Goal: Task Accomplishment & Management: Manage account settings

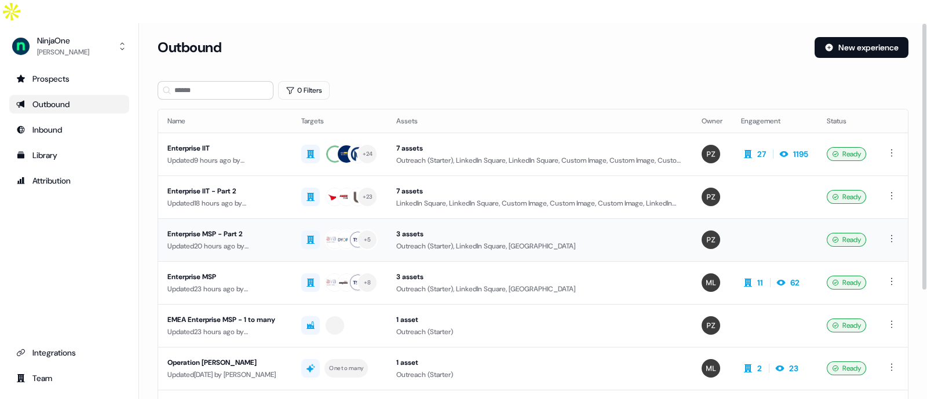
click at [256, 228] on div "Enterprise MSP - Part 2" at bounding box center [224, 234] width 115 height 12
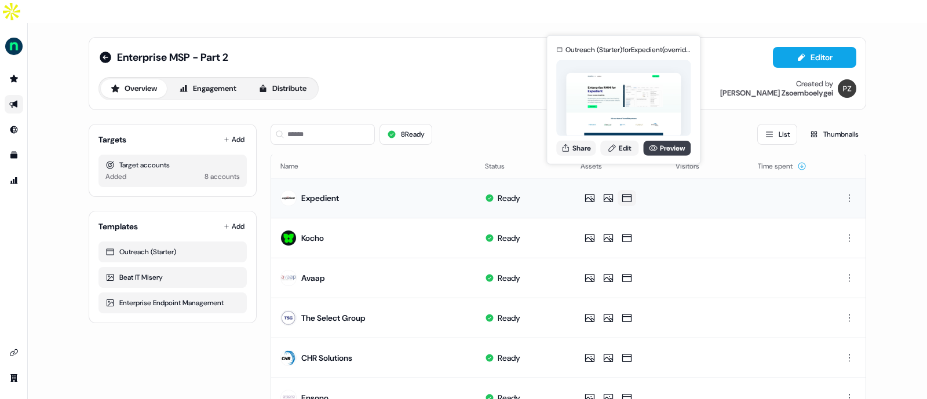
click at [670, 149] on link "Preview" at bounding box center [666, 147] width 47 height 15
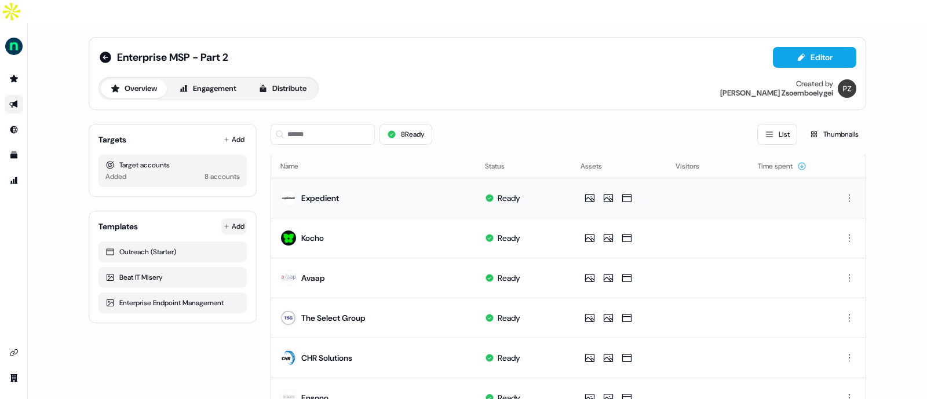
click at [221, 199] on html "For the best experience switch devices to a bigger screen. Go to Userled.io Ent…" at bounding box center [463, 211] width 927 height 422
click at [209, 224] on span "From Template library" at bounding box center [198, 225] width 71 height 9
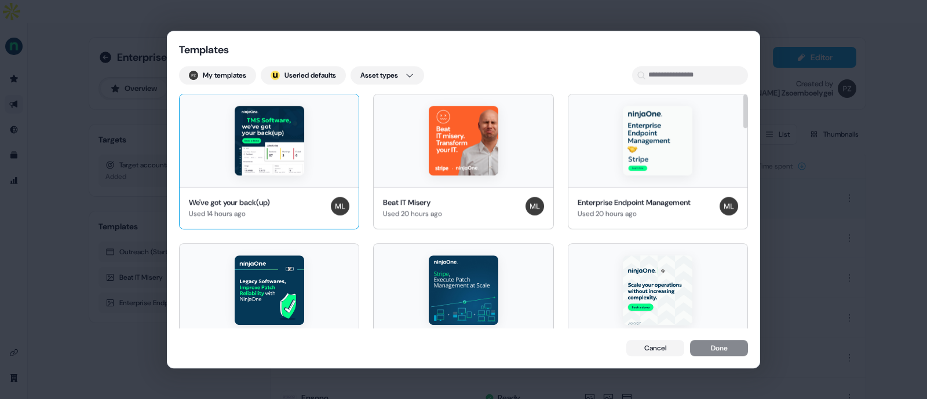
click at [270, 197] on div "We've got your back(up)" at bounding box center [229, 203] width 81 height 12
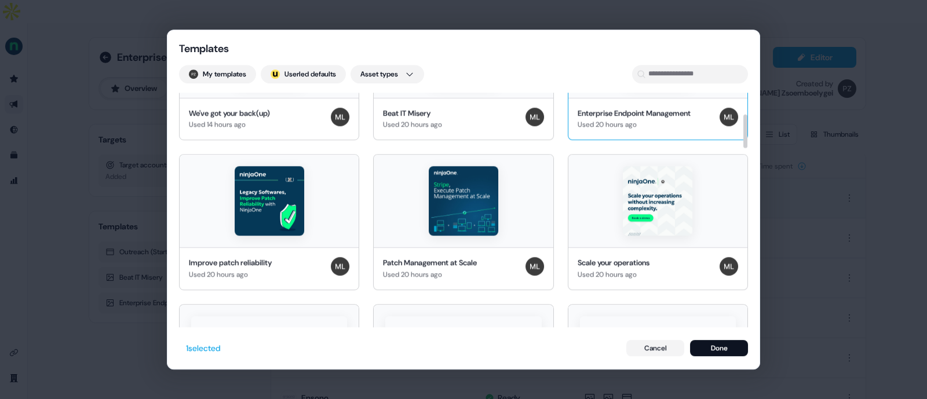
scroll to position [149, 0]
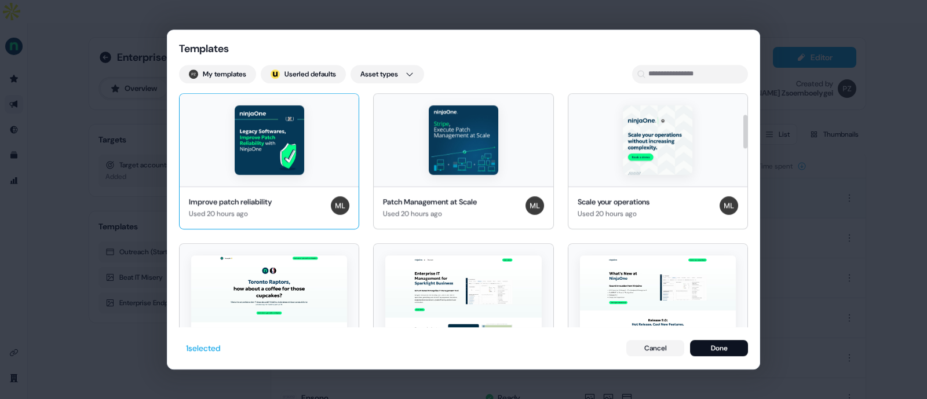
click at [272, 149] on img at bounding box center [269, 139] width 69 height 69
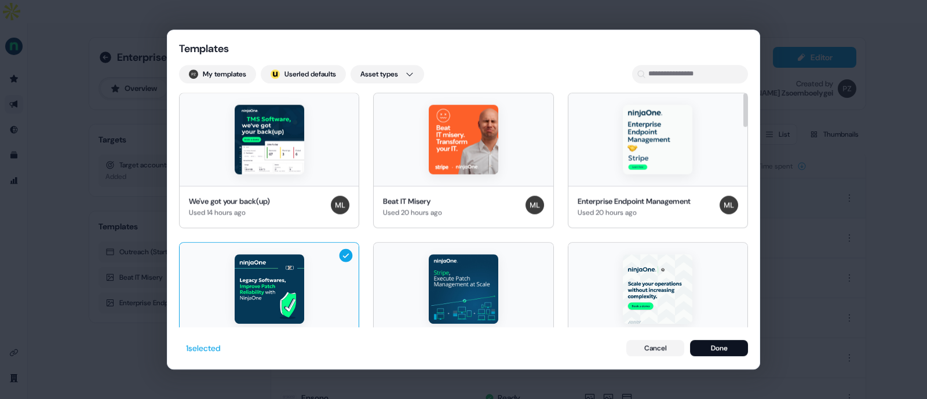
scroll to position [0, 0]
click at [302, 135] on img at bounding box center [269, 139] width 69 height 69
click at [299, 301] on img at bounding box center [269, 288] width 69 height 69
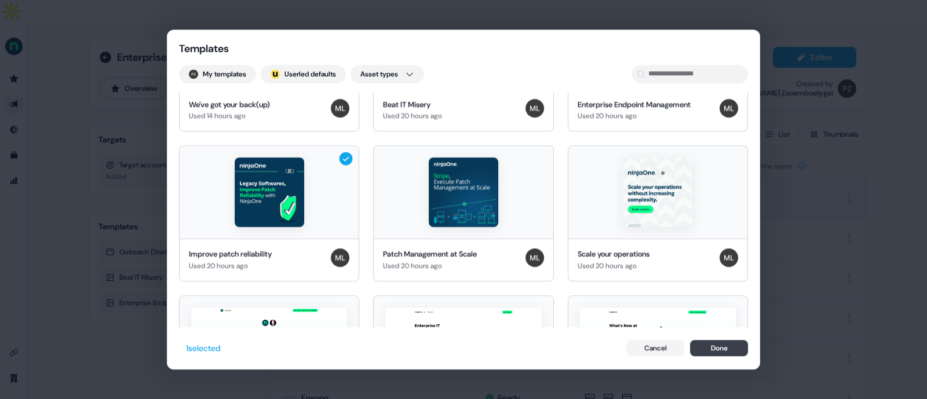
click at [712, 344] on button "Done" at bounding box center [719, 348] width 58 height 16
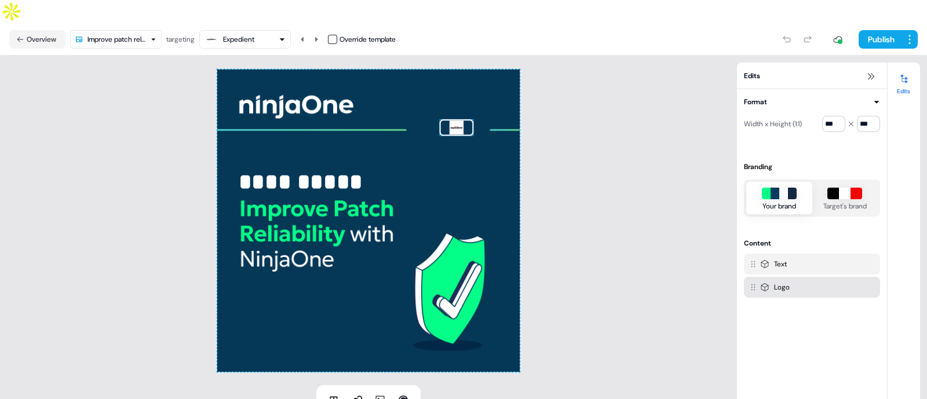
click at [444, 119] on img at bounding box center [456, 127] width 34 height 17
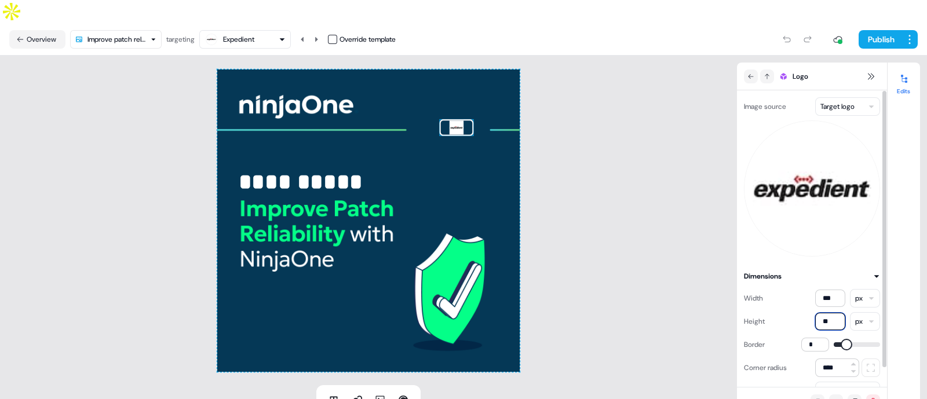
click at [827, 313] on input "**" at bounding box center [830, 321] width 30 height 17
type input "***"
click at [833, 290] on input "***" at bounding box center [830, 298] width 30 height 17
type input "***"
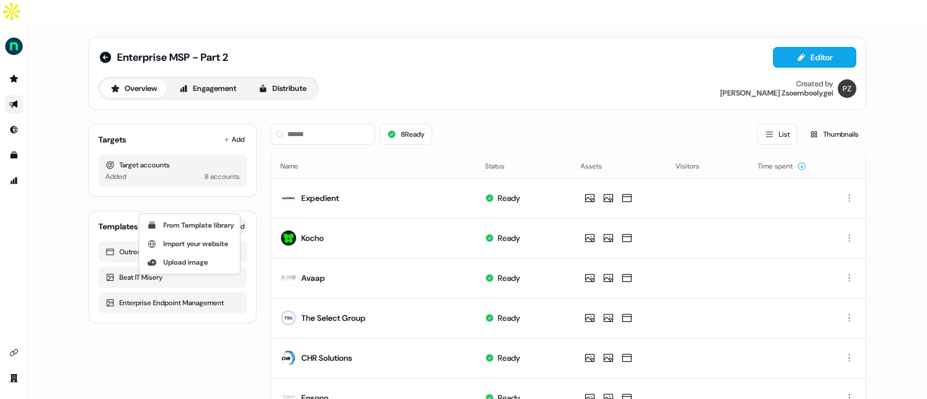
click at [237, 201] on html "For the best experience switch devices to a bigger screen. Go to Userled.io Ent…" at bounding box center [463, 211] width 927 height 422
click at [217, 223] on span "From Template library" at bounding box center [198, 225] width 71 height 9
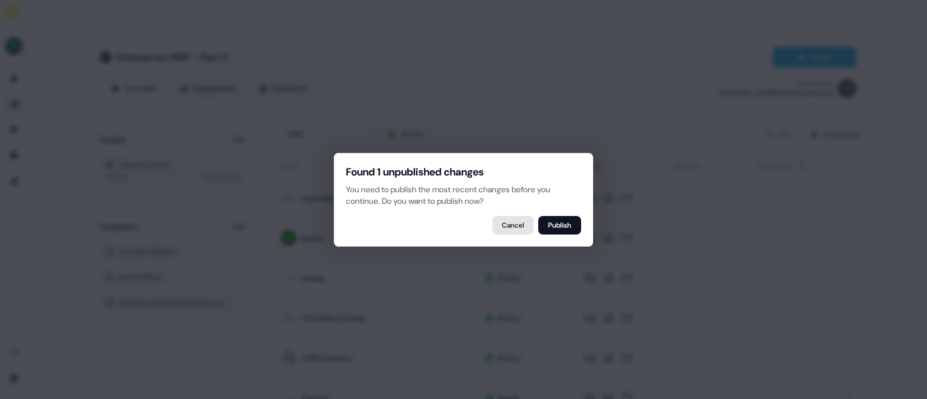
click at [513, 220] on button "Cancel" at bounding box center [512, 225] width 41 height 19
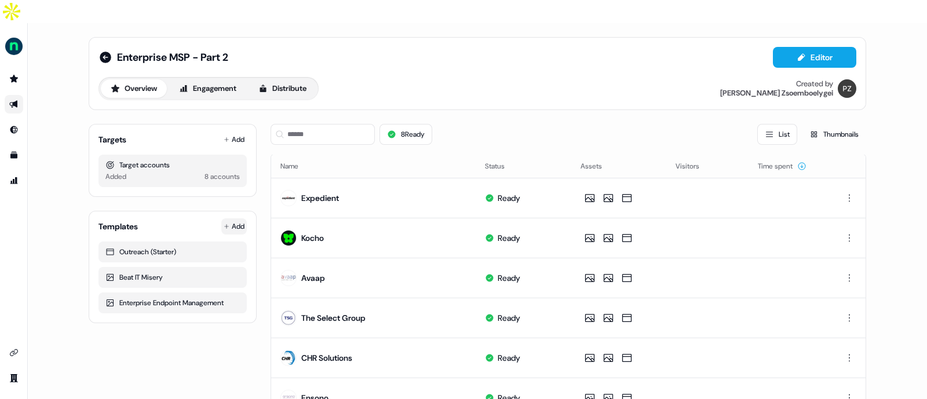
click at [232, 207] on html "For the best experience switch devices to a bigger screen. Go to Userled.io Ent…" at bounding box center [463, 211] width 927 height 422
click at [209, 231] on div "From Template library" at bounding box center [189, 225] width 96 height 19
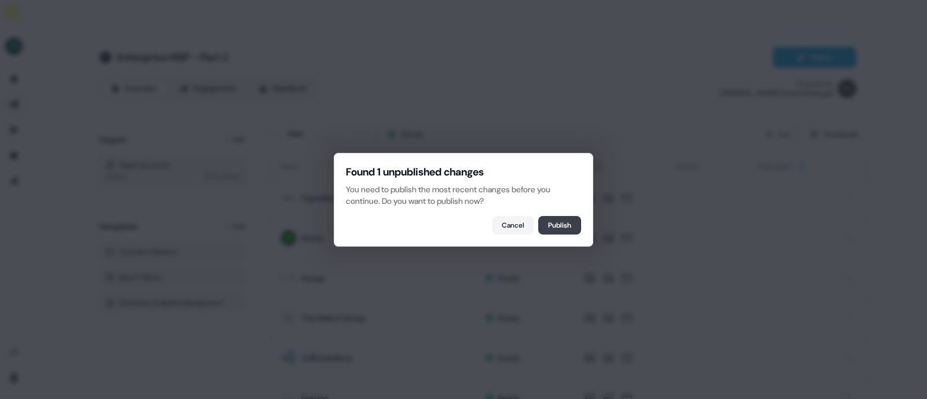
click at [550, 227] on button "Publish" at bounding box center [559, 225] width 43 height 19
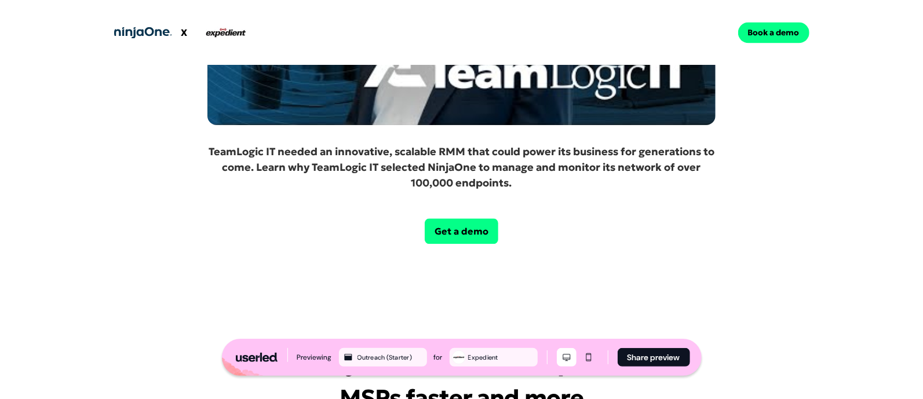
scroll to position [1524, 0]
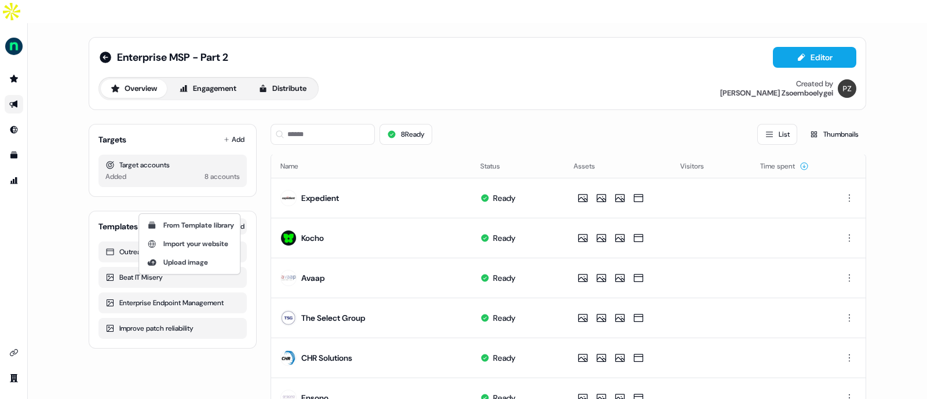
click at [235, 200] on html "For the best experience switch devices to a bigger screen. Go to Userled.io Ent…" at bounding box center [463, 211] width 927 height 422
click at [207, 228] on span "From Template library" at bounding box center [198, 225] width 71 height 9
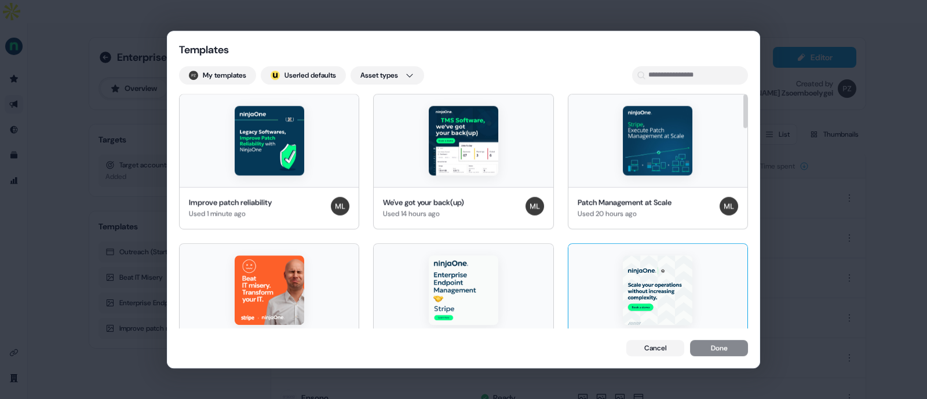
click at [628, 294] on img at bounding box center [657, 289] width 69 height 69
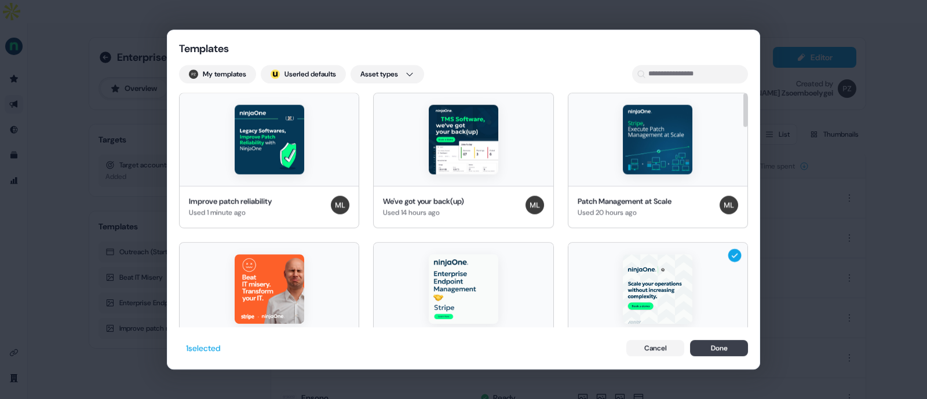
click at [727, 345] on button "Done" at bounding box center [719, 348] width 58 height 16
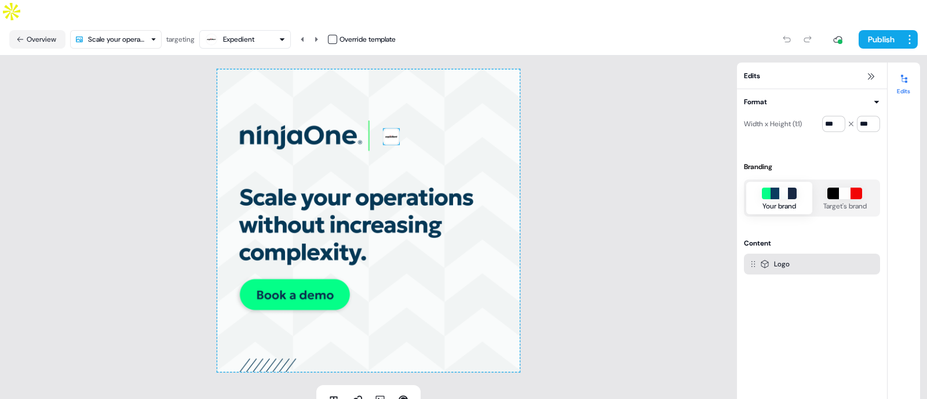
click at [388, 128] on img at bounding box center [391, 136] width 17 height 17
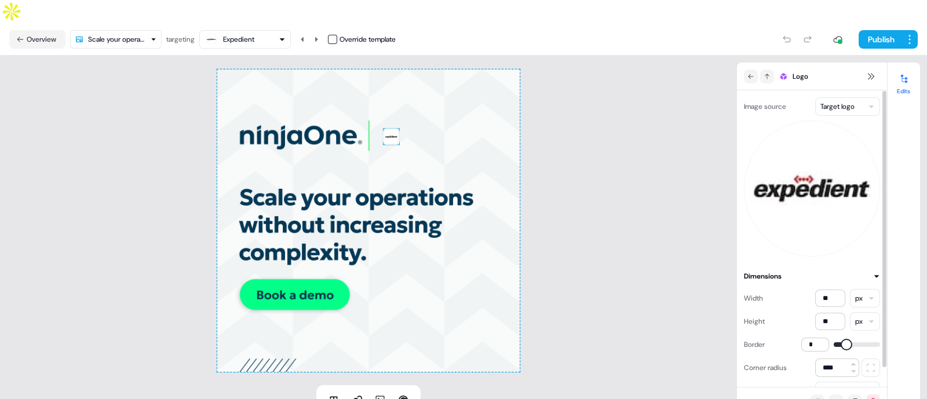
click at [857, 89] on html "For the best experience switch devices to a bigger screen. Go to Userled.io Ent…" at bounding box center [463, 211] width 927 height 422
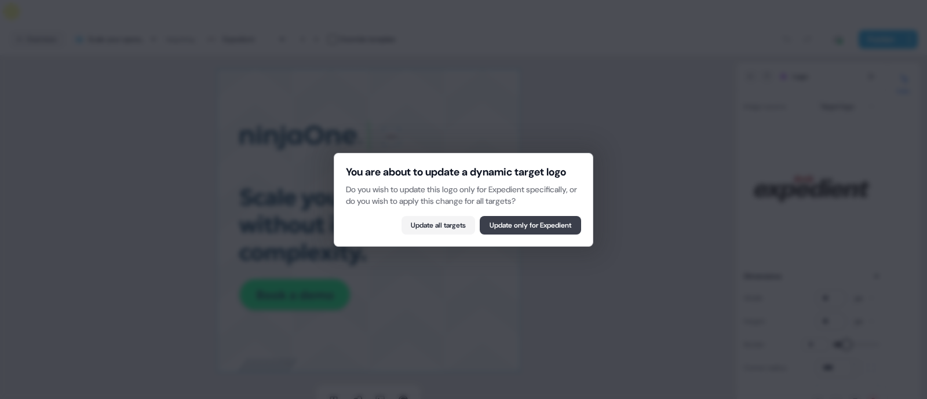
click at [524, 235] on button "Update only for Expedient" at bounding box center [530, 225] width 101 height 19
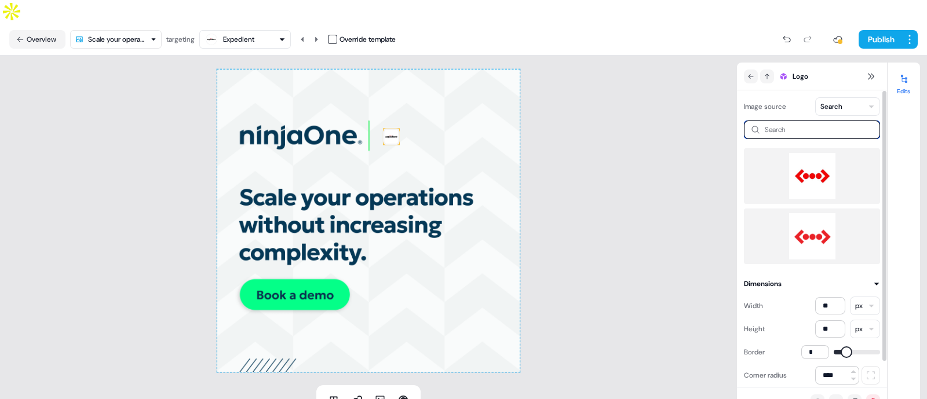
click at [813, 120] on input at bounding box center [812, 129] width 136 height 19
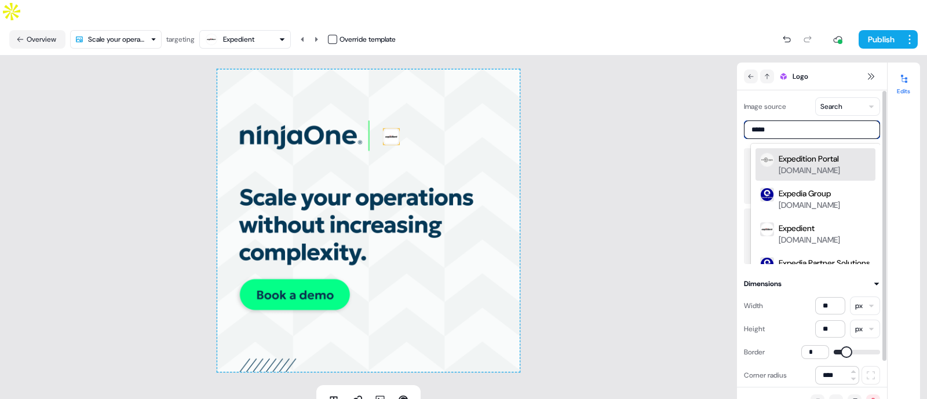
type input "******"
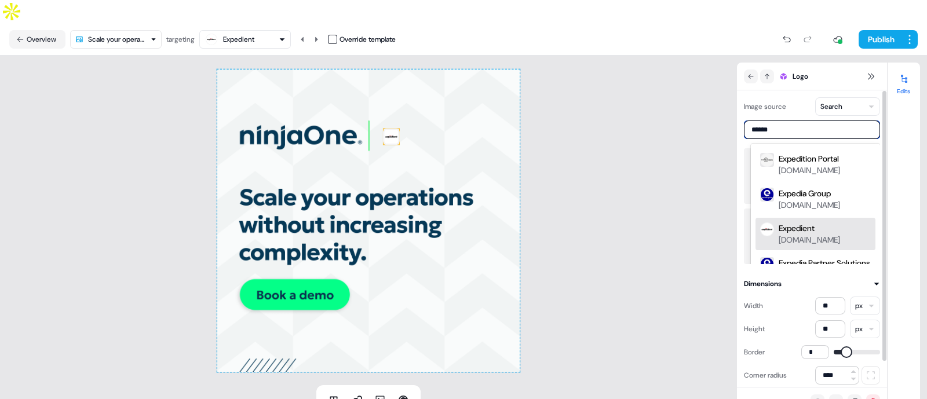
click at [816, 234] on div "expedient.com" at bounding box center [808, 240] width 61 height 12
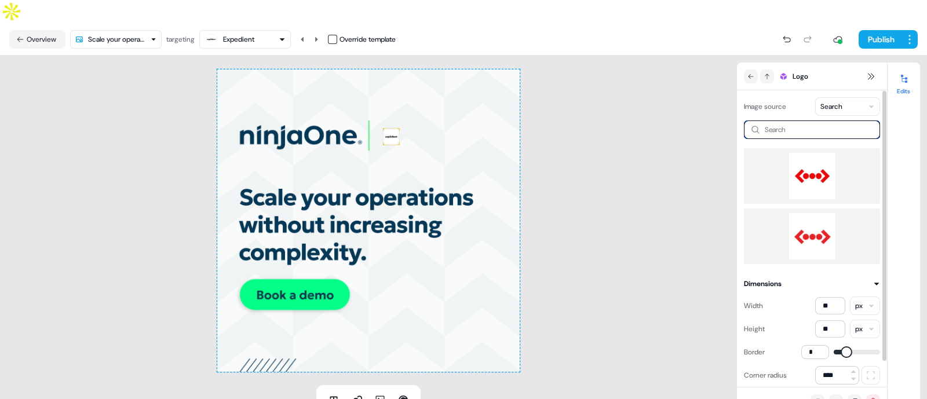
scroll to position [27, 0]
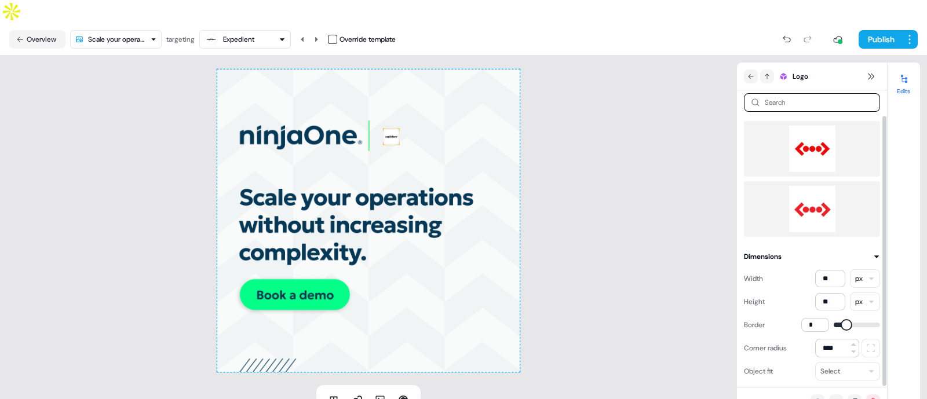
click at [863, 133] on img at bounding box center [812, 149] width 118 height 46
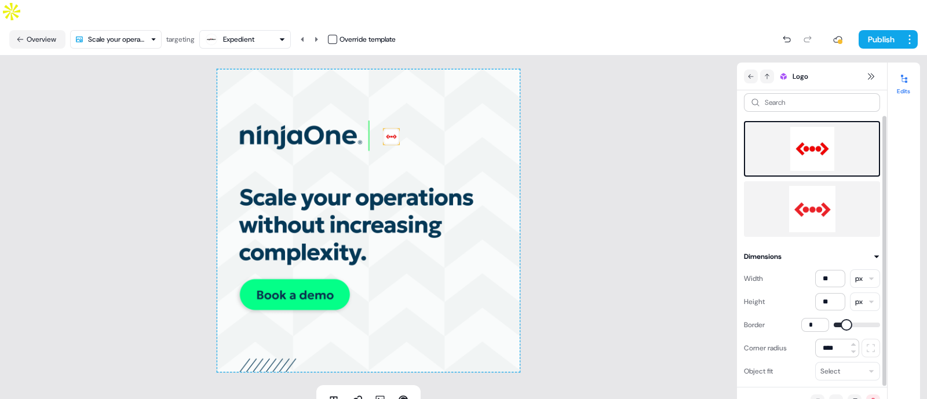
click at [835, 198] on img at bounding box center [812, 209] width 118 height 46
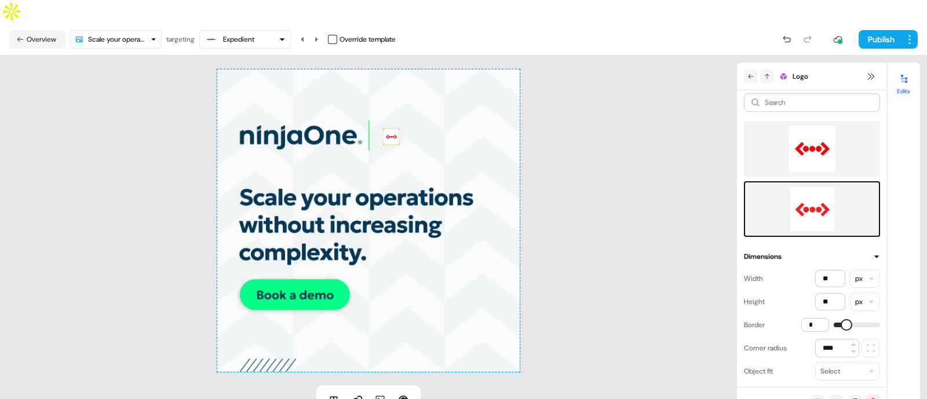
click at [155, 20] on html "For the best experience switch devices to a bigger screen. Go to Userled.io Ent…" at bounding box center [463, 211] width 927 height 422
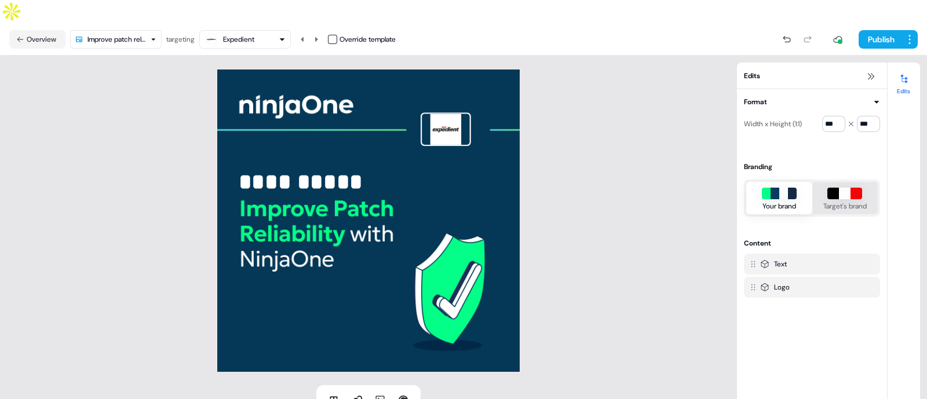
click at [829, 200] on div "Target's brand" at bounding box center [844, 206] width 43 height 12
click at [763, 188] on div "button" at bounding box center [766, 194] width 9 height 12
click at [440, 114] on img at bounding box center [445, 129] width 50 height 34
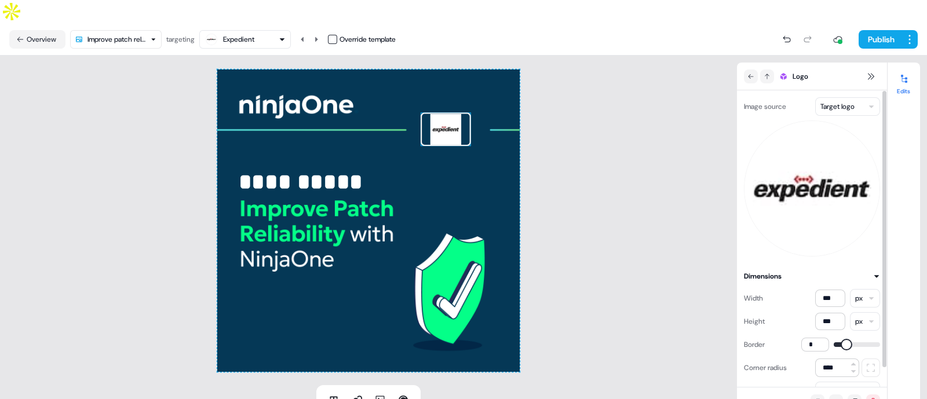
click at [850, 170] on img at bounding box center [812, 188] width 136 height 136
click at [866, 83] on html "**********" at bounding box center [463, 211] width 927 height 422
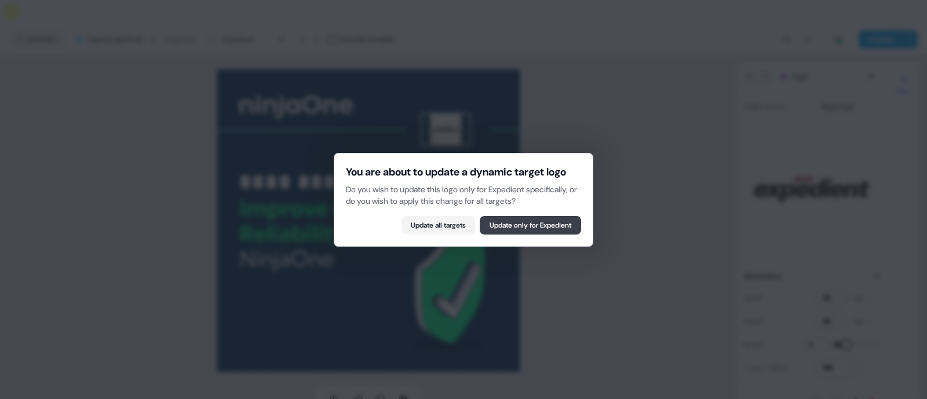
click at [557, 232] on button "Update only for Expedient" at bounding box center [530, 225] width 101 height 19
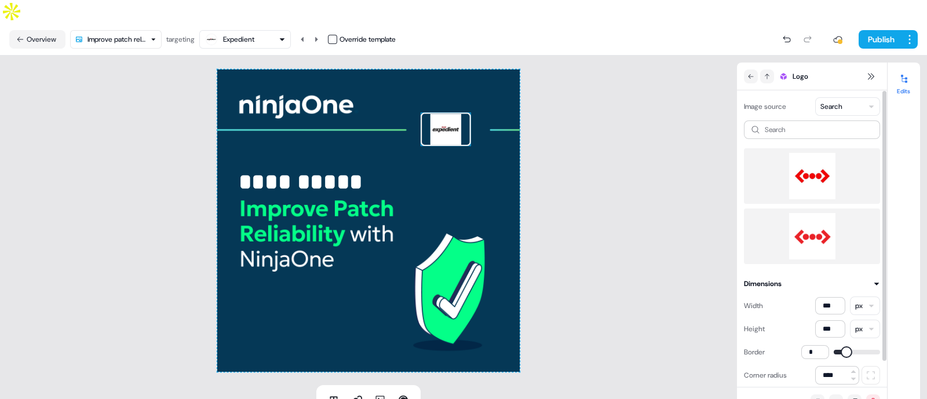
click at [832, 168] on img at bounding box center [812, 176] width 118 height 46
click at [819, 213] on img at bounding box center [812, 236] width 118 height 46
click at [819, 153] on img at bounding box center [812, 176] width 118 height 46
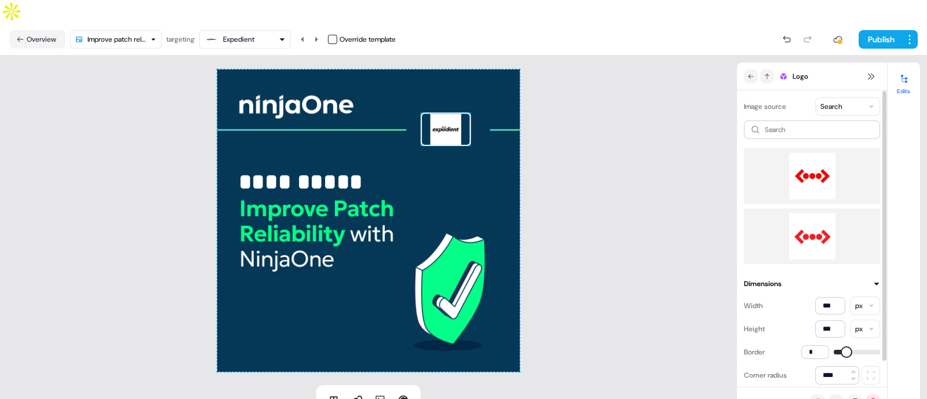
click at [819, 153] on img at bounding box center [812, 176] width 118 height 46
click at [28, 30] on button "Overview" at bounding box center [37, 39] width 56 height 19
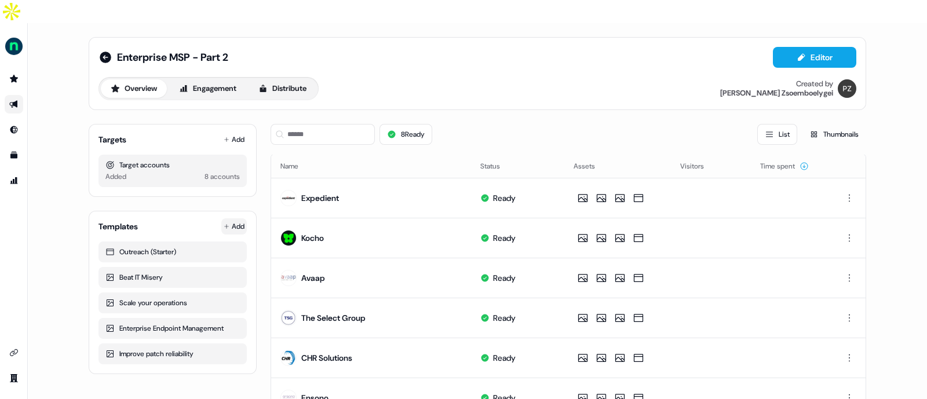
click at [222, 203] on html "For the best experience switch devices to a bigger screen. Go to Userled.io Ent…" at bounding box center [463, 211] width 927 height 422
click at [217, 221] on span "From Template library" at bounding box center [198, 225] width 71 height 9
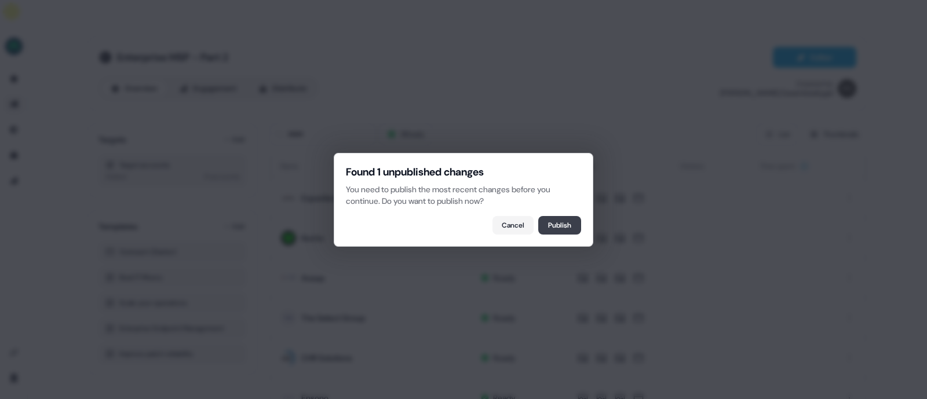
click at [569, 224] on button "Publish" at bounding box center [559, 225] width 43 height 19
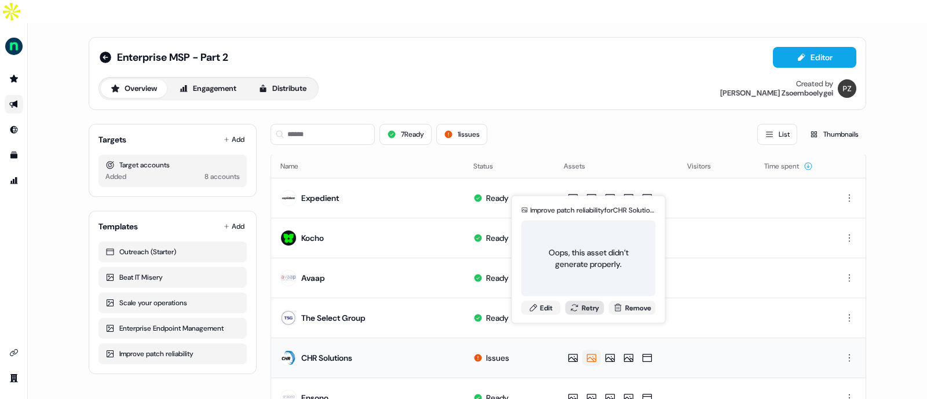
click at [587, 305] on button "Retry" at bounding box center [584, 308] width 39 height 14
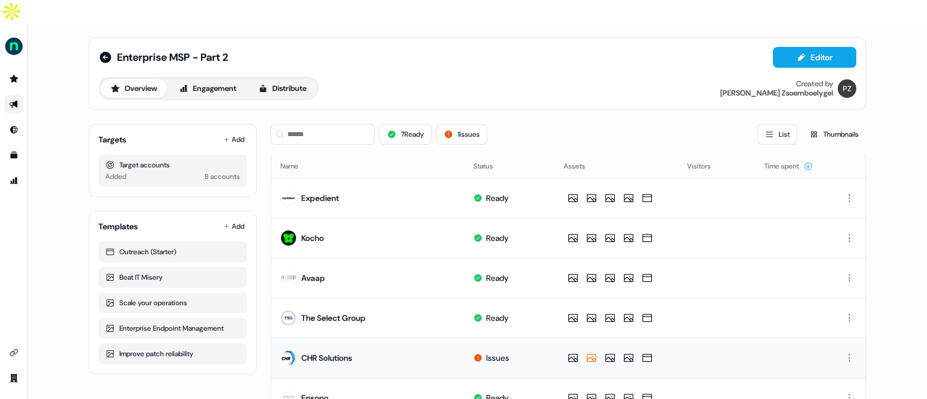
click at [480, 353] on icon at bounding box center [477, 357] width 9 height 9
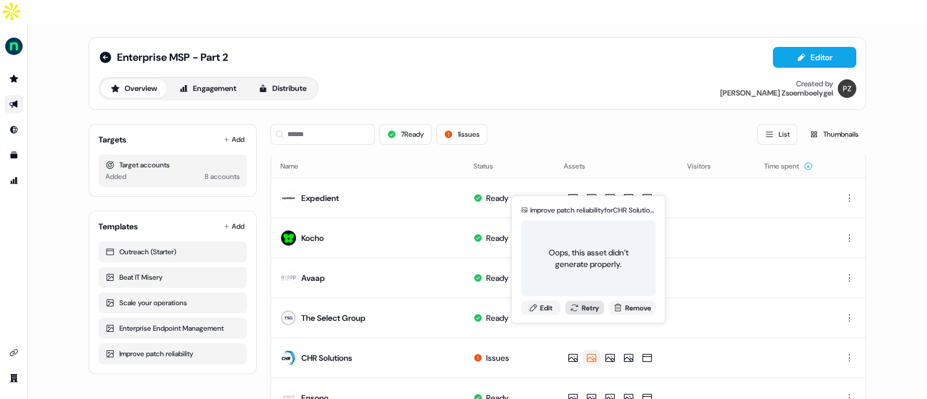
click at [590, 314] on button "Retry" at bounding box center [584, 308] width 39 height 14
click at [583, 258] on div "Oops, this asset didn’t generate properly." at bounding box center [588, 258] width 115 height 23
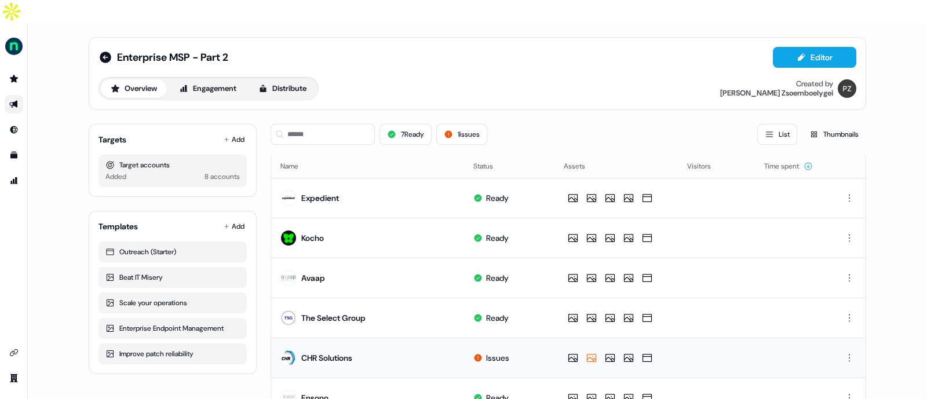
click at [341, 352] on div "CHR Solutions" at bounding box center [326, 358] width 51 height 12
click at [225, 201] on html "For the best experience switch devices to a bigger screen. Go to Userled.io Ent…" at bounding box center [463, 211] width 927 height 422
click at [229, 227] on span "From Template library" at bounding box center [198, 225] width 71 height 9
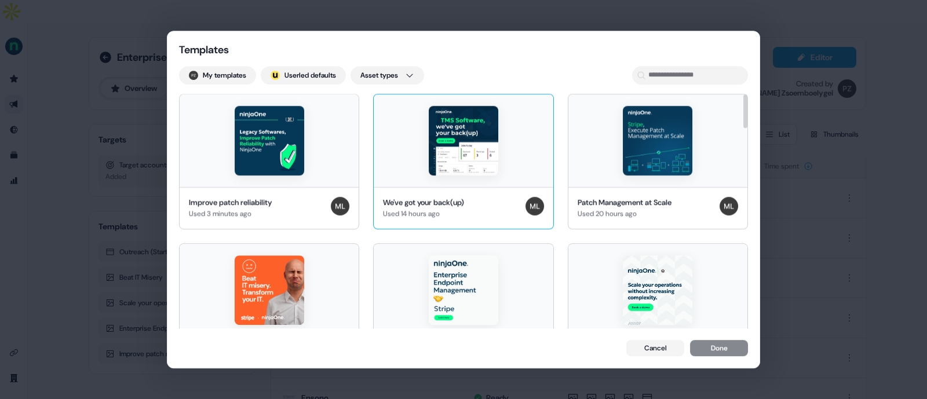
click at [466, 189] on div "We've got your back(up) Used 14 hours ago" at bounding box center [463, 208] width 179 height 42
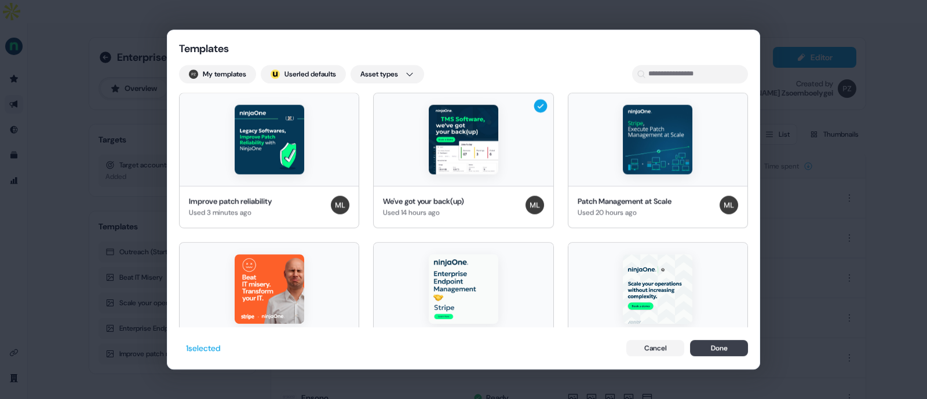
click at [719, 354] on button "Done" at bounding box center [719, 348] width 58 height 16
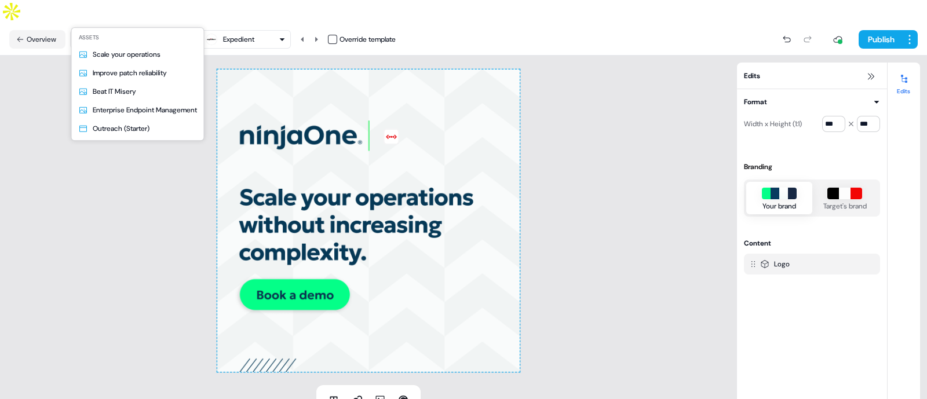
click at [92, 12] on html "For the best experience switch devices to a bigger screen. Go to Userled.io Ent…" at bounding box center [463, 211] width 927 height 422
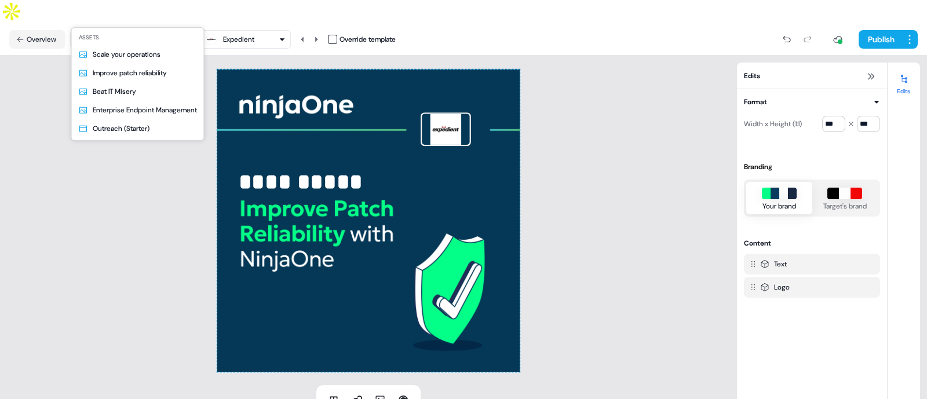
click at [114, 7] on html "**********" at bounding box center [463, 211] width 927 height 422
type input "***"
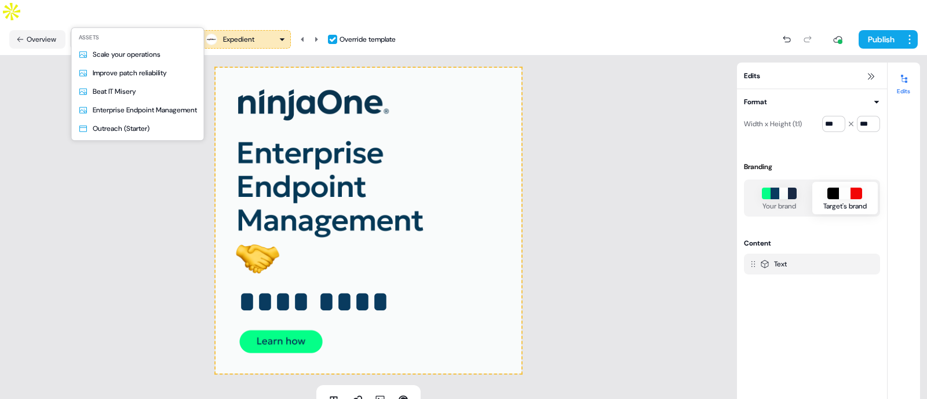
click at [145, 21] on html "For the best experience switch devices to a bigger screen. Go to Userled.io Ent…" at bounding box center [463, 211] width 927 height 422
type input "***"
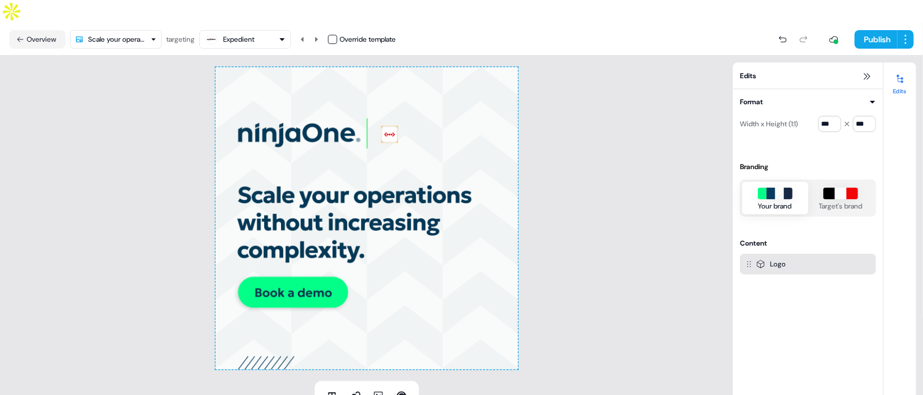
click at [393, 126] on img at bounding box center [389, 134] width 17 height 17
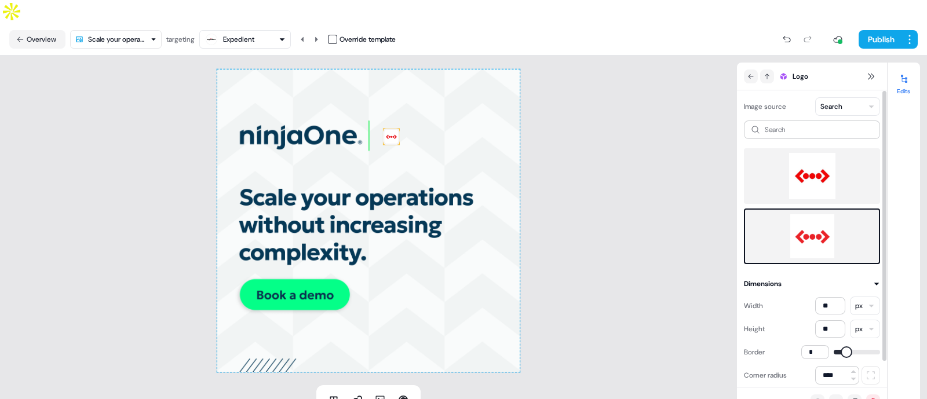
click at [849, 167] on img at bounding box center [812, 176] width 118 height 46
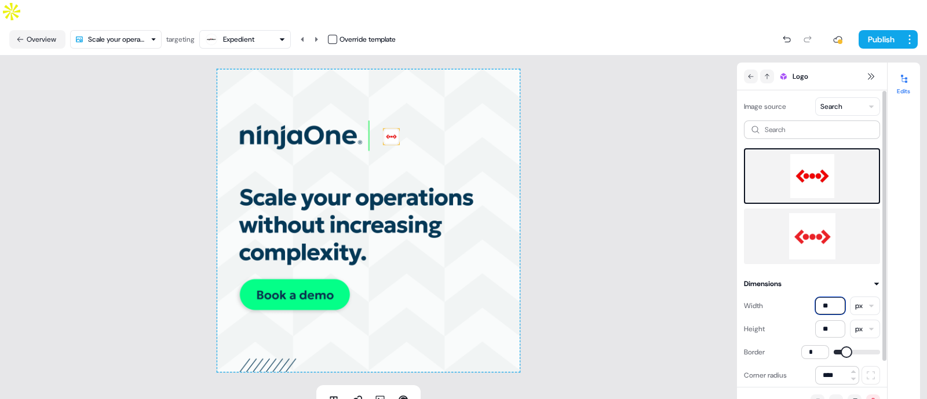
click at [832, 297] on input "**" at bounding box center [830, 305] width 30 height 17
type input "***"
drag, startPoint x: 830, startPoint y: 302, endPoint x: 818, endPoint y: 303, distance: 11.6
click at [818, 320] on input "**" at bounding box center [830, 328] width 30 height 17
type input "***"
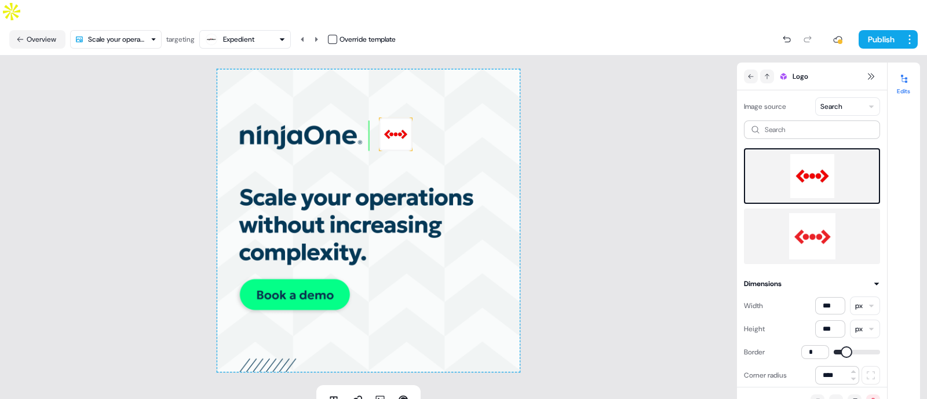
click at [562, 142] on div "To pick up a draggable item, press the space bar. While dragging, use the arrow…" at bounding box center [368, 221] width 737 height 330
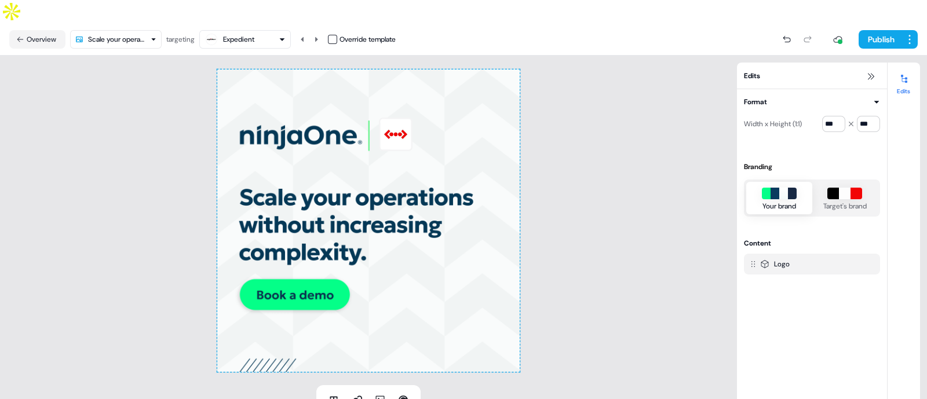
click at [252, 34] on div "Expedient" at bounding box center [238, 40] width 31 height 12
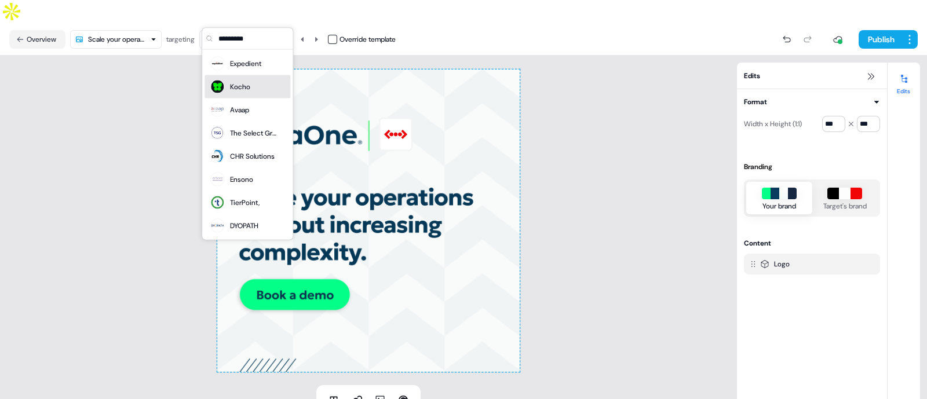
click at [246, 83] on div "Kocho" at bounding box center [240, 87] width 20 height 12
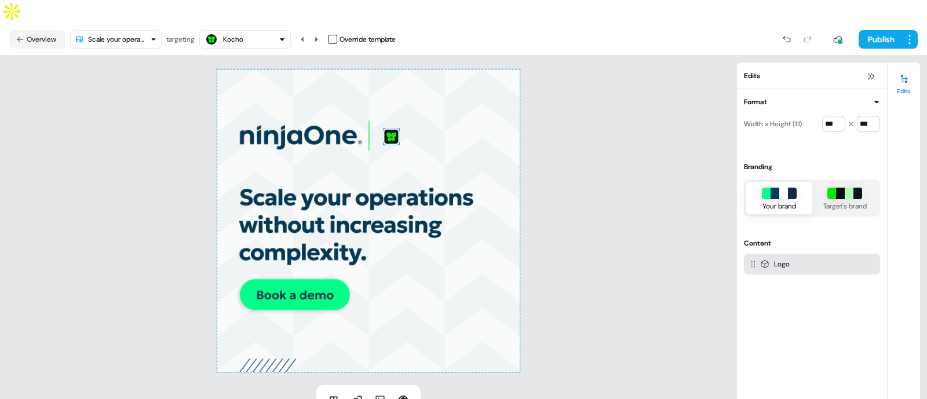
click at [396, 128] on img at bounding box center [391, 136] width 17 height 17
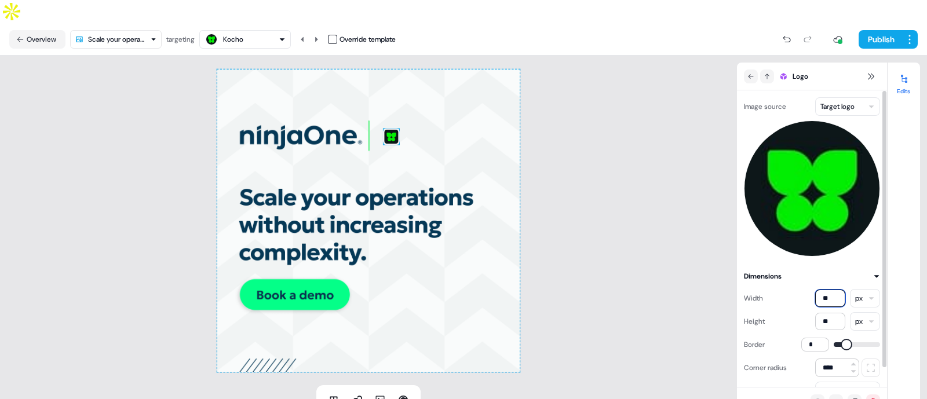
click at [829, 290] on input "**" at bounding box center [830, 298] width 30 height 17
type input "***"
drag, startPoint x: 836, startPoint y: 299, endPoint x: 800, endPoint y: 305, distance: 36.4
click at [800, 312] on div "Height ** px" at bounding box center [812, 321] width 136 height 19
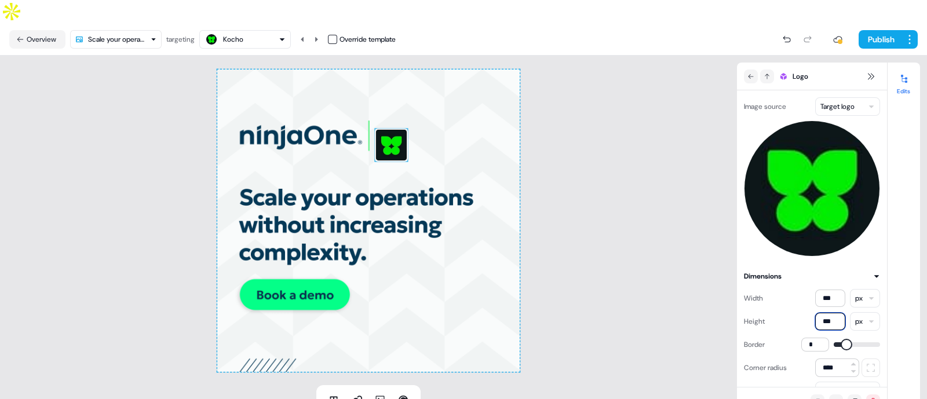
type input "***"
click at [592, 131] on div "To pick up a draggable item, press the space bar. While dragging, use the arrow…" at bounding box center [368, 221] width 737 height 330
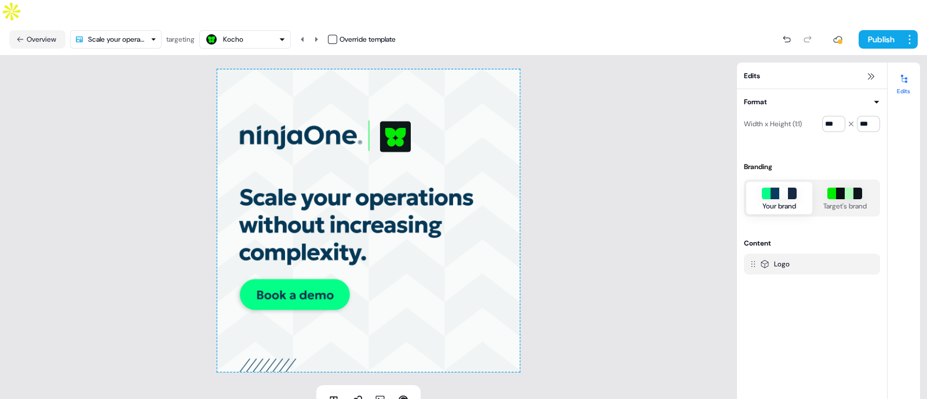
click at [255, 30] on button "Kocho" at bounding box center [245, 39] width 92 height 19
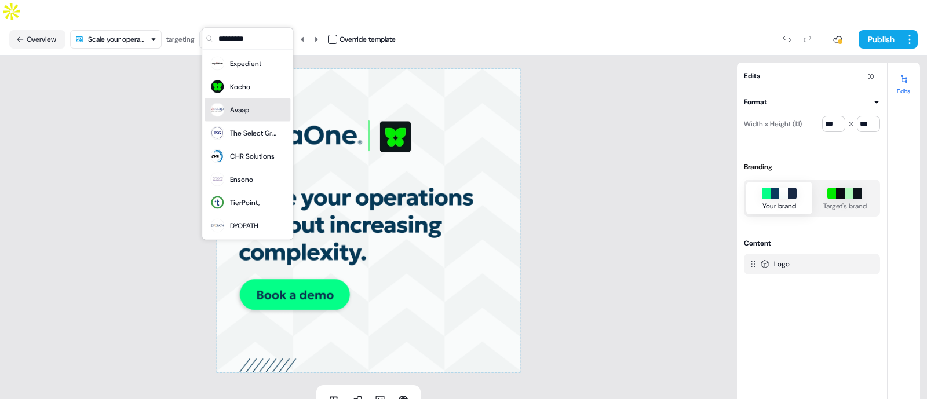
click at [247, 107] on div "Avaap" at bounding box center [239, 110] width 19 height 12
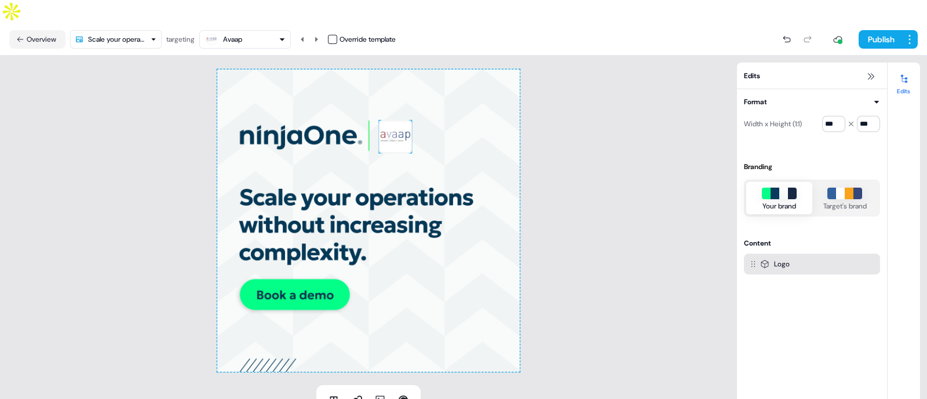
click at [396, 120] on img at bounding box center [395, 137] width 34 height 34
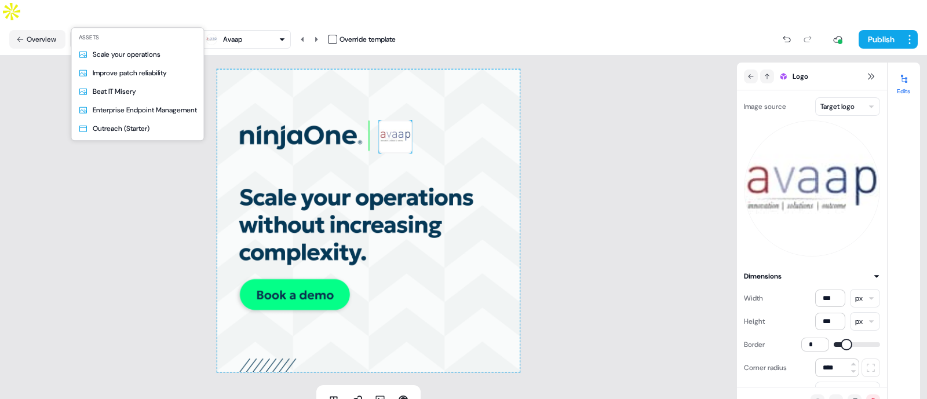
click at [138, 12] on html "For the best experience switch devices to a bigger screen. Go to Userled.io Ent…" at bounding box center [463, 211] width 927 height 422
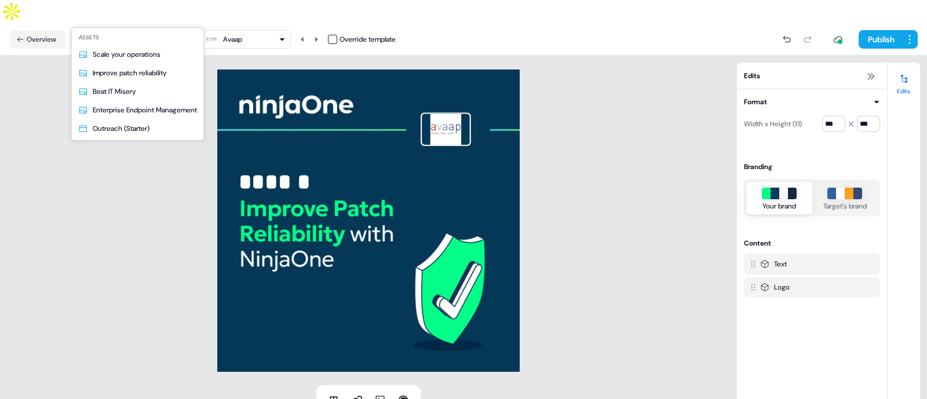
click at [114, 13] on html "For the best experience switch devices to a bigger screen. Go to Userled.io Ent…" at bounding box center [463, 211] width 927 height 422
type input "***"
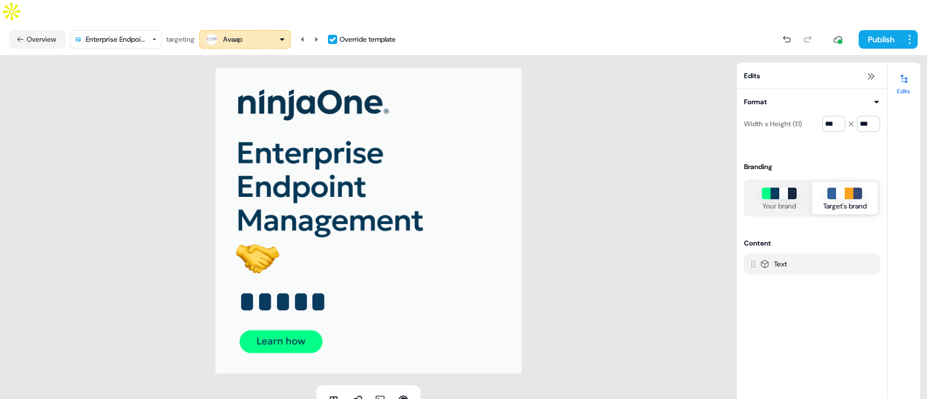
click at [120, 20] on html "For the best experience switch devices to a bigger screen. Go to Userled.io Ent…" at bounding box center [463, 211] width 927 height 422
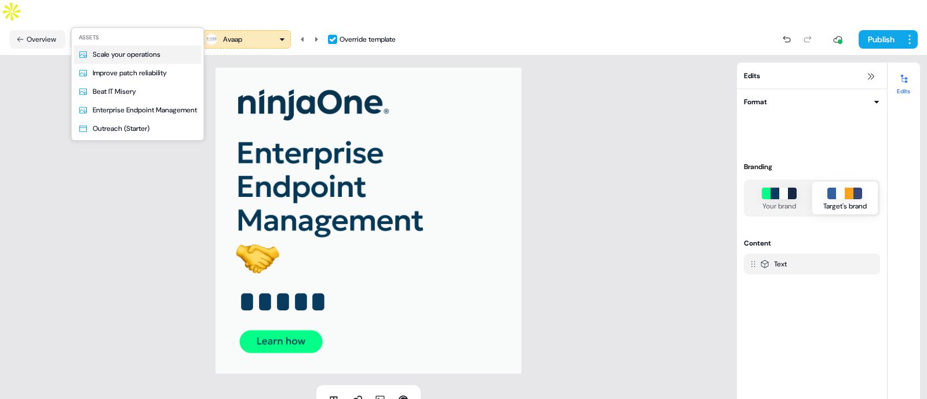
type input "***"
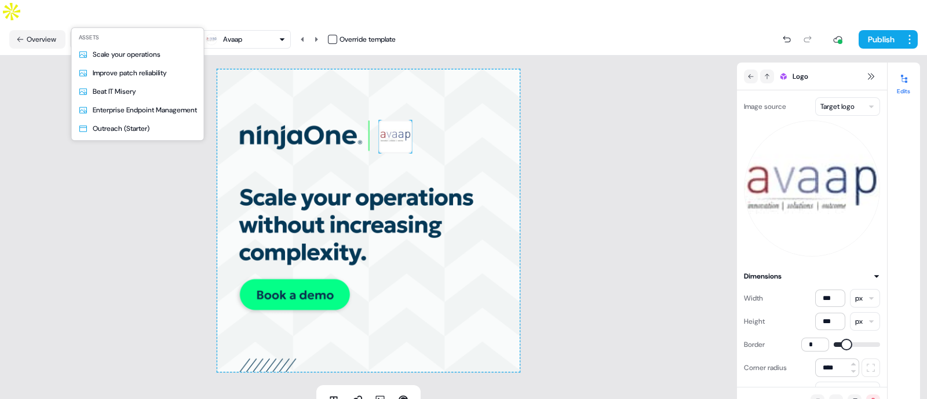
click at [131, 17] on html "For the best experience switch devices to a bigger screen. Go to Userled.io Ent…" at bounding box center [463, 211] width 927 height 422
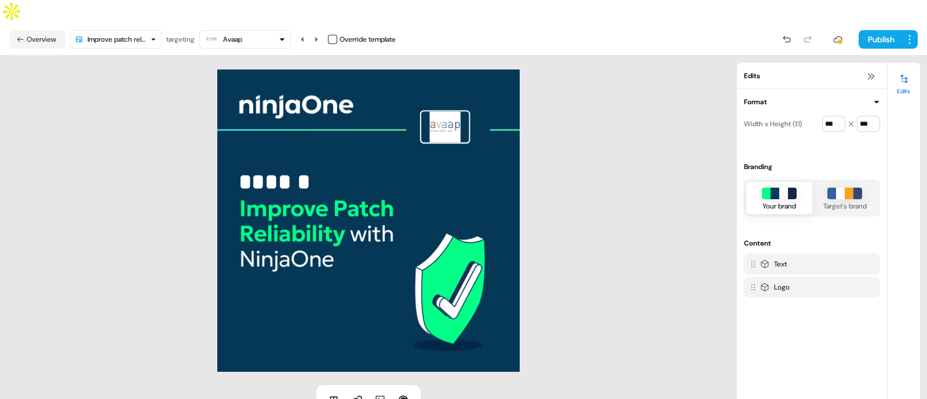
click at [766, 63] on div "Edits" at bounding box center [812, 76] width 150 height 27
click at [866, 72] on icon at bounding box center [870, 76] width 9 height 9
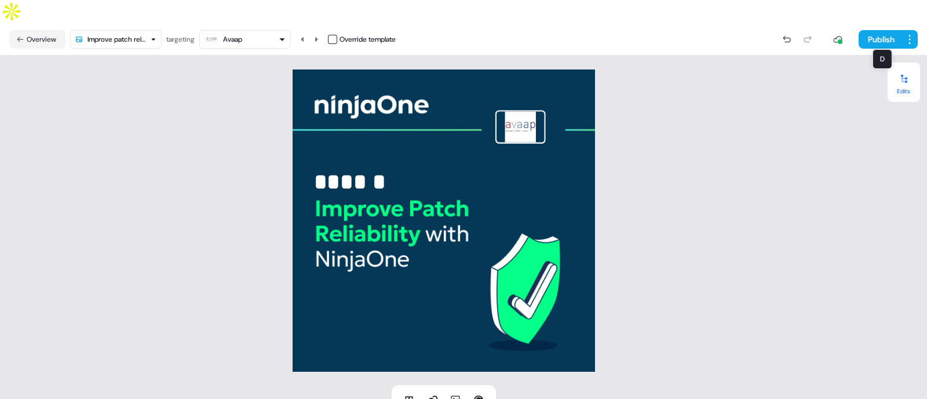
click at [895, 69] on div at bounding box center [903, 78] width 19 height 19
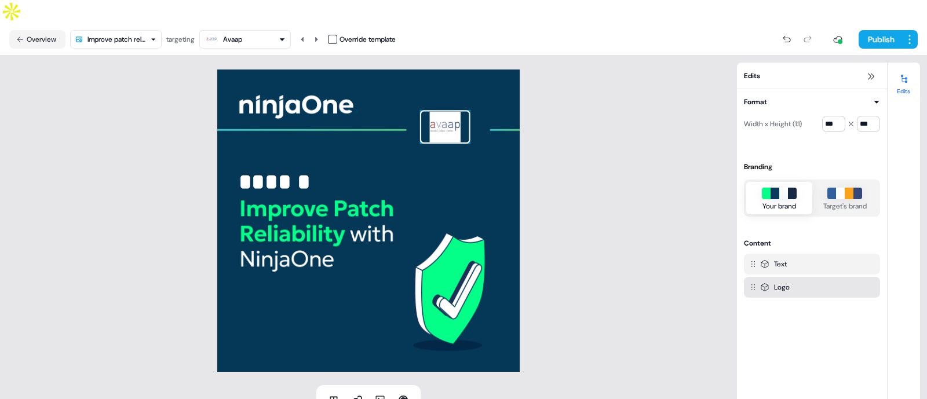
click at [438, 110] on img at bounding box center [445, 127] width 50 height 34
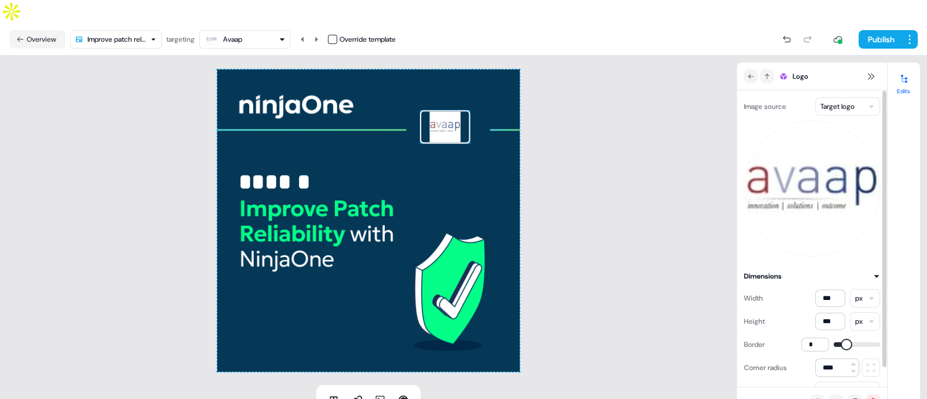
click at [847, 97] on div "Image source Target logo" at bounding box center [812, 176] width 136 height 159
click at [849, 83] on html "For the best experience switch devices to a bigger screen. Go to Userled.io Ent…" at bounding box center [463, 211] width 927 height 422
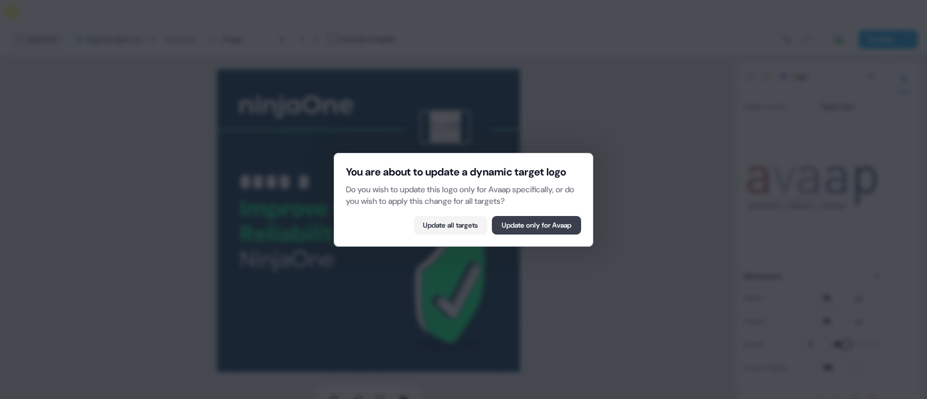
click at [540, 233] on button "Update only for Avaap" at bounding box center [536, 225] width 89 height 19
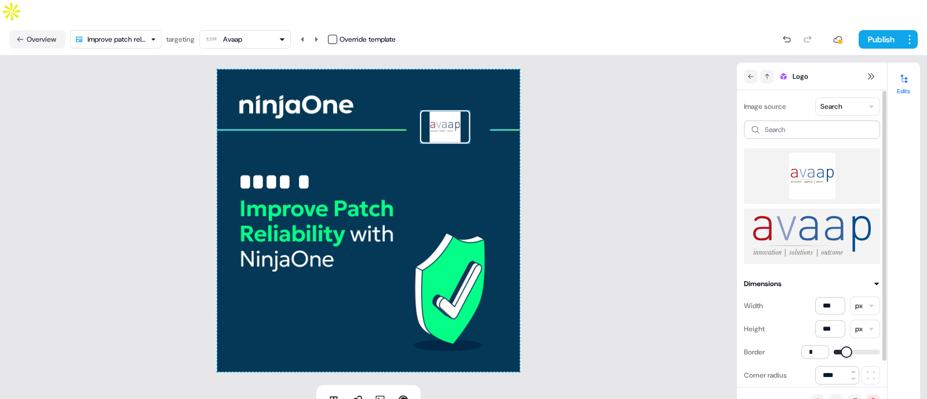
click at [797, 213] on img at bounding box center [812, 236] width 118 height 46
click at [805, 120] on input at bounding box center [812, 129] width 136 height 19
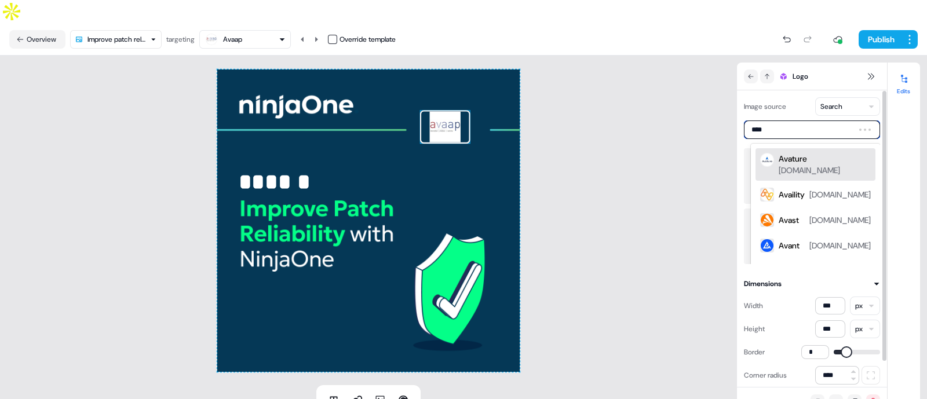
type input "*****"
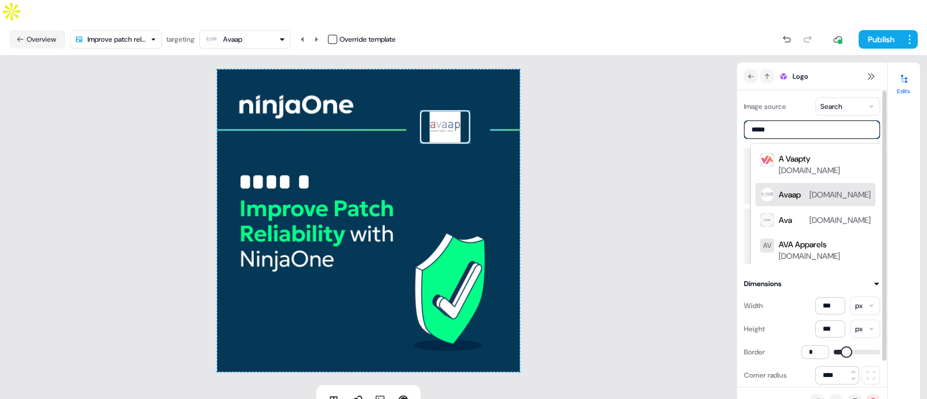
click at [798, 189] on div "Avaap" at bounding box center [789, 195] width 22 height 12
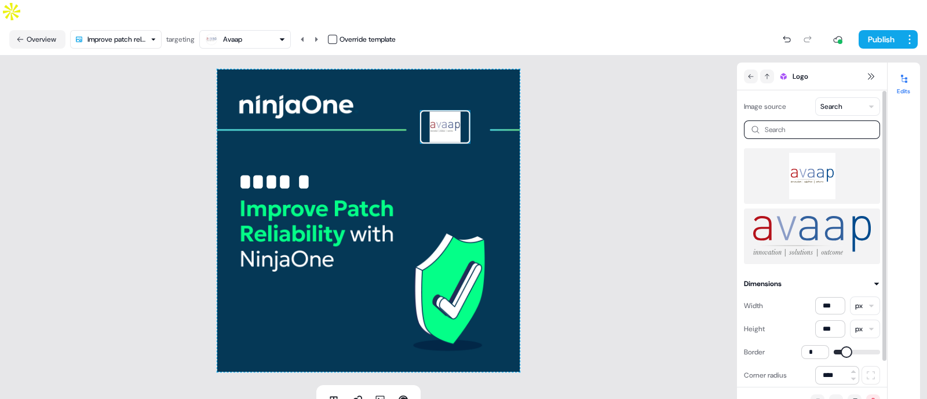
click at [799, 216] on img at bounding box center [812, 236] width 118 height 46
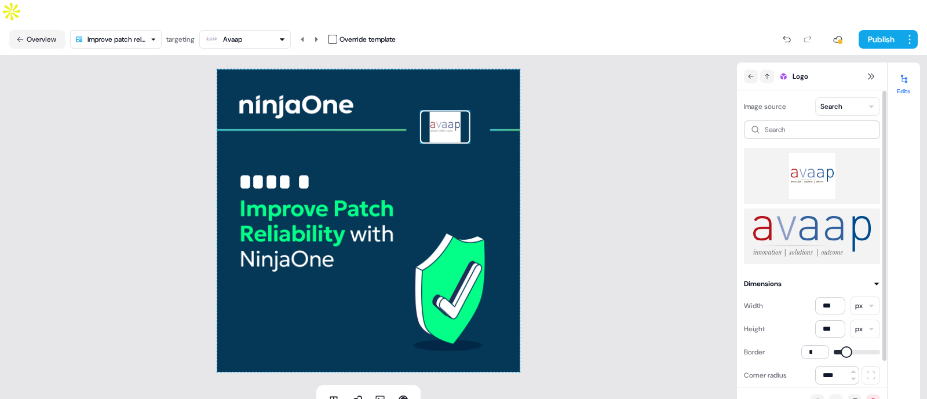
click at [799, 216] on img at bounding box center [812, 236] width 118 height 46
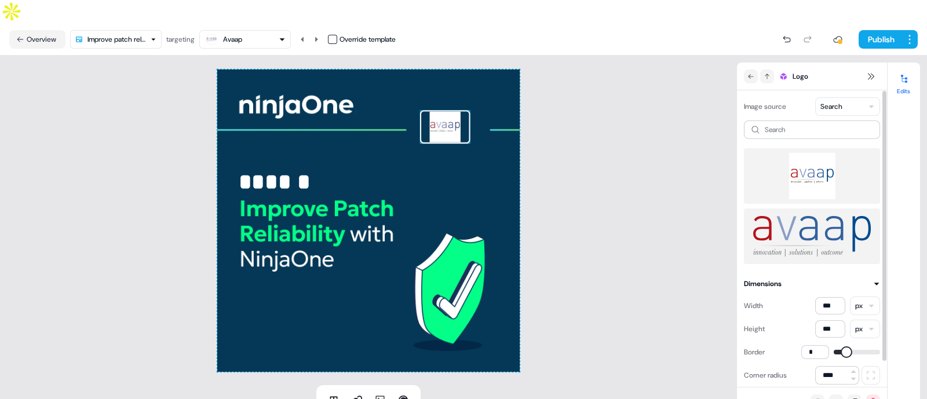
click at [817, 148] on div at bounding box center [812, 176] width 136 height 56
click at [805, 224] on img at bounding box center [812, 236] width 118 height 46
click at [807, 159] on img at bounding box center [812, 176] width 118 height 46
click at [112, 13] on html "For the best experience switch devices to a bigger screen. Go to Userled.io Ent…" at bounding box center [463, 211] width 927 height 422
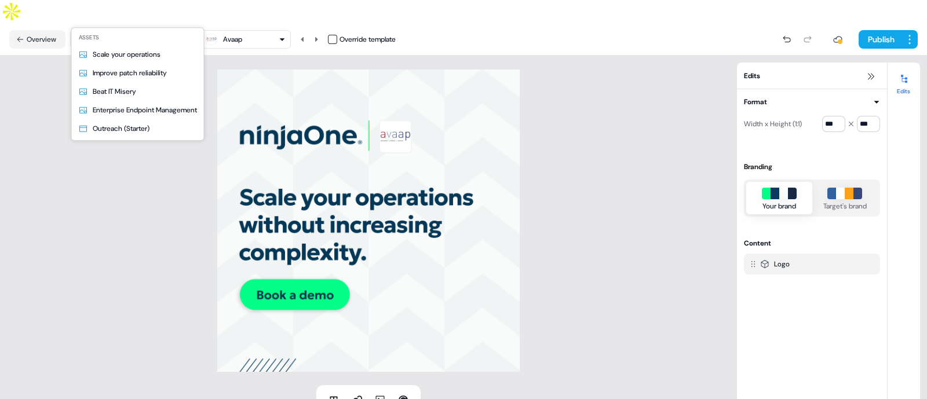
click at [128, 11] on html "For the best experience switch devices to a bigger screen. Go to Userled.io Ent…" at bounding box center [463, 211] width 927 height 422
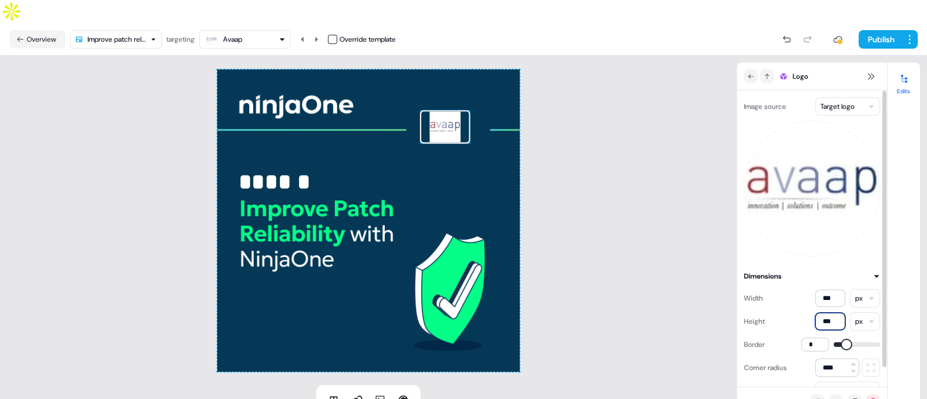
click at [839, 313] on input "***" at bounding box center [830, 321] width 30 height 17
type input "***"
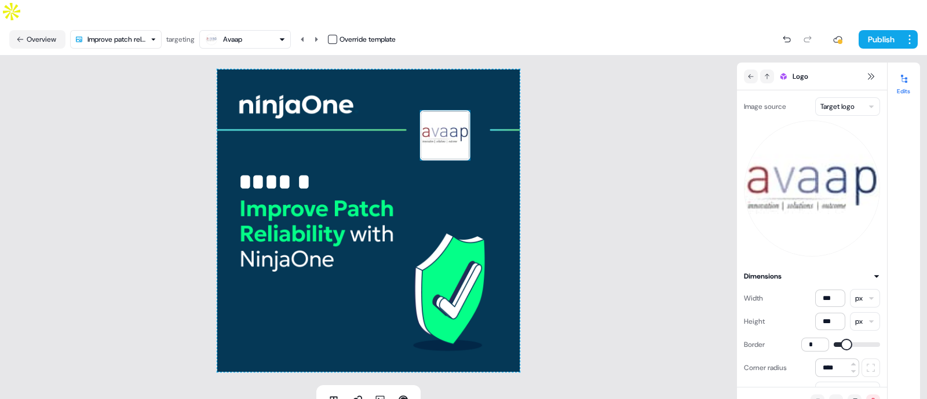
click at [639, 155] on div "****** To pick up a draggable item, press the space bar. While dragging, use th…" at bounding box center [368, 221] width 737 height 330
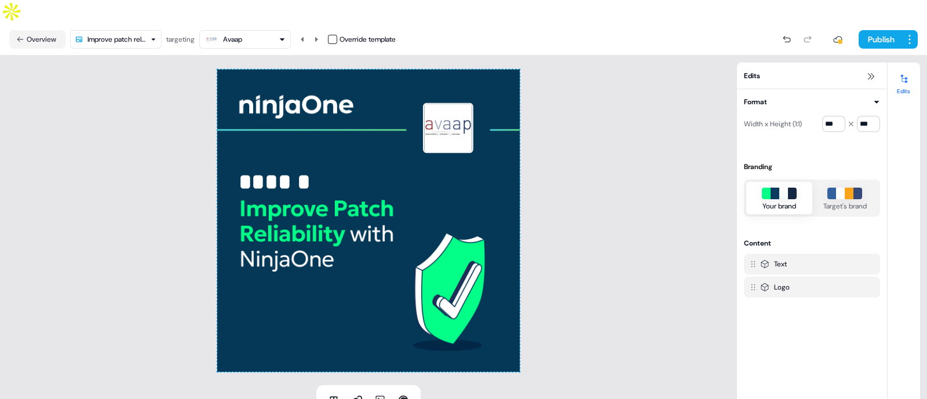
click at [240, 34] on div "Avaap" at bounding box center [232, 40] width 19 height 12
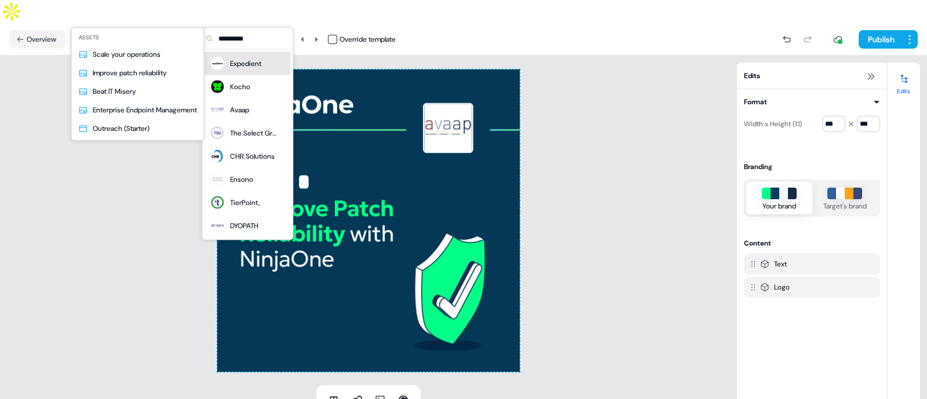
click at [139, 10] on html "For the best experience switch devices to a bigger screen. Go to Userled.io Ent…" at bounding box center [463, 211] width 927 height 422
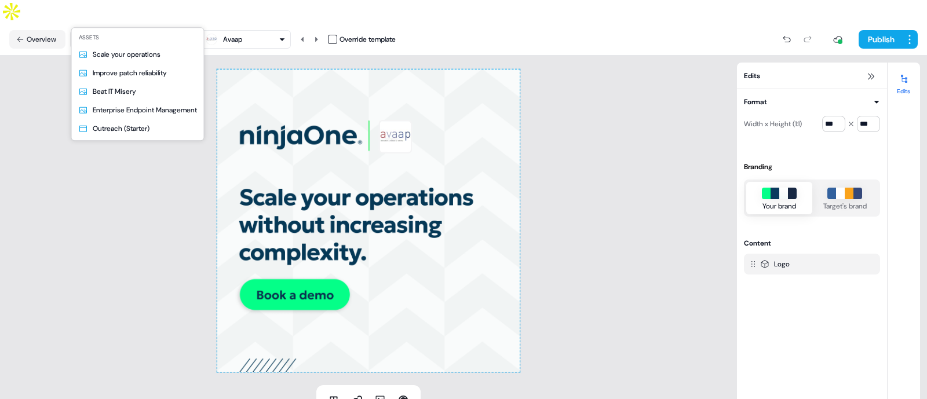
click at [130, 13] on html "For the best experience switch devices to a bigger screen. Go to Userled.io Ent…" at bounding box center [463, 211] width 927 height 422
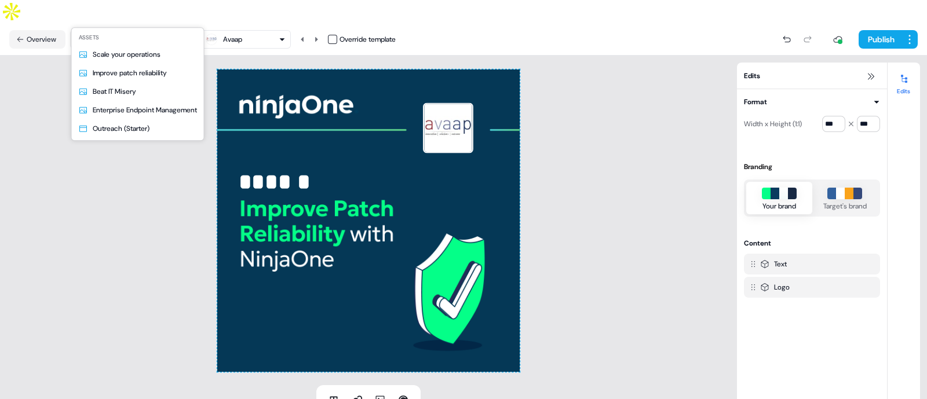
click at [148, 6] on html "For the best experience switch devices to a bigger screen. Go to Userled.io Ent…" at bounding box center [463, 211] width 927 height 422
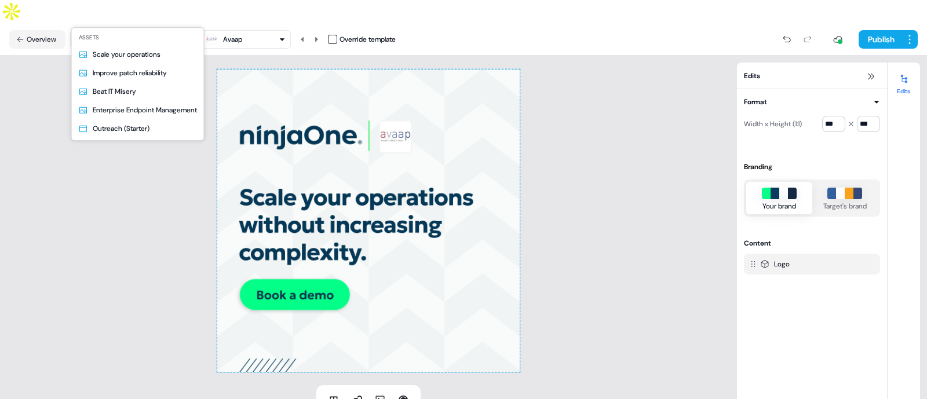
click at [133, 21] on html "For the best experience switch devices to a bigger screen. Go to Userled.io Ent…" at bounding box center [463, 211] width 927 height 422
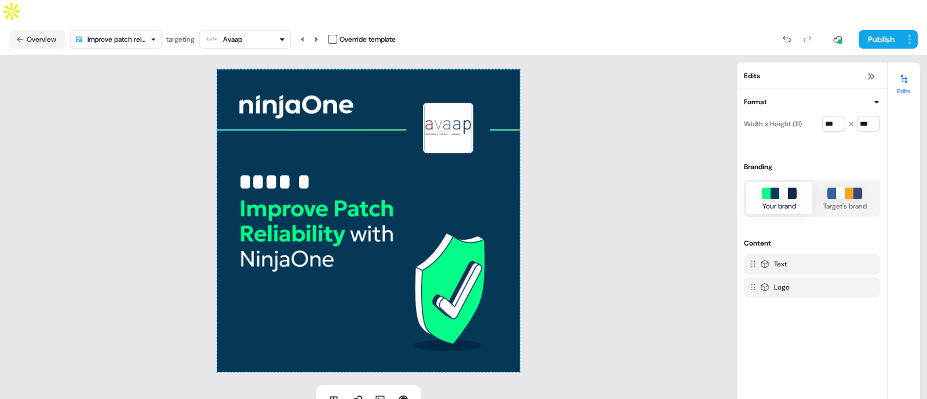
click at [268, 32] on div "Avaap" at bounding box center [244, 39] width 81 height 14
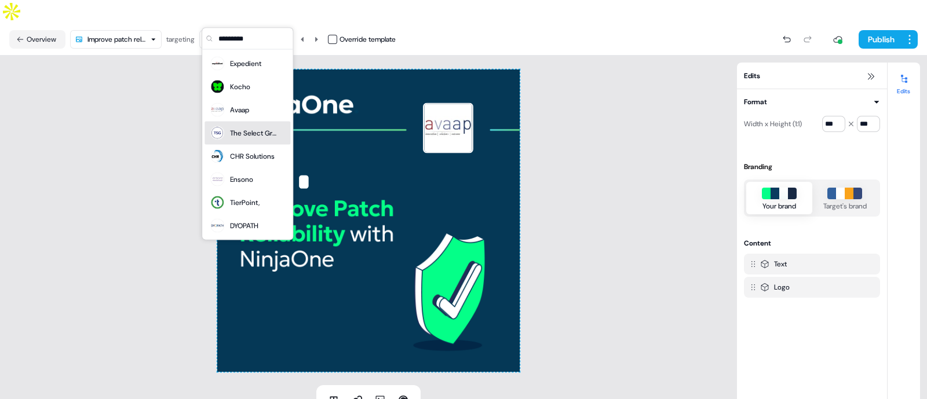
click at [239, 134] on div "The Select Group" at bounding box center [253, 133] width 46 height 12
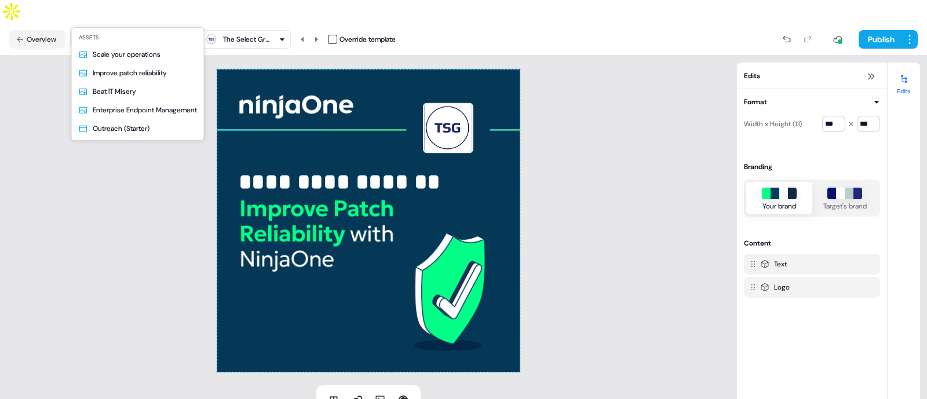
click at [119, 19] on html "**********" at bounding box center [463, 211] width 927 height 422
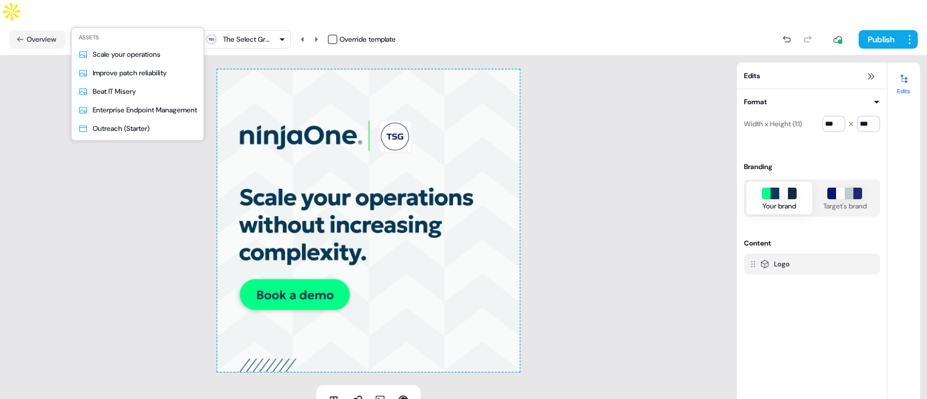
click at [129, 8] on html "For the best experience switch devices to a bigger screen. Go to Userled.io Ent…" at bounding box center [463, 211] width 927 height 422
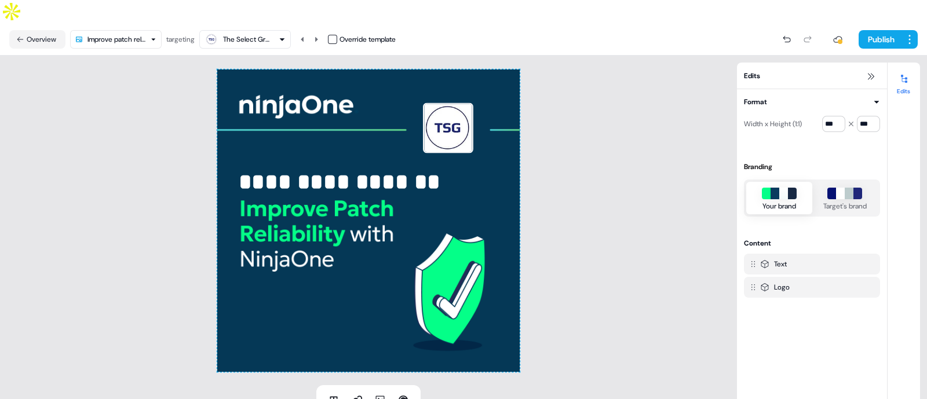
click at [265, 34] on div "The Select Group" at bounding box center [246, 40] width 46 height 12
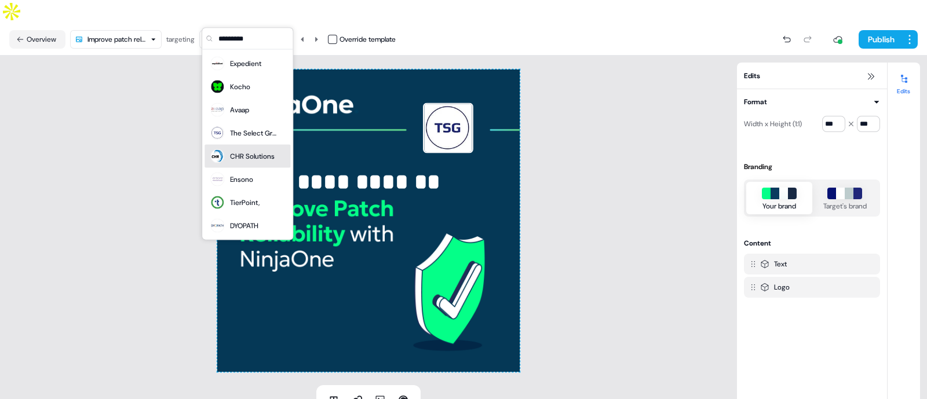
click at [258, 154] on div "CHR Solutions" at bounding box center [252, 157] width 45 height 12
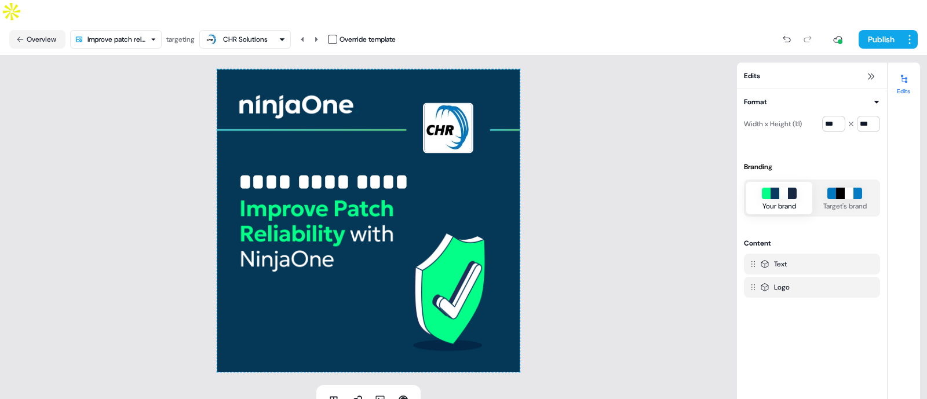
click at [251, 34] on div "CHR Solutions" at bounding box center [245, 40] width 45 height 12
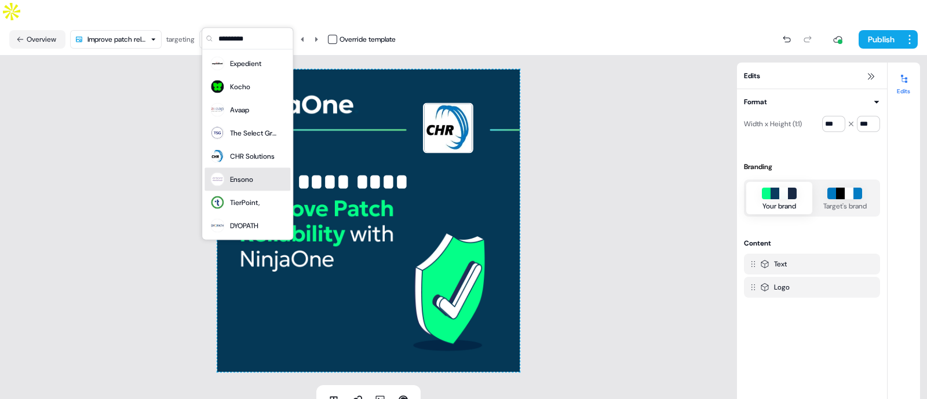
click at [259, 180] on div "Ensono" at bounding box center [247, 179] width 76 height 16
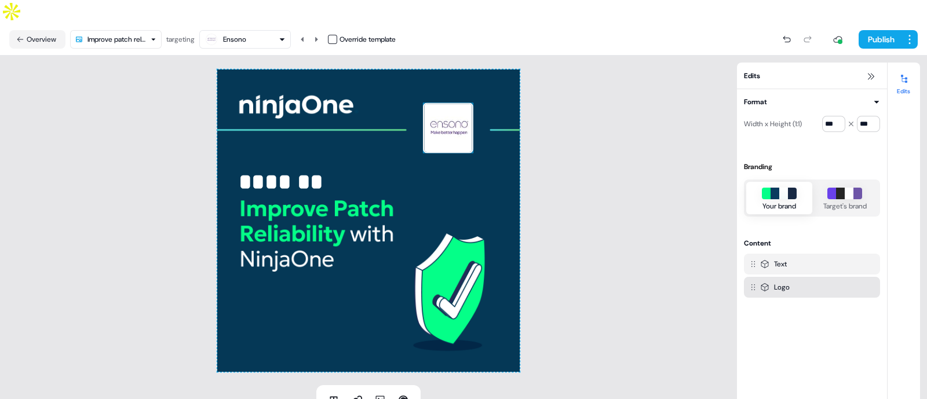
click at [438, 103] on img at bounding box center [448, 128] width 50 height 50
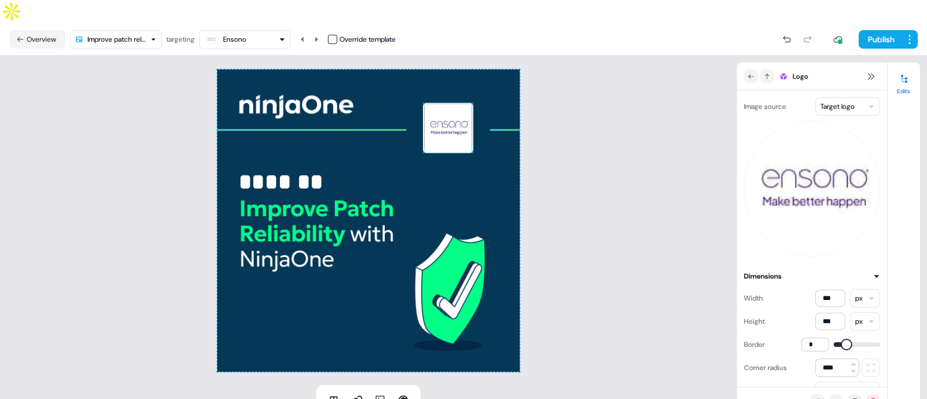
click at [255, 32] on div "Ensono" at bounding box center [244, 39] width 81 height 14
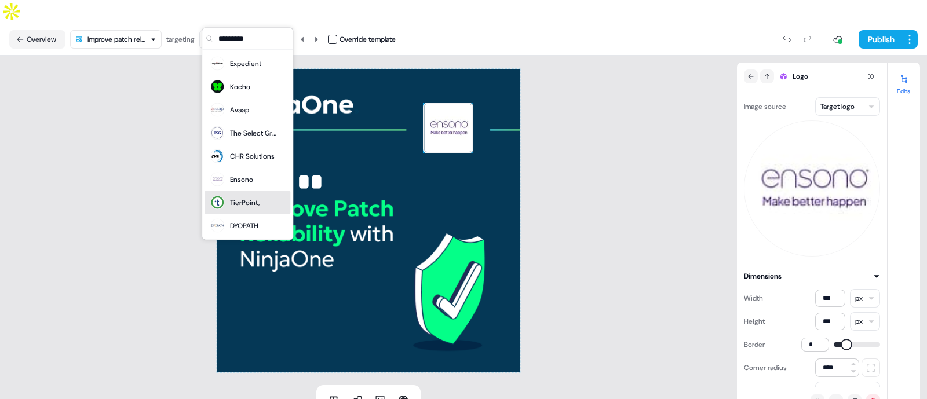
click at [254, 195] on div "TierPoint," at bounding box center [234, 203] width 50 height 16
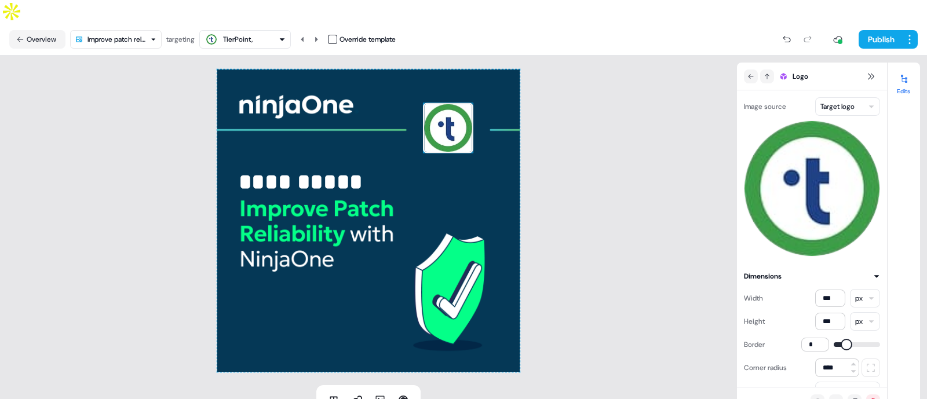
click at [235, 34] on div "TierPoint," at bounding box center [238, 40] width 30 height 12
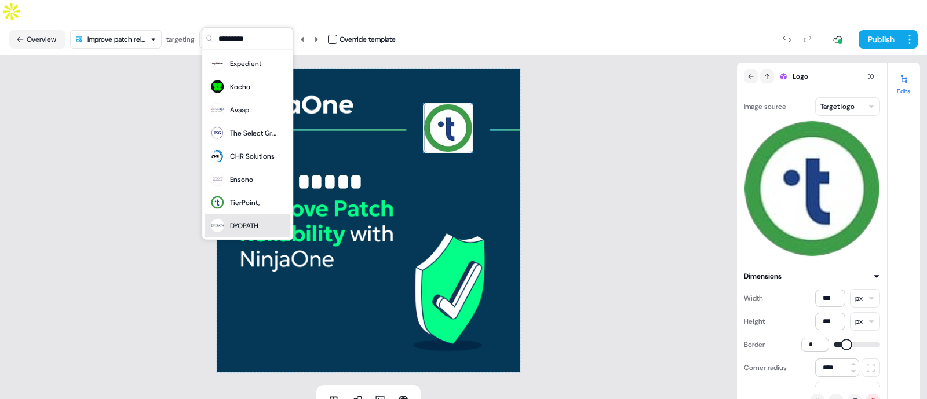
click at [235, 224] on div "DYOPATH" at bounding box center [244, 226] width 28 height 12
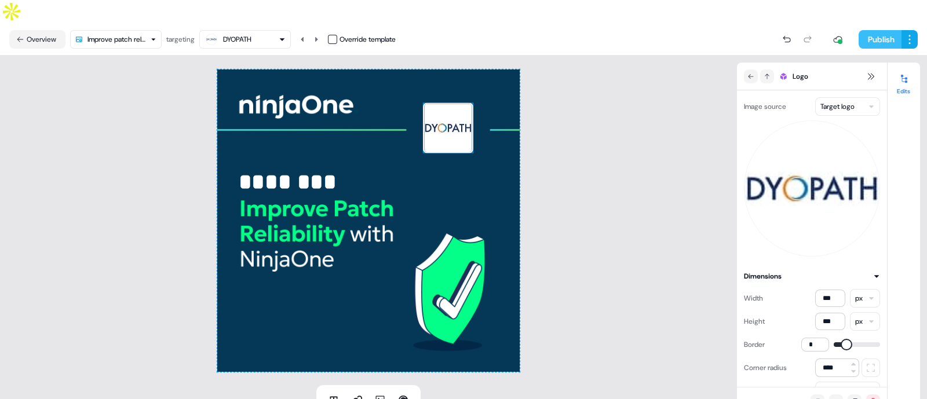
click at [866, 30] on button "Publish" at bounding box center [879, 39] width 43 height 19
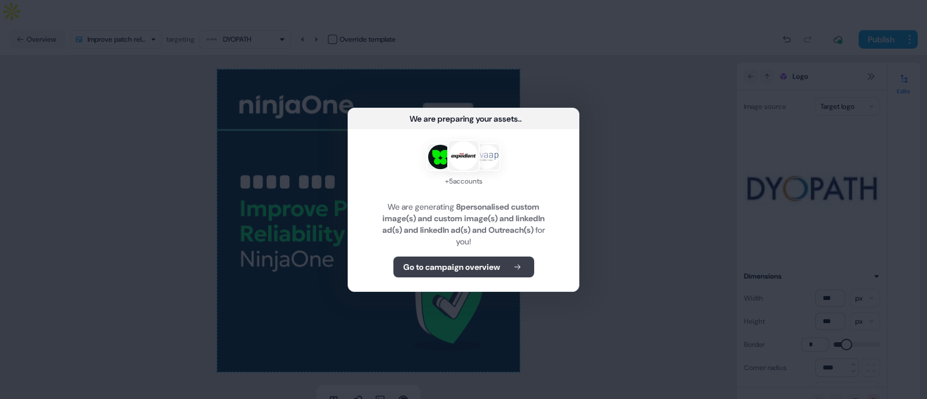
click at [488, 266] on b "Go to campaign overview" at bounding box center [451, 267] width 97 height 12
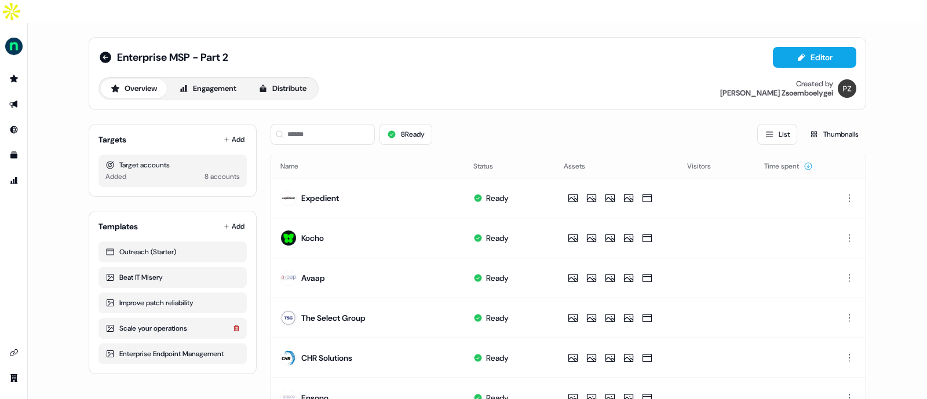
click at [235, 325] on icon at bounding box center [235, 328] width 5 height 6
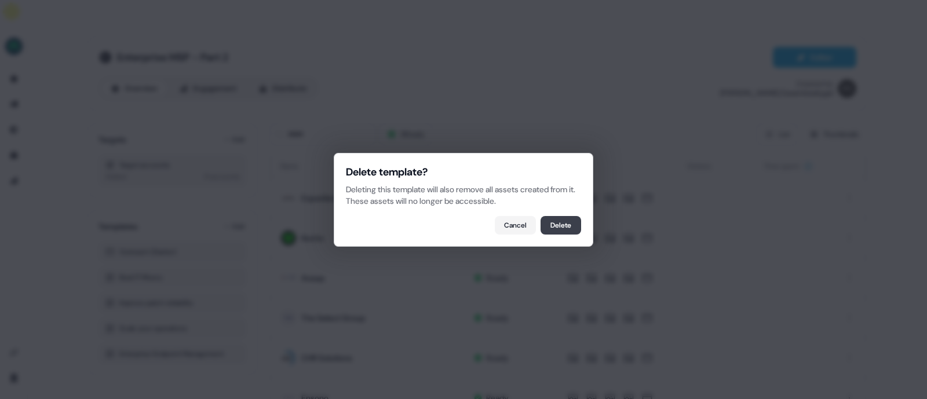
click at [557, 221] on button "Delete" at bounding box center [560, 225] width 41 height 19
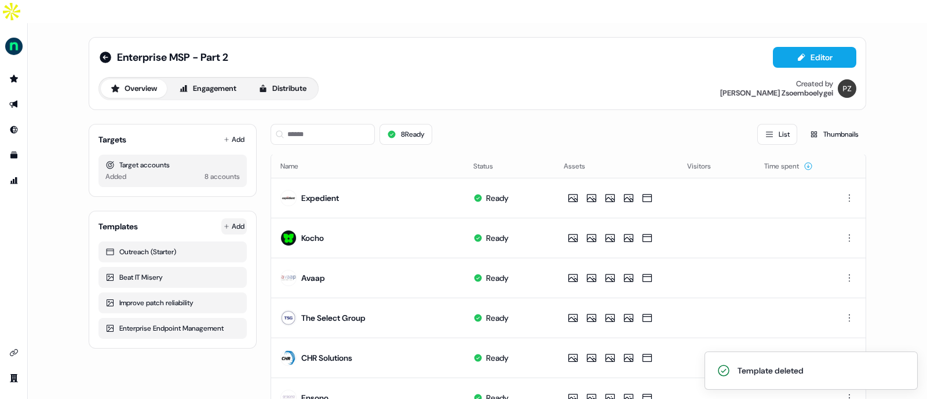
click at [229, 203] on html "Template deleted For the best experience switch devices to a bigger screen. Go …" at bounding box center [463, 211] width 927 height 422
click at [196, 221] on span "From Template library" at bounding box center [198, 225] width 71 height 9
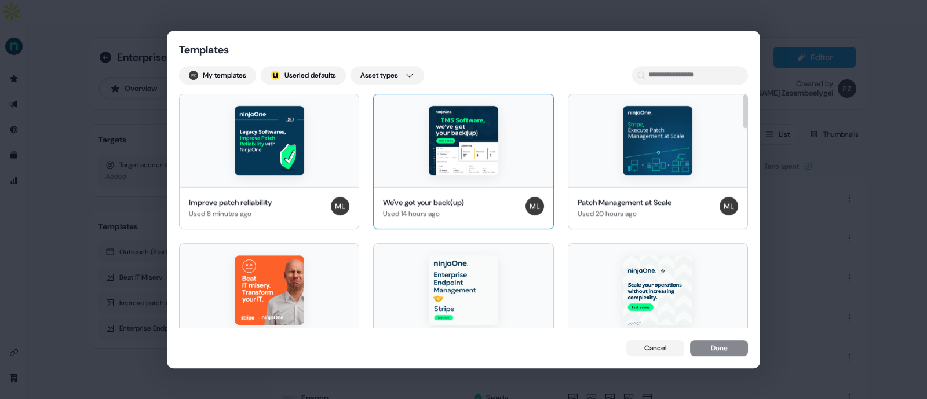
click at [432, 127] on img at bounding box center [463, 140] width 69 height 69
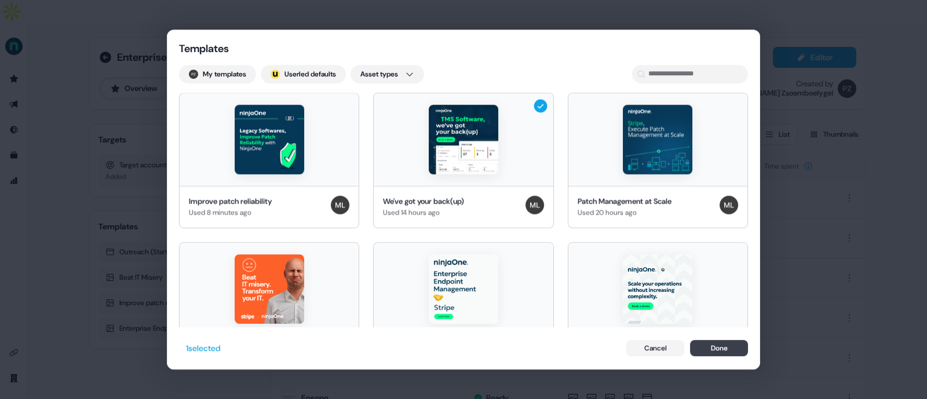
click at [710, 345] on button "Done" at bounding box center [719, 348] width 58 height 16
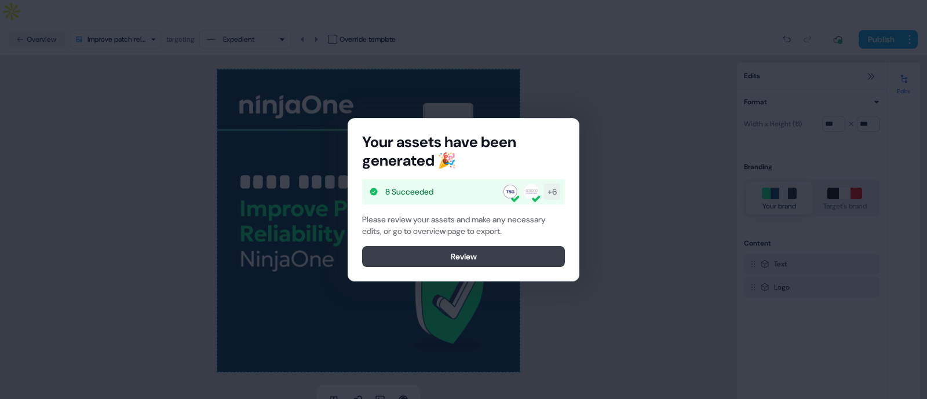
click at [489, 250] on button "Review" at bounding box center [463, 256] width 203 height 21
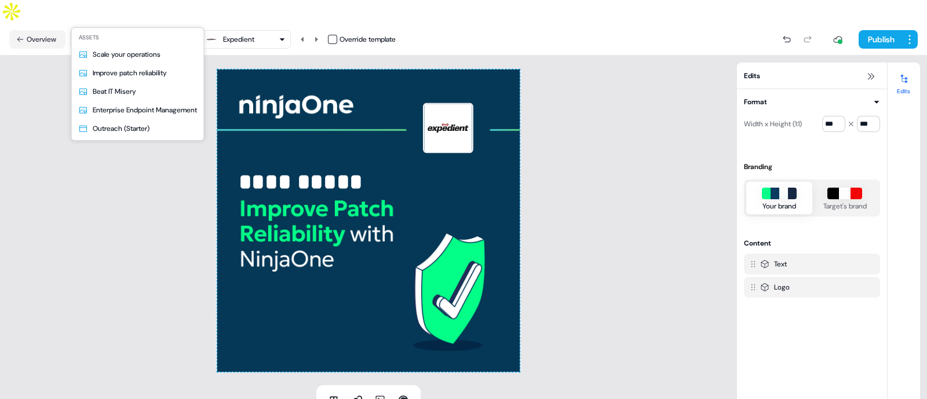
click at [112, 10] on html "**********" at bounding box center [463, 211] width 927 height 422
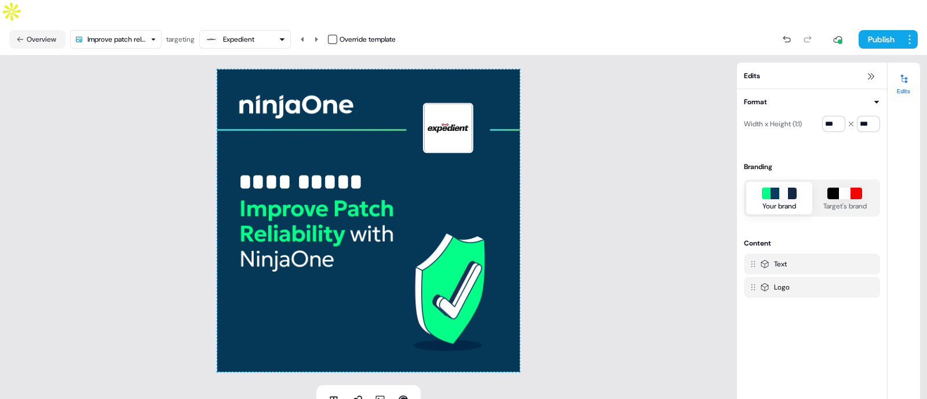
click at [116, 20] on html "**********" at bounding box center [463, 211] width 927 height 422
click at [876, 30] on button "Publish" at bounding box center [879, 39] width 43 height 19
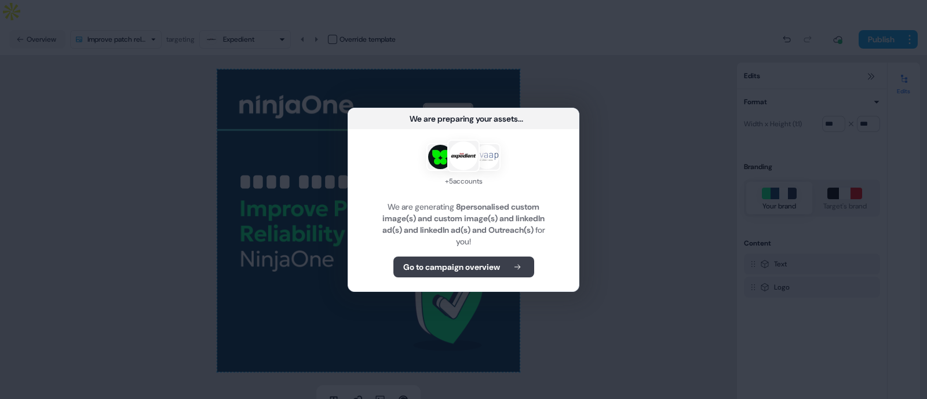
click at [446, 276] on button "Go to campaign overview" at bounding box center [463, 267] width 141 height 21
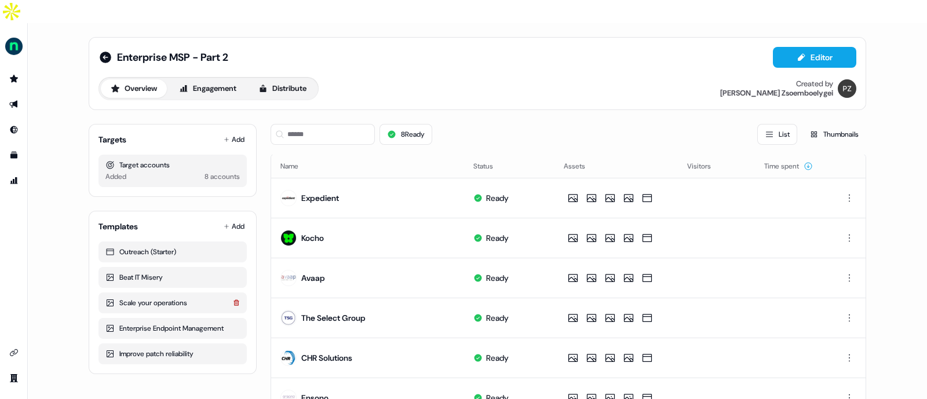
click at [234, 299] on icon at bounding box center [235, 302] width 5 height 6
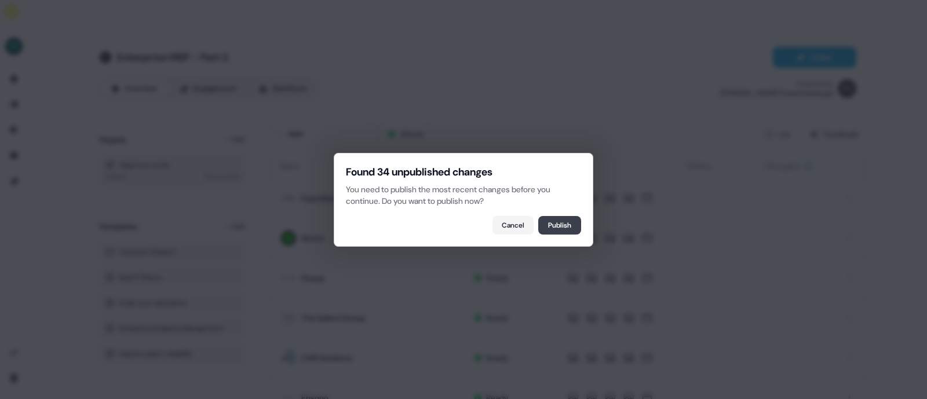
click at [568, 234] on div "Found 34 unpublished changes You need to publish the most recent changes before…" at bounding box center [463, 200] width 259 height 94
click at [496, 219] on button "Cancel" at bounding box center [512, 225] width 41 height 19
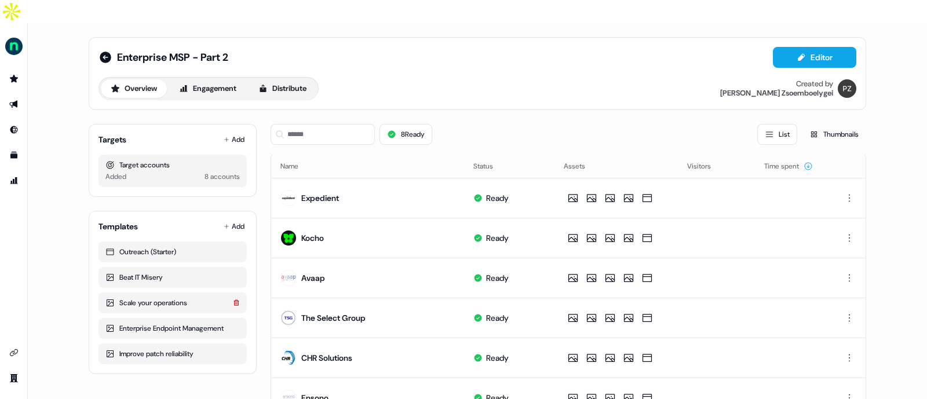
click at [233, 299] on icon at bounding box center [236, 302] width 7 height 7
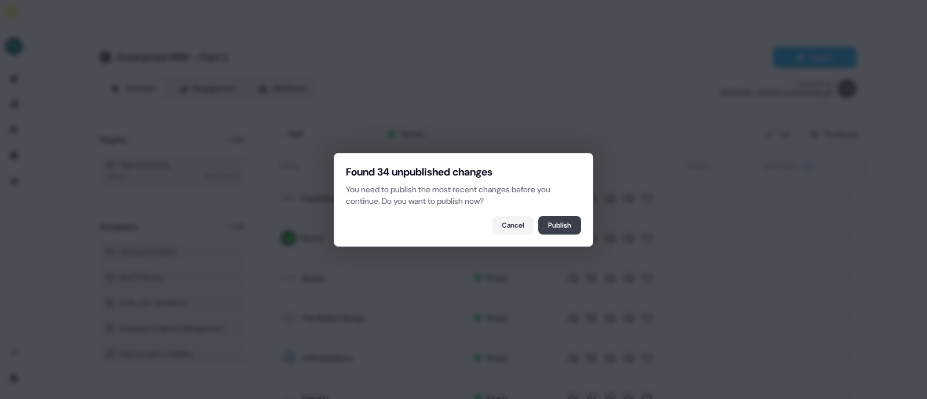
click at [554, 229] on button "Publish" at bounding box center [559, 225] width 43 height 19
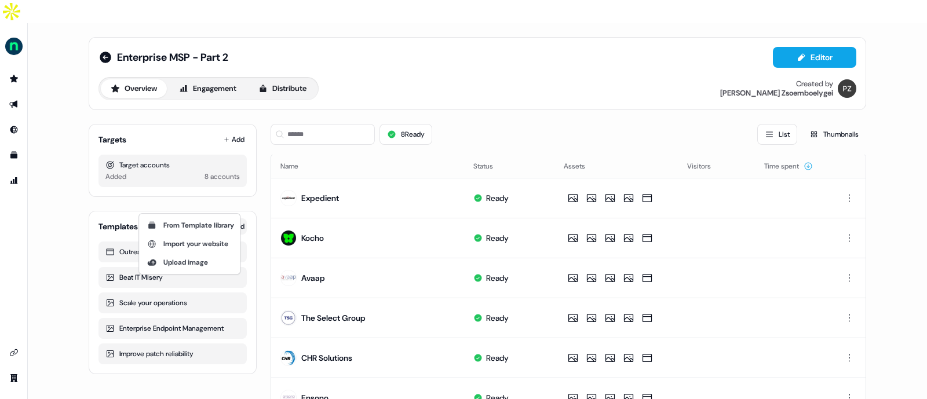
click at [238, 204] on html "For the best experience switch devices to a bigger screen. Go to Userled.io Ent…" at bounding box center [463, 211] width 927 height 422
click at [196, 228] on span "From Template library" at bounding box center [198, 225] width 71 height 9
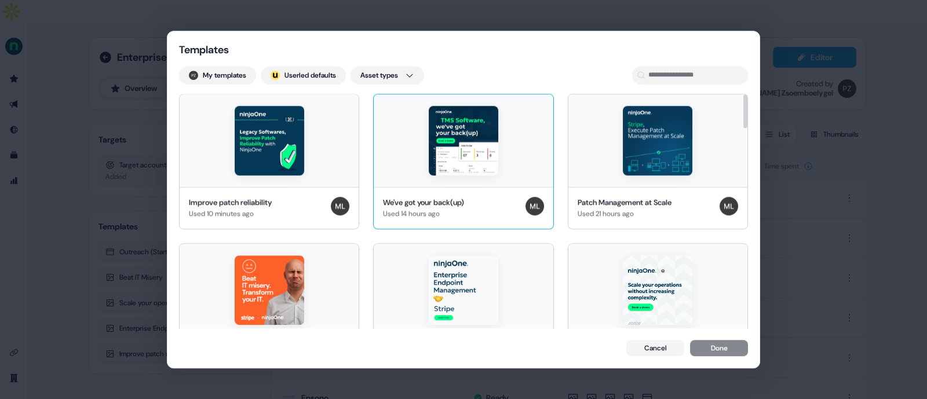
click at [489, 206] on div "We've got your back(up) Used 14 hours ago" at bounding box center [463, 208] width 160 height 23
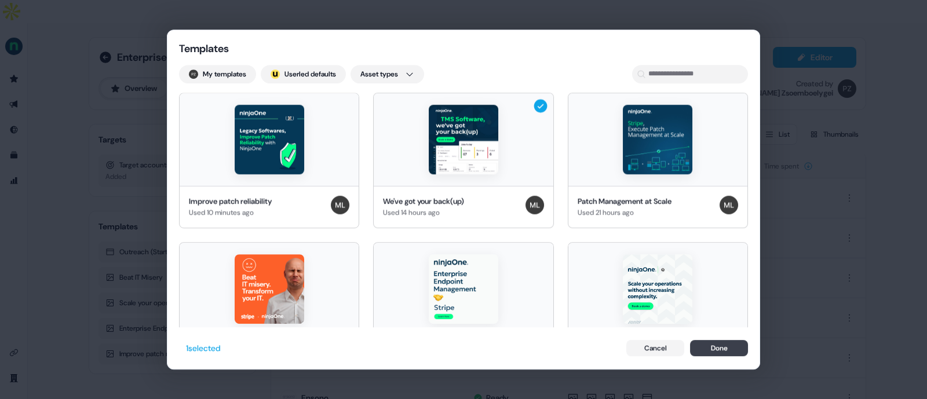
click at [716, 349] on button "Done" at bounding box center [719, 348] width 58 height 16
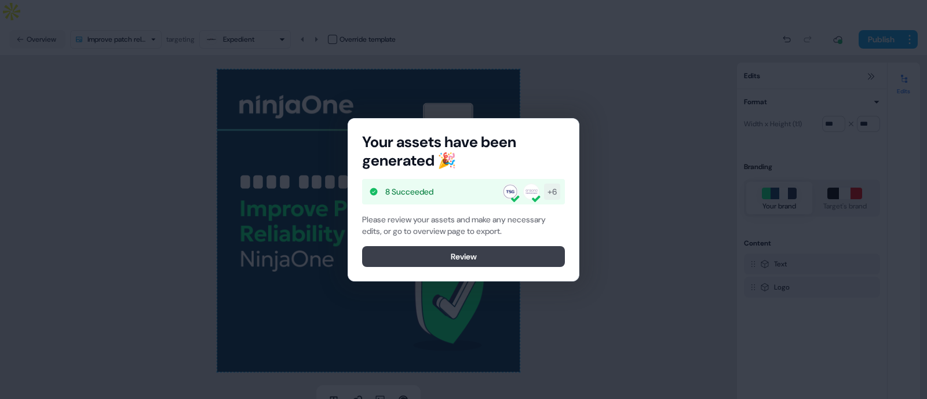
click at [491, 255] on button "Review" at bounding box center [463, 256] width 203 height 21
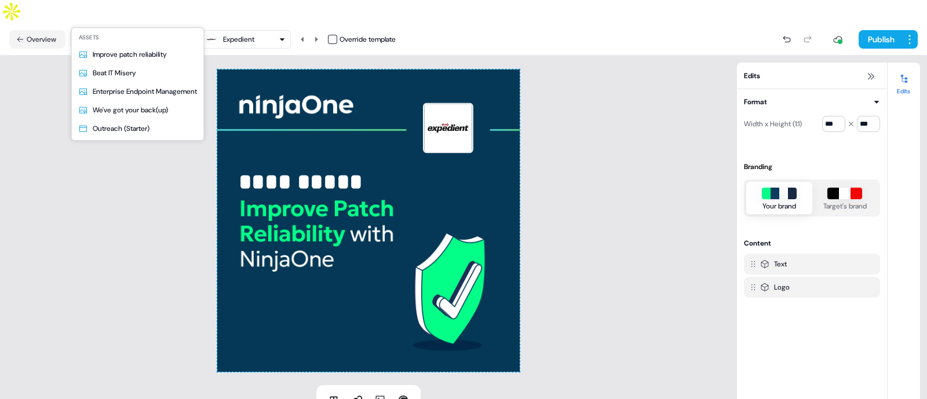
click at [127, 12] on html "**********" at bounding box center [463, 211] width 927 height 422
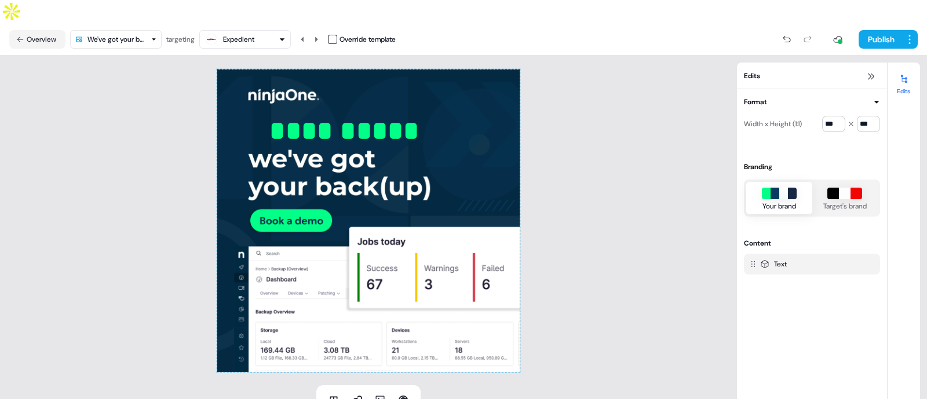
click at [322, 128] on div "**********" at bounding box center [368, 220] width 302 height 302
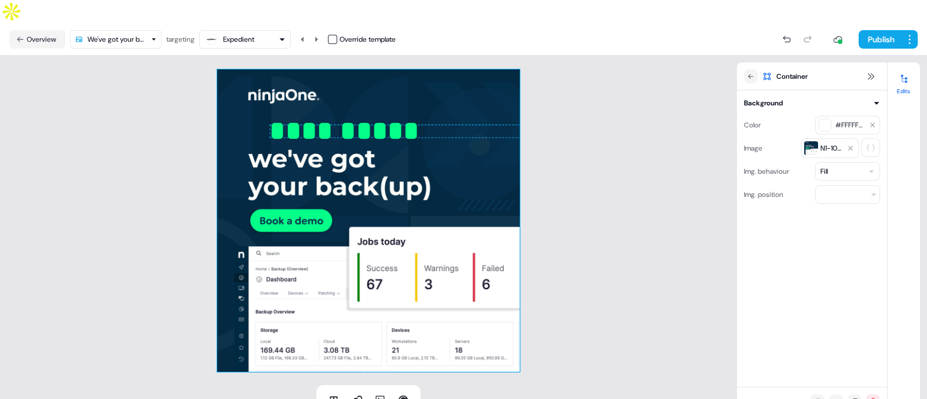
click at [248, 34] on div "Expedient" at bounding box center [238, 40] width 31 height 12
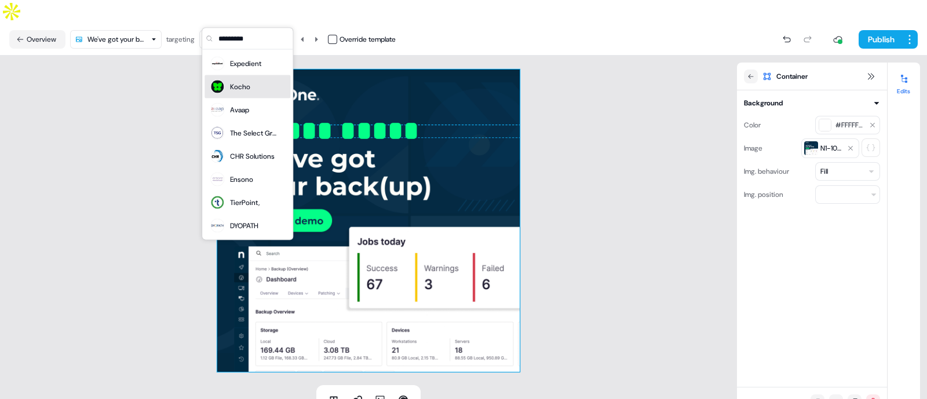
click at [241, 85] on div "Kocho" at bounding box center [240, 87] width 20 height 12
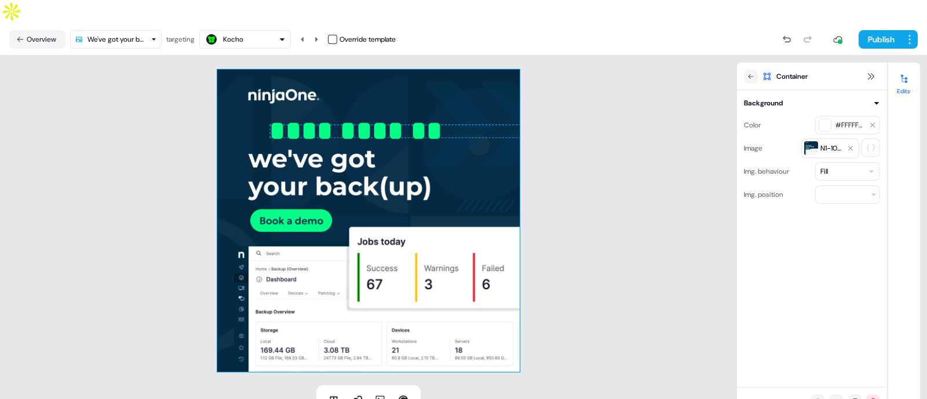
click at [240, 34] on div "Kocho" at bounding box center [233, 40] width 20 height 12
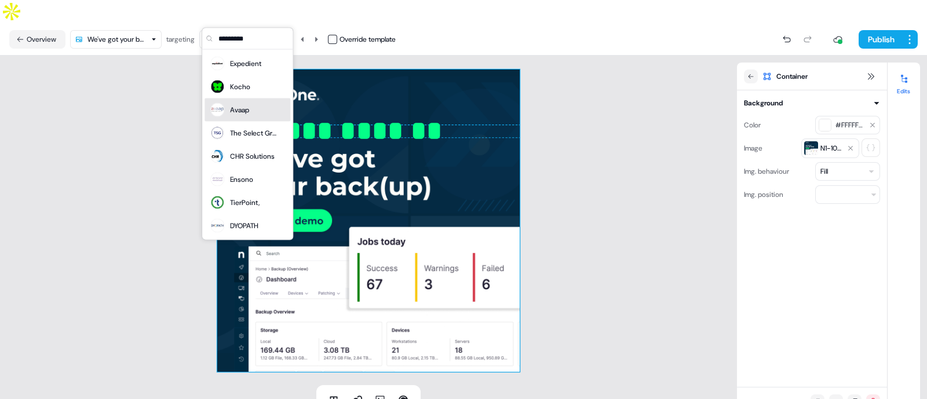
click at [240, 116] on div "Avaap" at bounding box center [229, 110] width 40 height 16
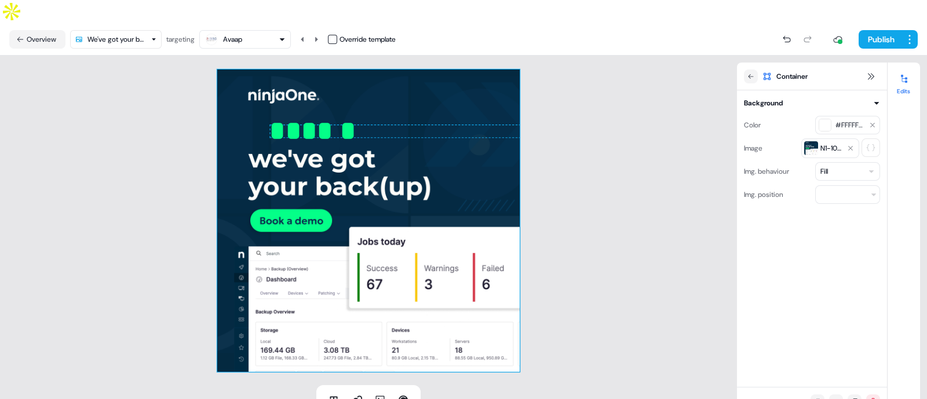
click at [279, 32] on div "Avaap" at bounding box center [244, 39] width 81 height 14
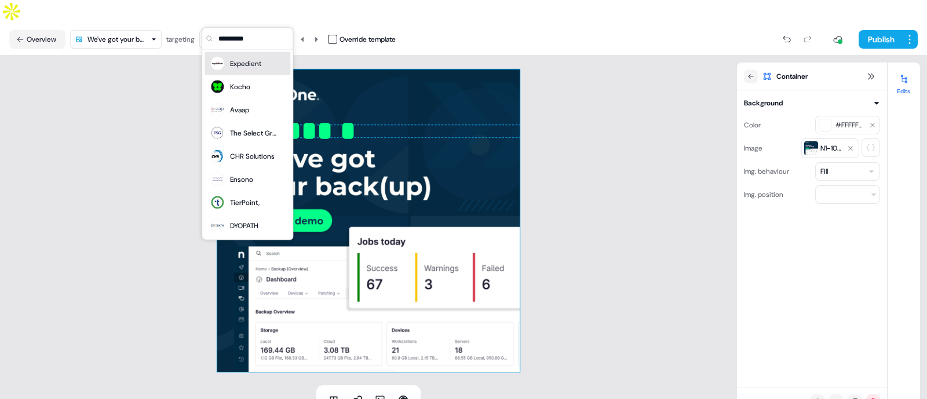
click at [240, 61] on div "Expedient" at bounding box center [245, 64] width 31 height 12
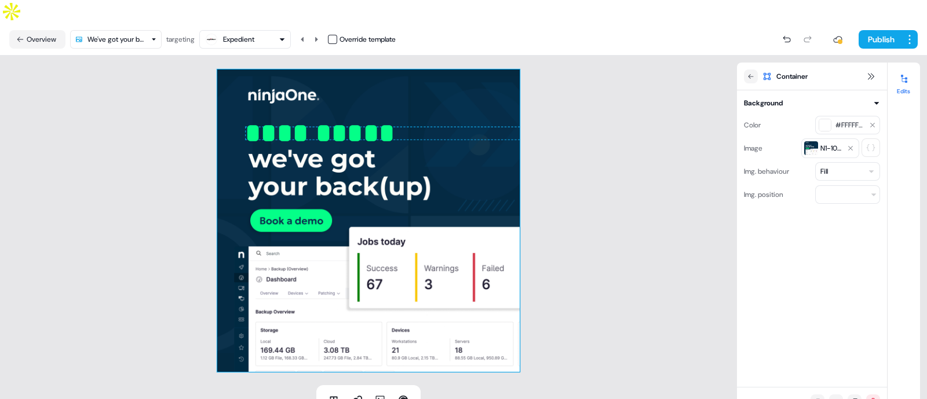
drag, startPoint x: 264, startPoint y: 10, endPoint x: 262, endPoint y: 19, distance: 8.9
click at [262, 32] on div "Expedient" at bounding box center [244, 39] width 81 height 14
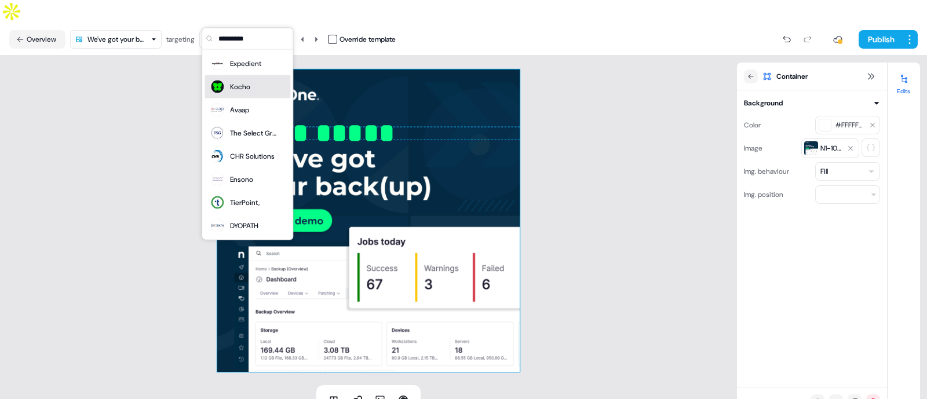
click at [251, 91] on div "Kocho" at bounding box center [247, 87] width 76 height 16
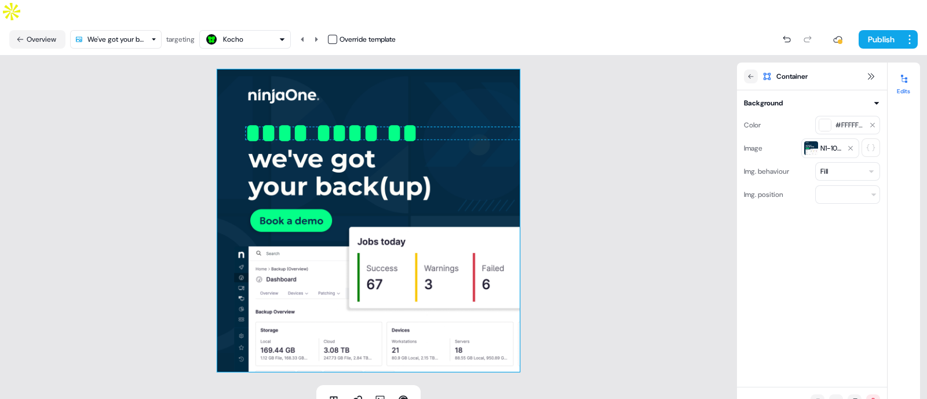
click at [255, 30] on button "Kocho" at bounding box center [245, 39] width 92 height 19
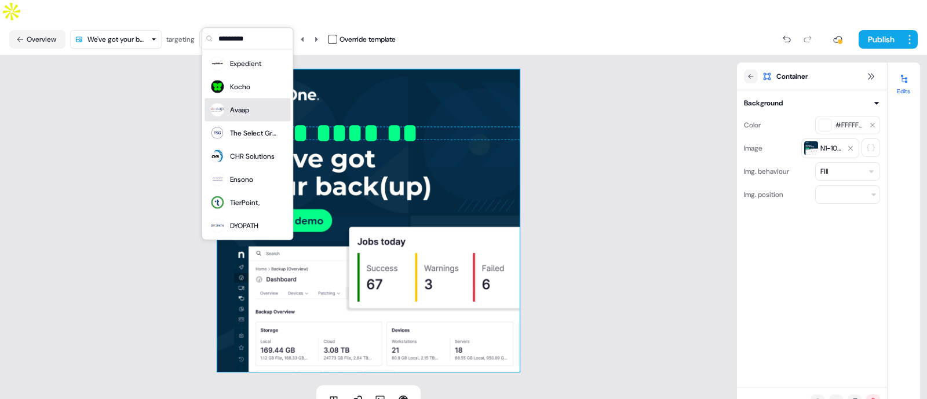
click at [259, 112] on div "Avaap" at bounding box center [247, 110] width 76 height 16
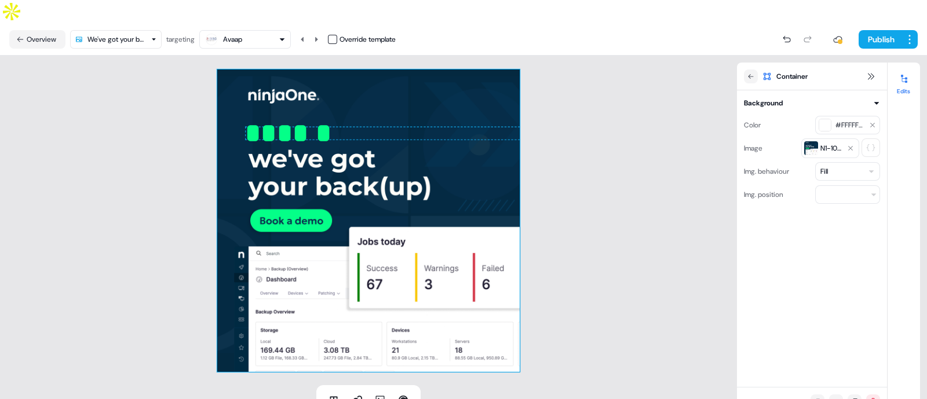
click at [270, 126] on div at bounding box center [396, 126] width 302 height 1
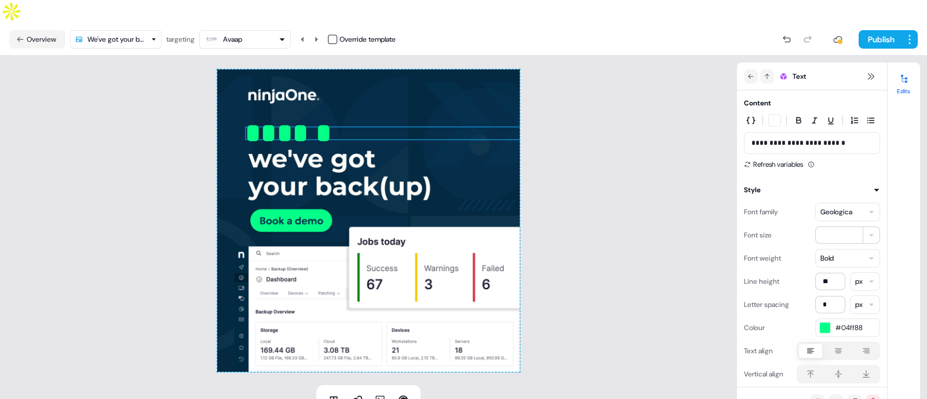
click at [270, 126] on div at bounding box center [396, 126] width 302 height 1
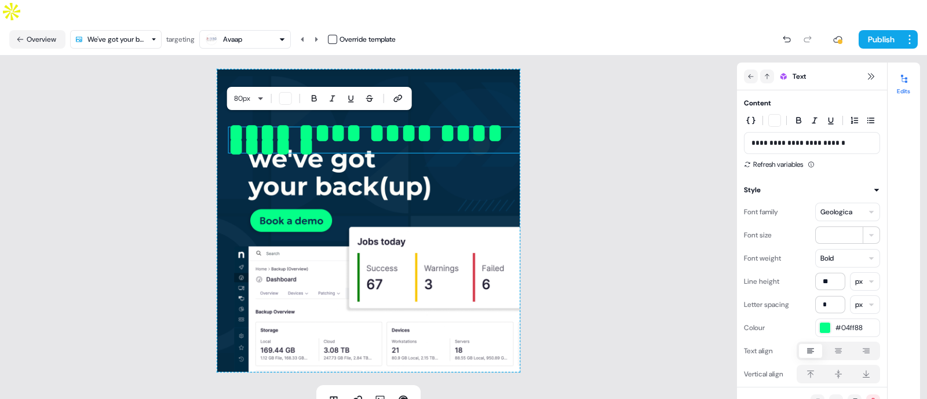
click at [628, 128] on div "**********" at bounding box center [368, 221] width 737 height 330
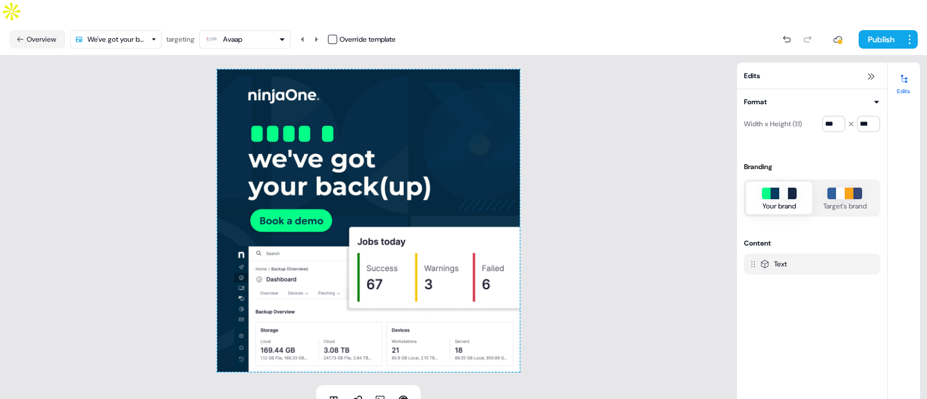
click at [362, 163] on div "****** To pick up a draggable item, press the space bar. While dragging, use th…" at bounding box center [368, 220] width 302 height 302
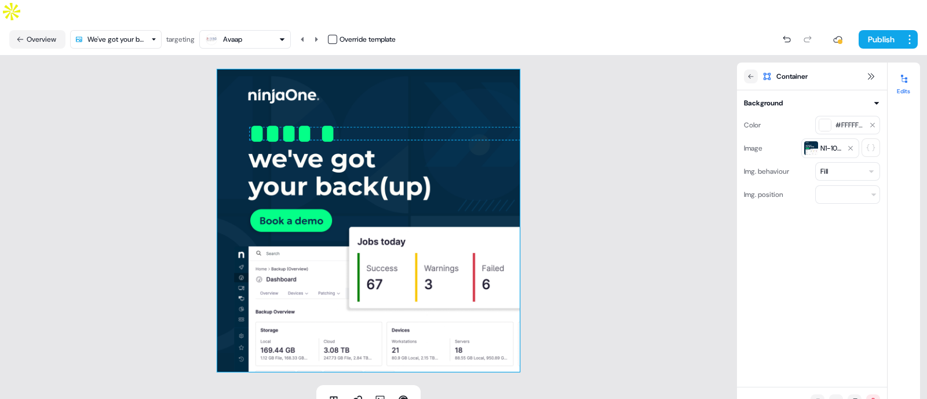
click at [258, 32] on div "Avaap" at bounding box center [244, 39] width 81 height 14
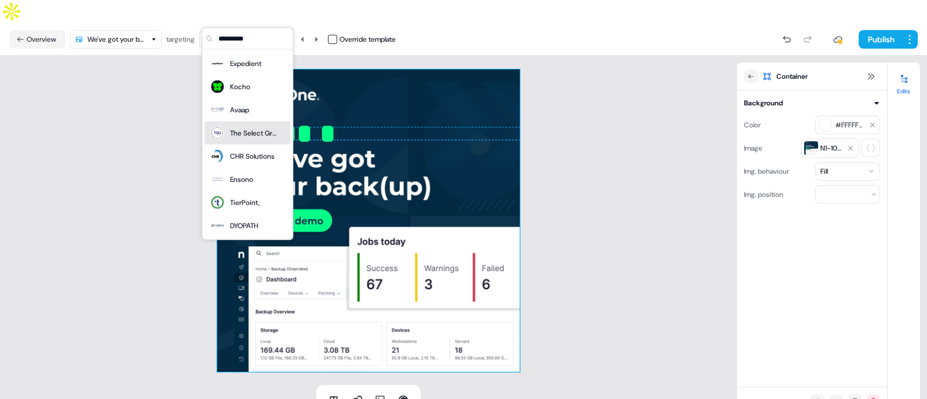
click at [259, 123] on div "The Select Group" at bounding box center [247, 133] width 86 height 23
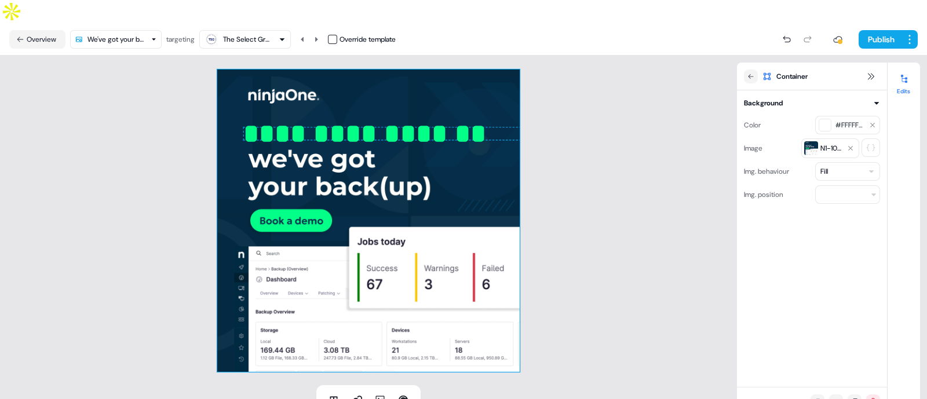
click at [255, 34] on div "The Select Group" at bounding box center [246, 40] width 46 height 12
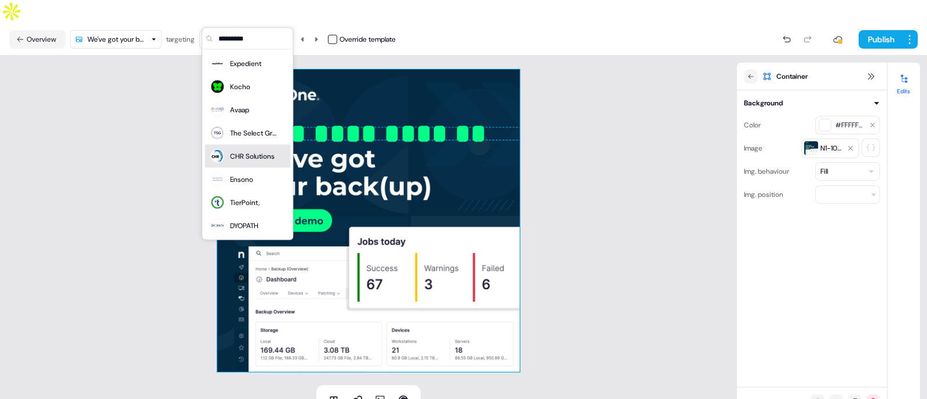
click at [235, 155] on div "CHR Solutions" at bounding box center [252, 157] width 45 height 12
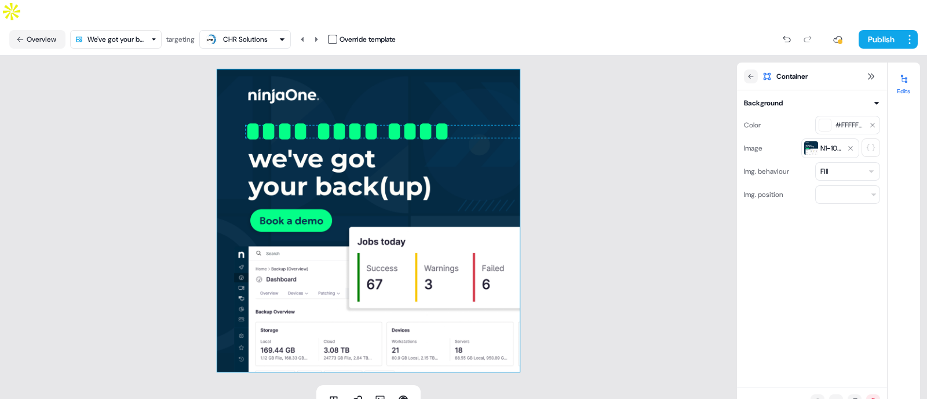
click at [262, 34] on div "CHR Solutions" at bounding box center [245, 40] width 45 height 12
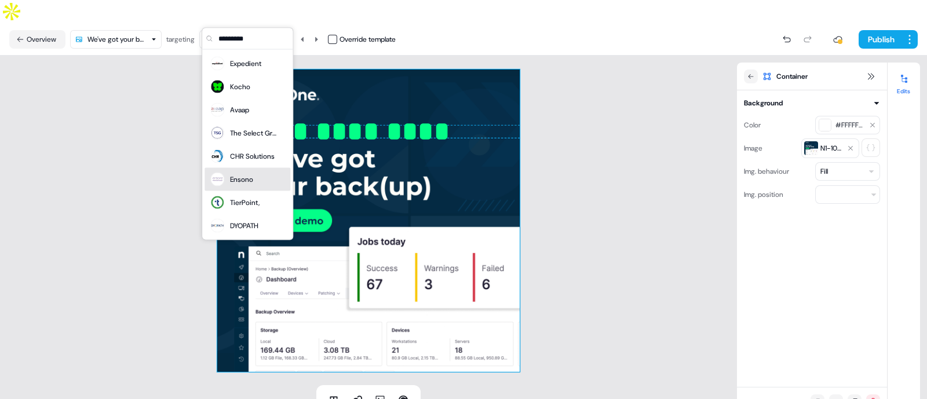
click at [242, 175] on div "Ensono" at bounding box center [241, 180] width 23 height 12
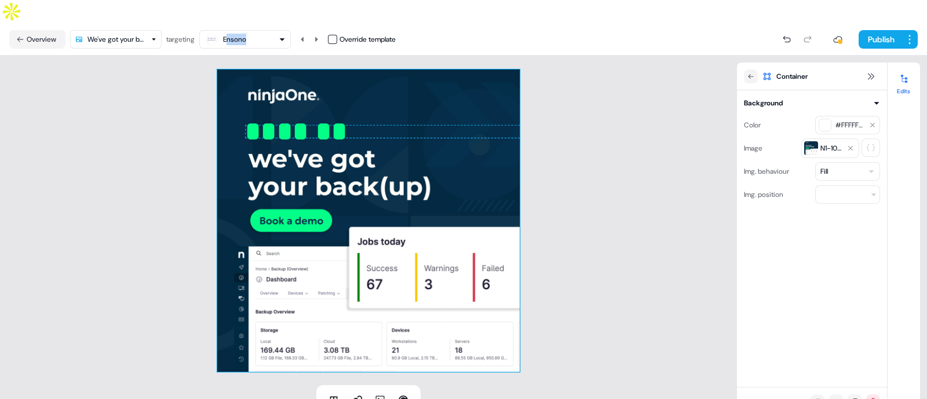
drag, startPoint x: 230, startPoint y: 26, endPoint x: 259, endPoint y: 8, distance: 34.9
click at [259, 23] on nav "Overview We've got your back(up) targeting Ensono Override template Publish" at bounding box center [463, 39] width 927 height 32
click at [259, 30] on button "Ensono" at bounding box center [245, 39] width 92 height 19
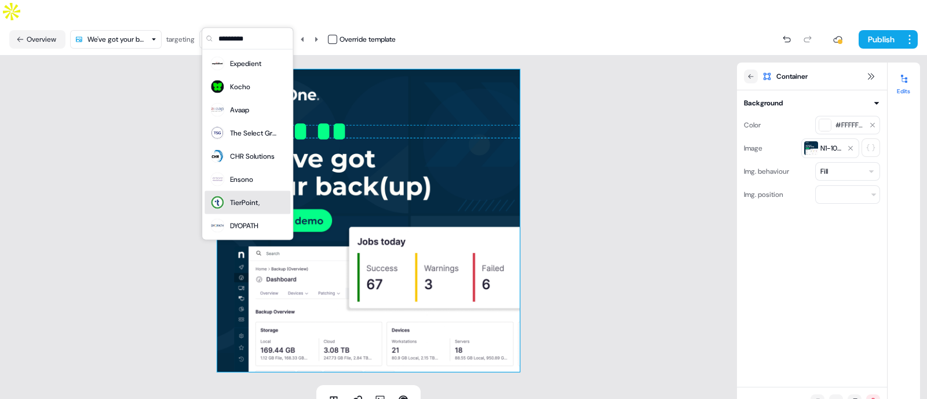
click at [235, 192] on div "TierPoint," at bounding box center [247, 202] width 86 height 23
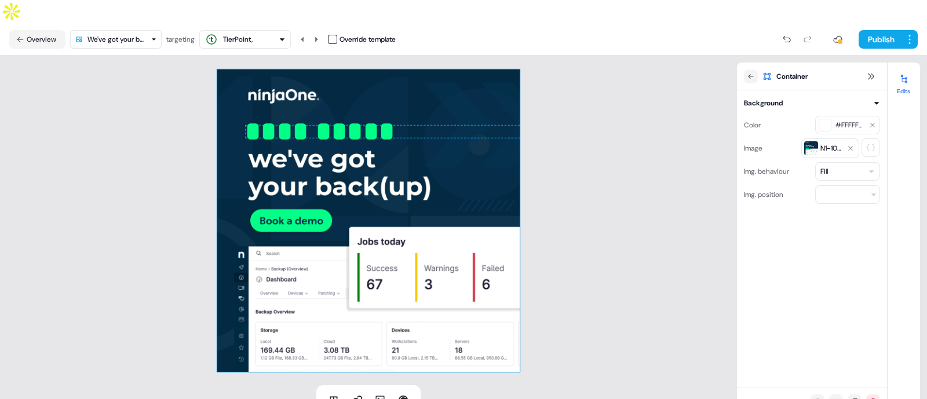
click at [251, 30] on button "TierPoint," at bounding box center [245, 39] width 92 height 19
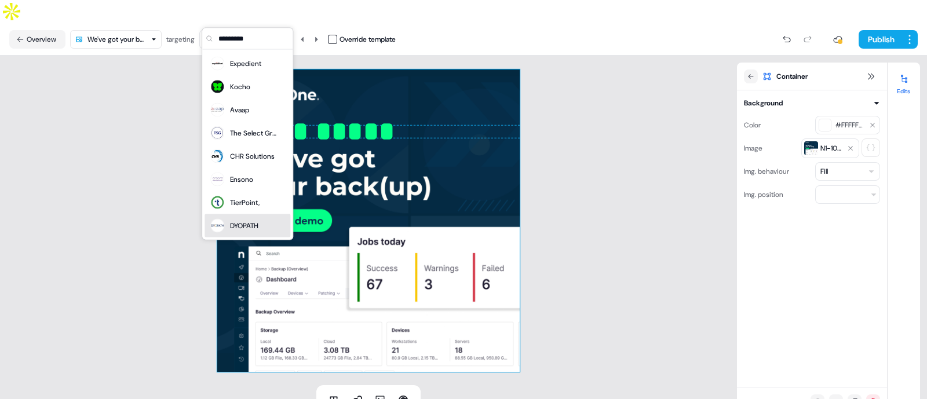
click at [238, 228] on div "DYOPATH" at bounding box center [244, 226] width 28 height 12
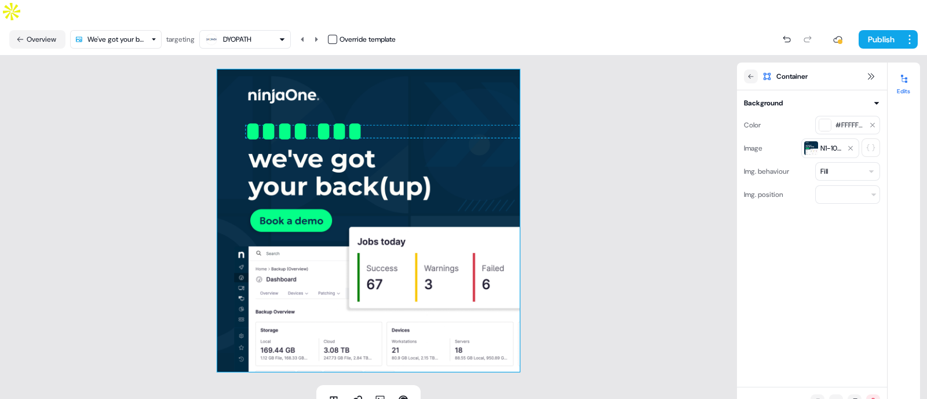
click at [255, 32] on div "DYOPATH" at bounding box center [244, 39] width 81 height 14
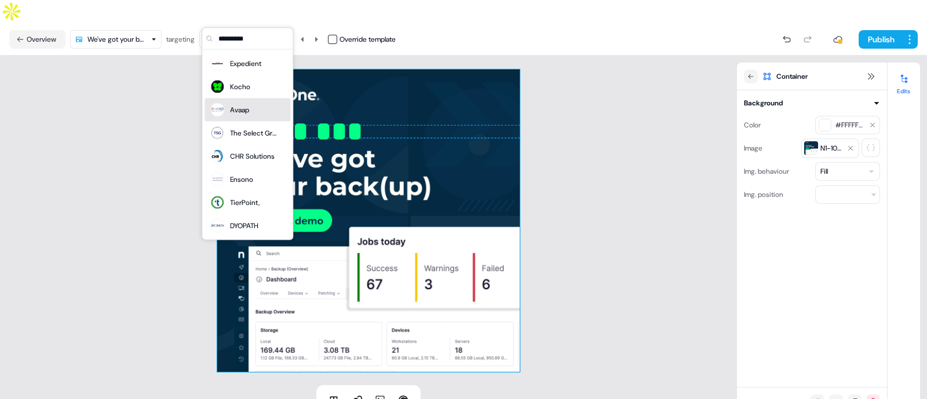
click at [239, 98] on div "Avaap" at bounding box center [247, 109] width 86 height 23
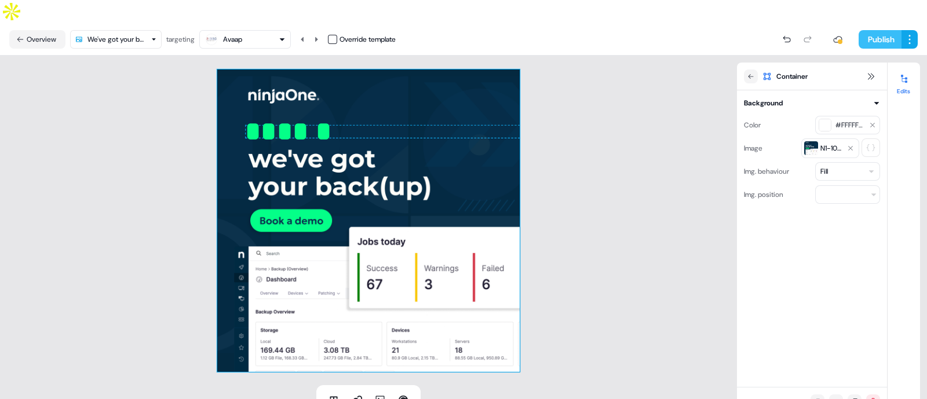
click at [875, 30] on button "Publish" at bounding box center [879, 39] width 43 height 19
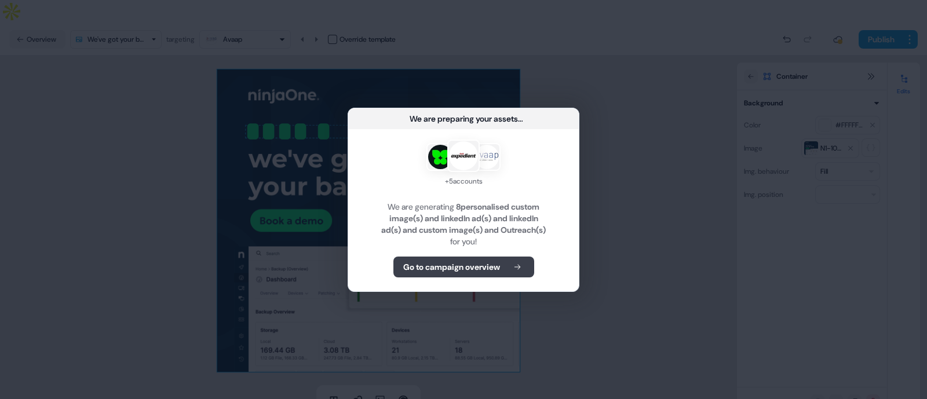
click at [478, 269] on b "Go to campaign overview" at bounding box center [451, 267] width 97 height 12
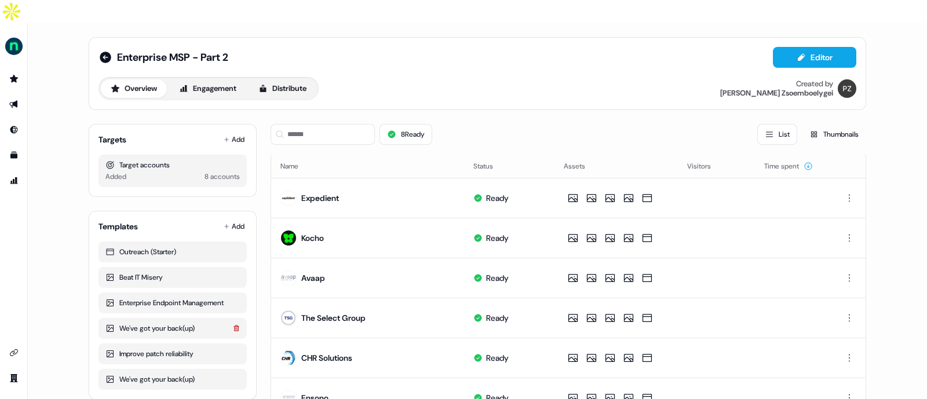
click at [233, 325] on icon at bounding box center [235, 328] width 5 height 6
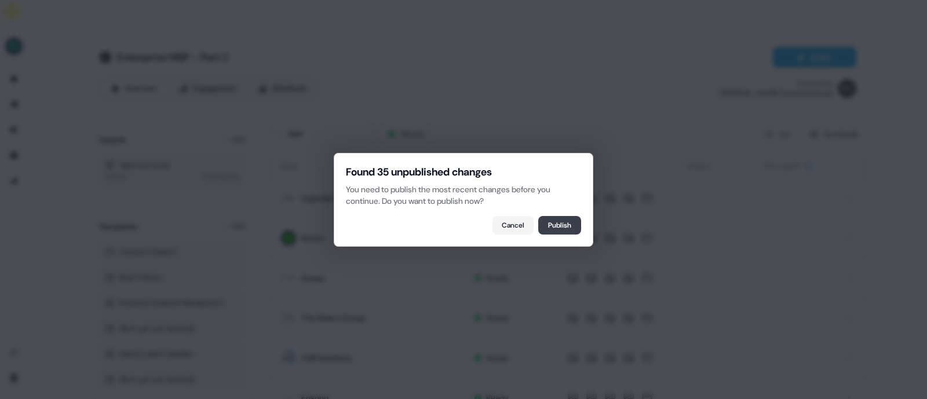
click at [552, 228] on button "Publish" at bounding box center [559, 225] width 43 height 19
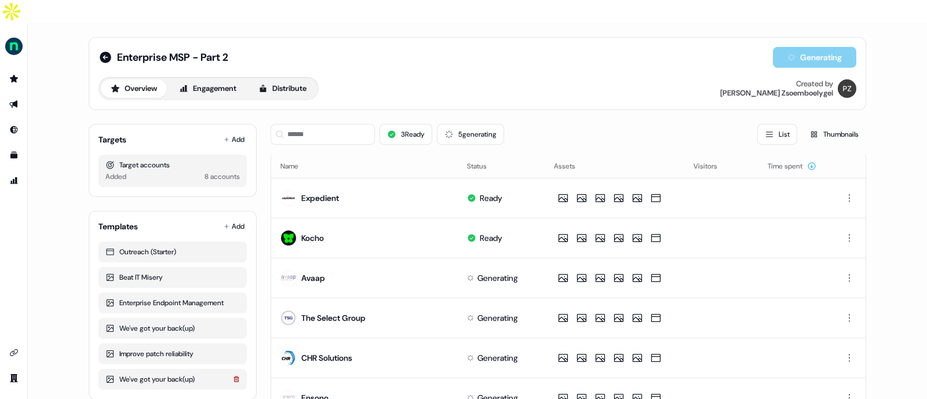
click at [237, 376] on icon at bounding box center [236, 379] width 7 height 7
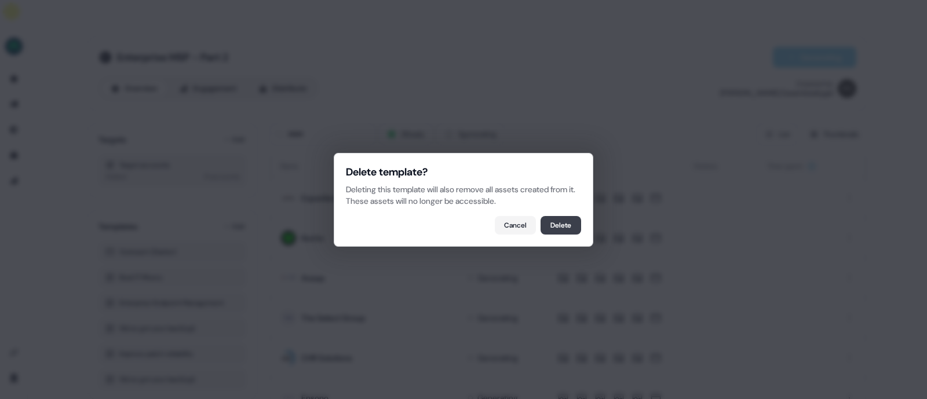
click at [551, 222] on button "Delete" at bounding box center [560, 225] width 41 height 19
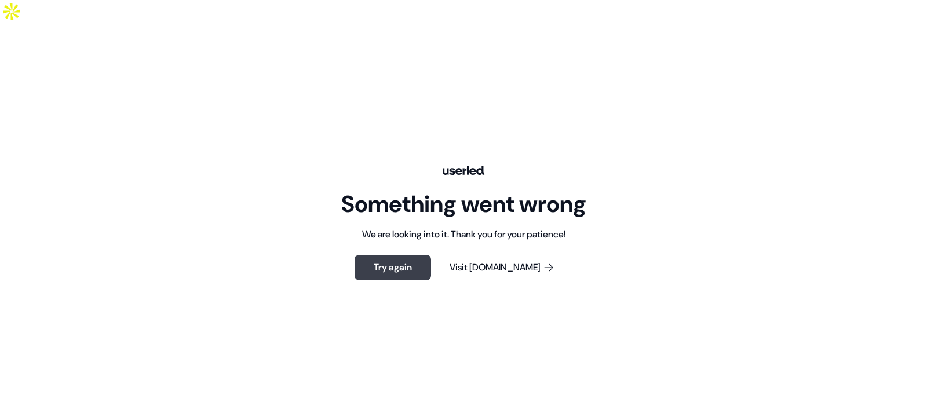
click at [403, 255] on button "Try again" at bounding box center [392, 267] width 76 height 25
click at [423, 255] on button "Try again" at bounding box center [392, 267] width 76 height 25
click at [405, 228] on div "Something went wrong We are looking into it. Thank you for your patience! Try a…" at bounding box center [463, 222] width 927 height 399
click at [395, 255] on button "Try again" at bounding box center [392, 267] width 76 height 25
click at [499, 255] on button "Visit Userled.io" at bounding box center [502, 267] width 142 height 25
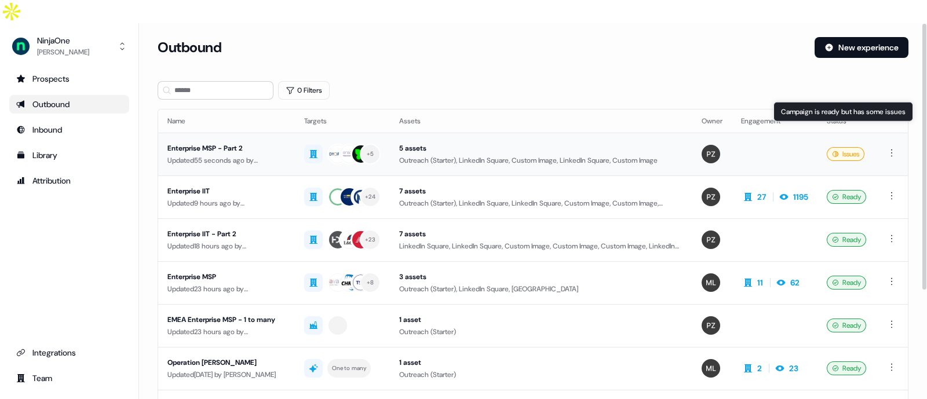
click at [834, 151] on icon at bounding box center [835, 154] width 7 height 7
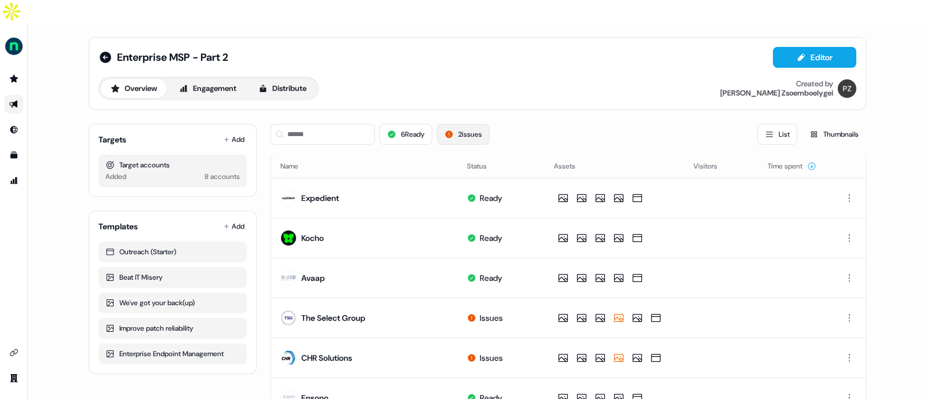
click at [442, 124] on button "2 issues" at bounding box center [463, 134] width 53 height 21
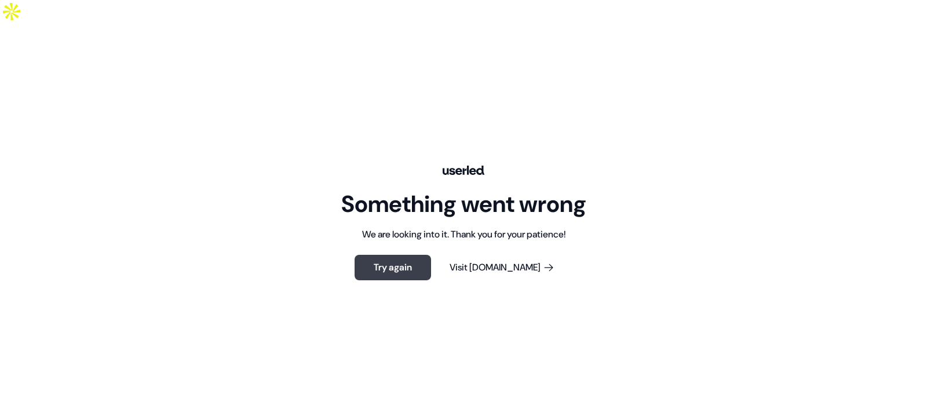
click at [397, 255] on button "Try again" at bounding box center [392, 267] width 76 height 25
click at [413, 255] on button "Try again" at bounding box center [392, 267] width 76 height 25
click at [394, 255] on button "Try again" at bounding box center [392, 267] width 76 height 25
click at [422, 255] on button "Try again" at bounding box center [392, 267] width 76 height 25
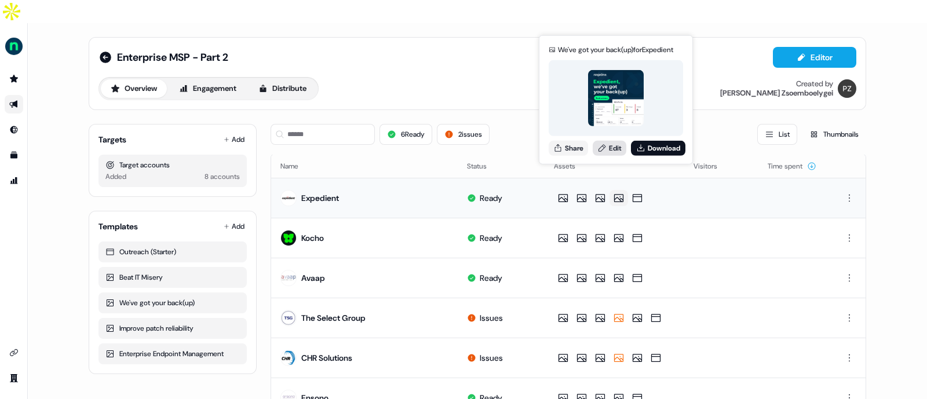
click at [614, 145] on link "Edit" at bounding box center [609, 147] width 34 height 15
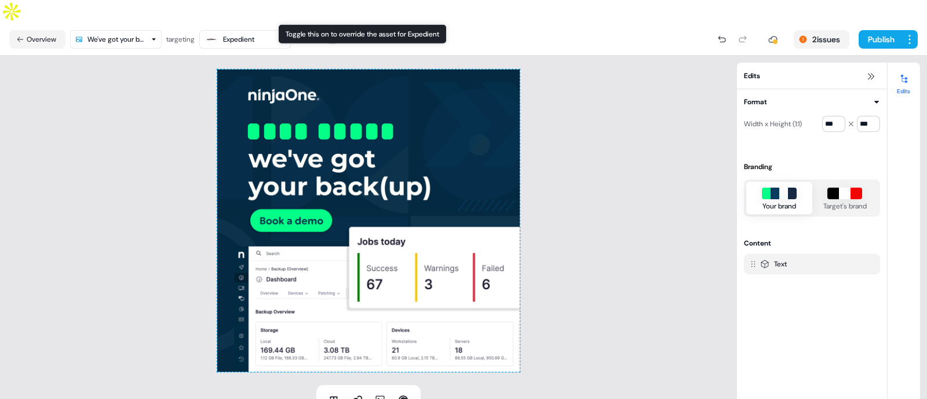
click at [337, 35] on button "button" at bounding box center [332, 39] width 9 height 9
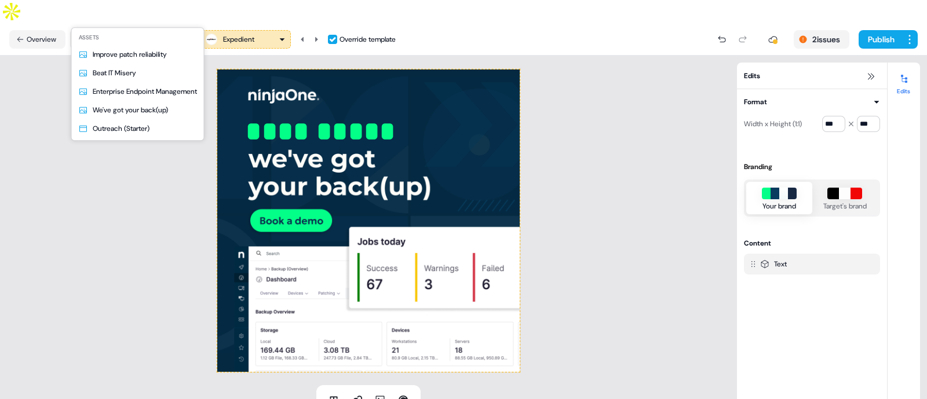
click at [120, 10] on html "**********" at bounding box center [463, 211] width 927 height 422
type input "***"
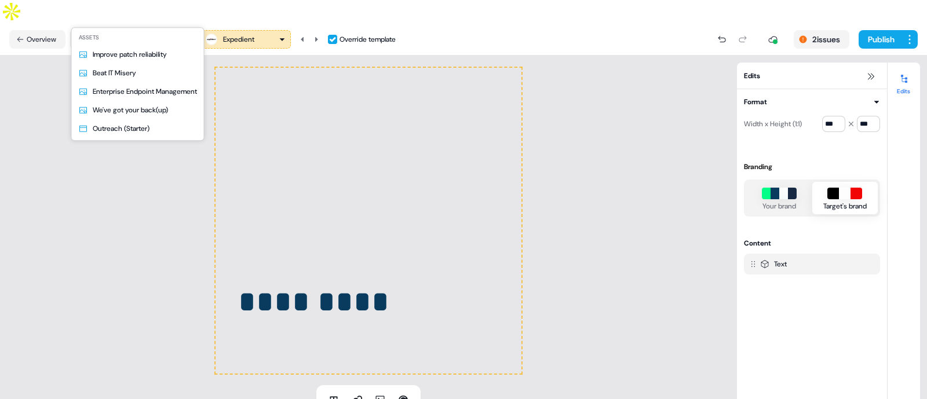
click at [127, 13] on html "For the best experience switch devices to a bigger screen. Go to Userled.io Ent…" at bounding box center [463, 211] width 927 height 422
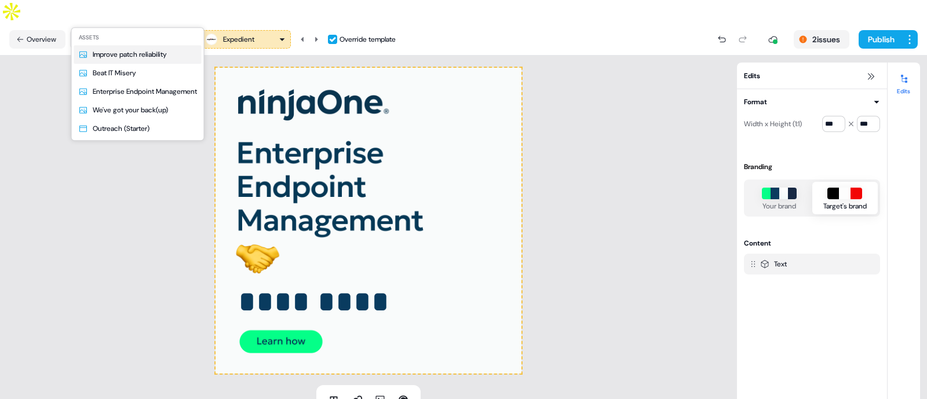
type input "***"
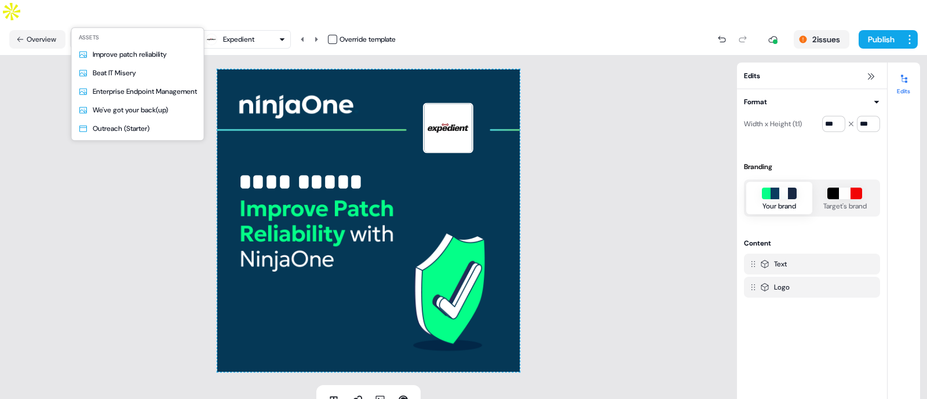
click at [144, 17] on html "**********" at bounding box center [463, 211] width 927 height 422
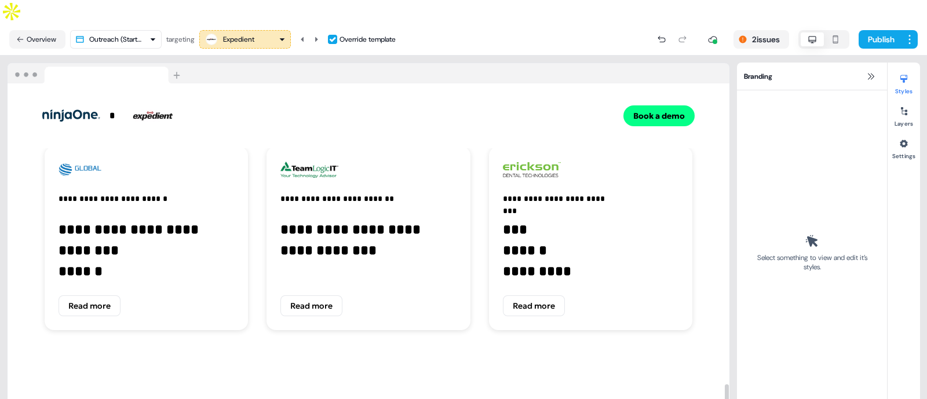
scroll to position [2729, 0]
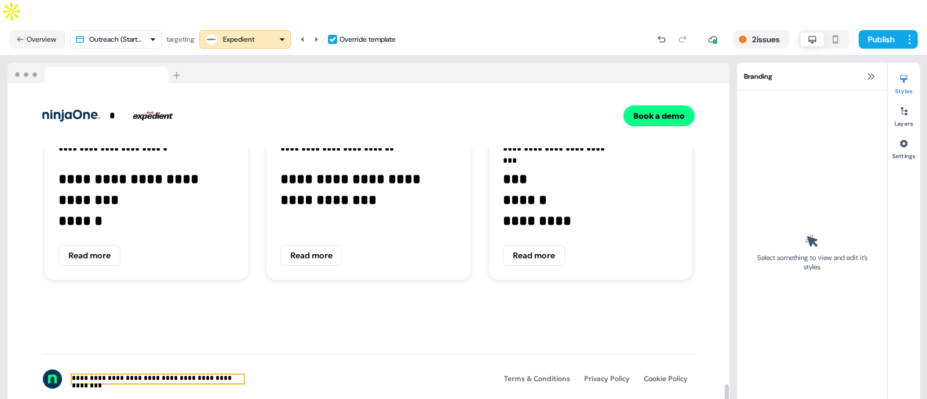
click at [162, 375] on p "**********" at bounding box center [158, 379] width 172 height 9
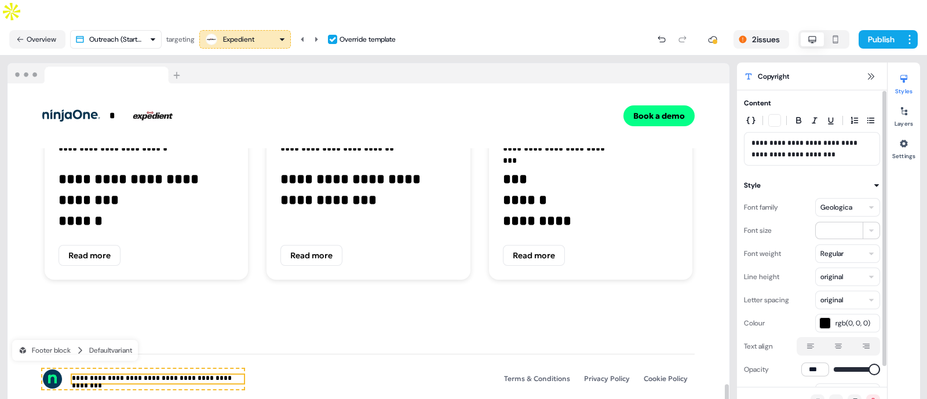
click at [807, 137] on p "**********" at bounding box center [812, 148] width 122 height 23
click at [872, 30] on button "Publish" at bounding box center [879, 39] width 43 height 19
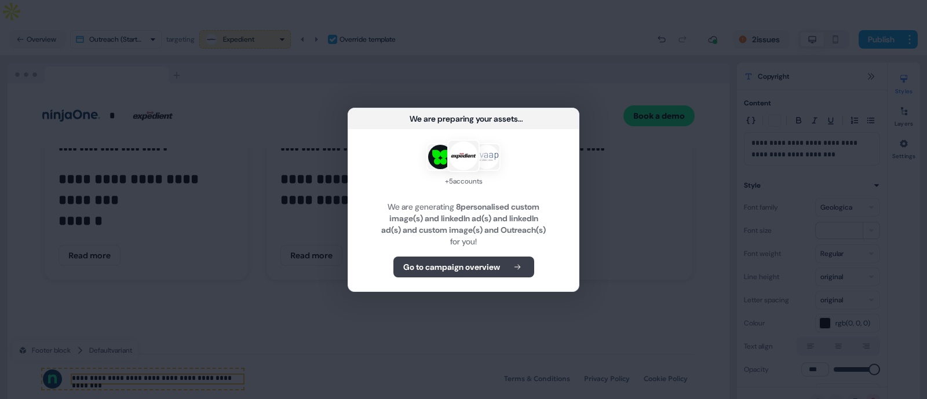
click at [474, 263] on b "Go to campaign overview" at bounding box center [451, 267] width 97 height 12
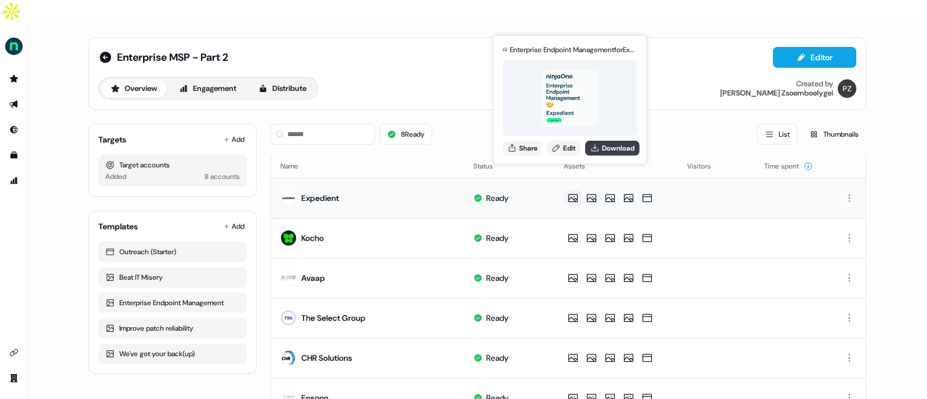
click at [609, 150] on button "Download" at bounding box center [612, 147] width 54 height 15
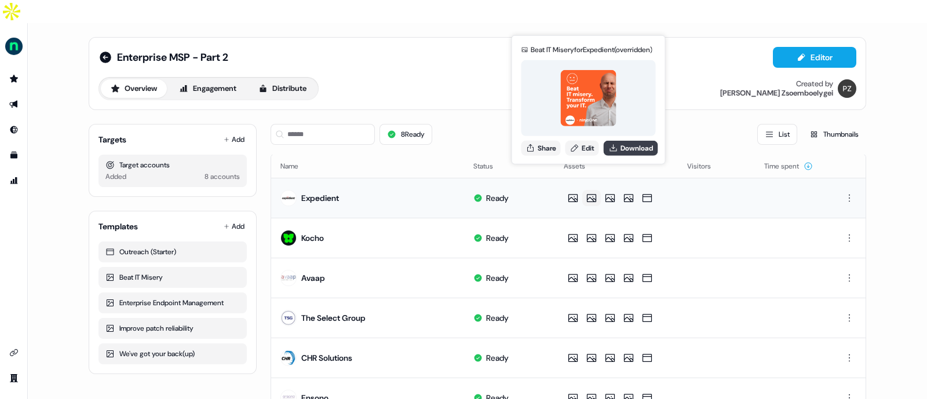
click at [621, 152] on button "Download" at bounding box center [630, 147] width 54 height 15
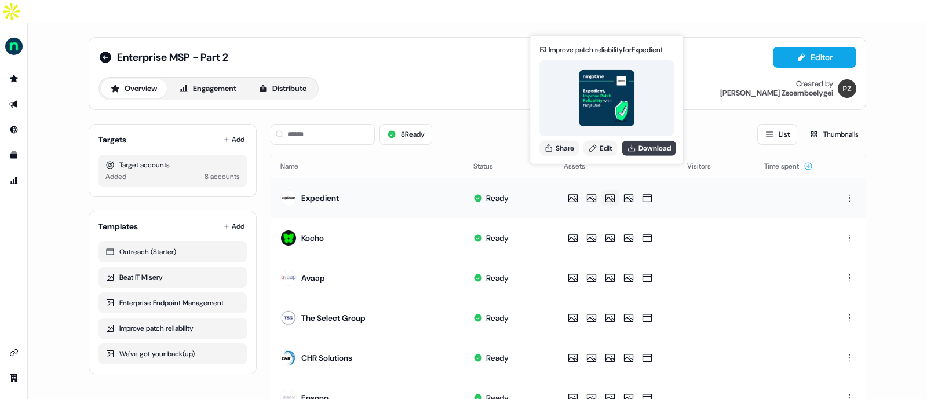
click at [643, 145] on button "Download" at bounding box center [648, 147] width 54 height 15
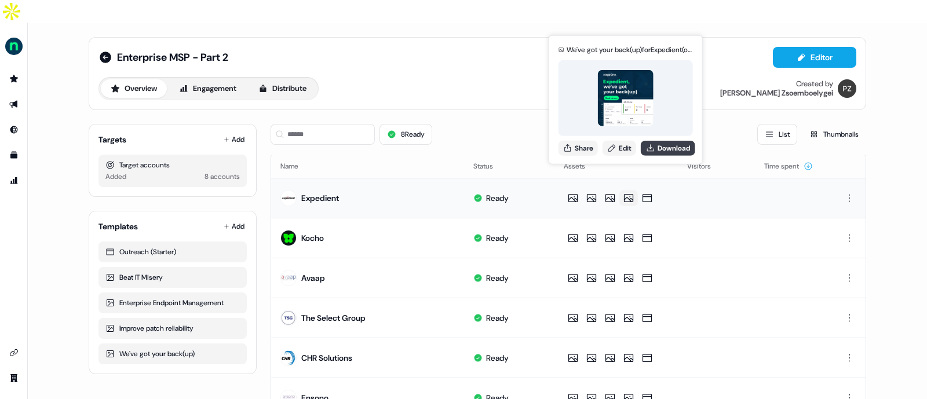
click at [668, 145] on button "Download" at bounding box center [668, 147] width 54 height 15
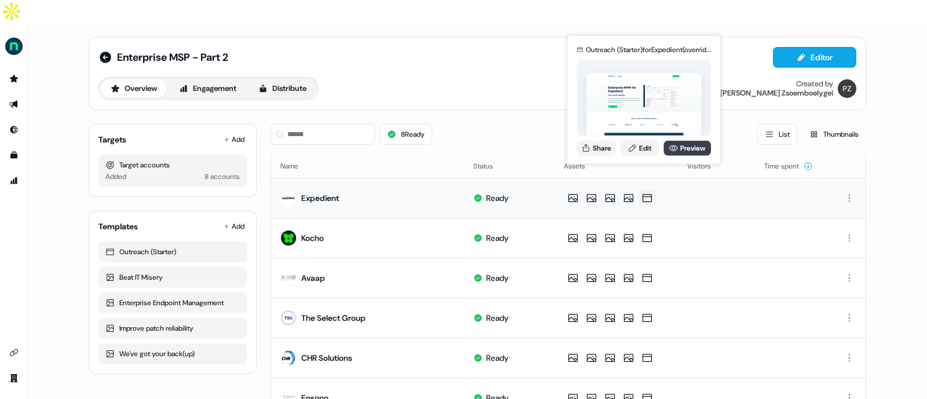
click at [671, 146] on icon at bounding box center [673, 148] width 9 height 6
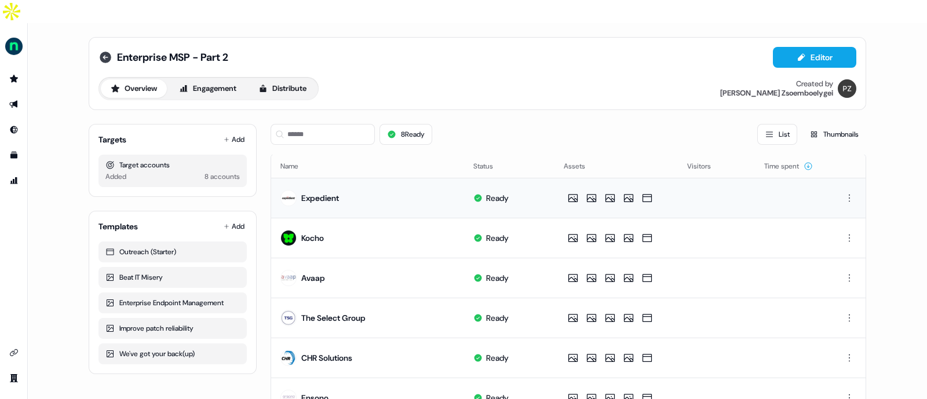
click at [103, 50] on icon at bounding box center [105, 57] width 14 height 14
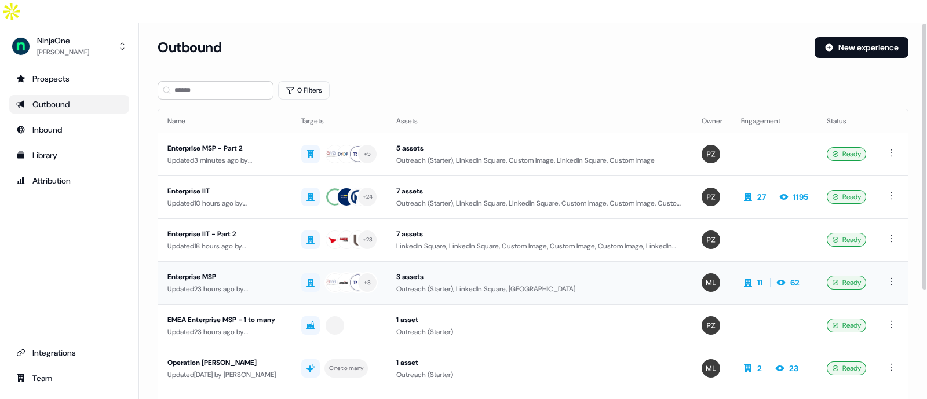
click at [245, 271] on div "Enterprise MSP" at bounding box center [224, 277] width 115 height 12
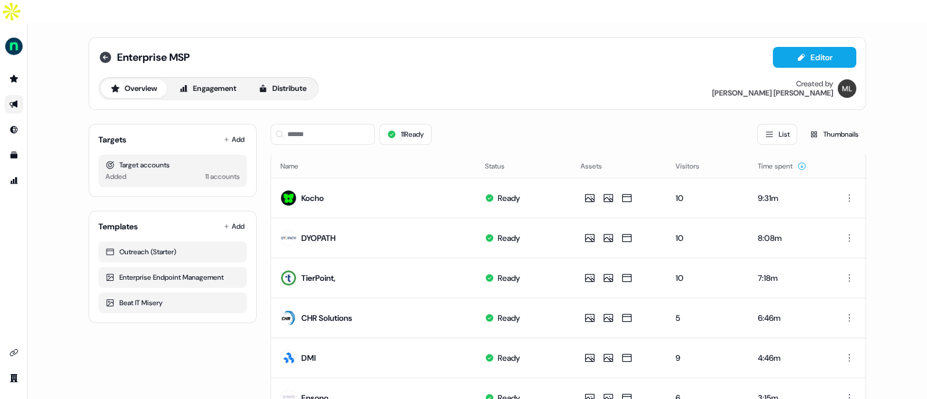
click at [107, 52] on icon at bounding box center [106, 58] width 12 height 12
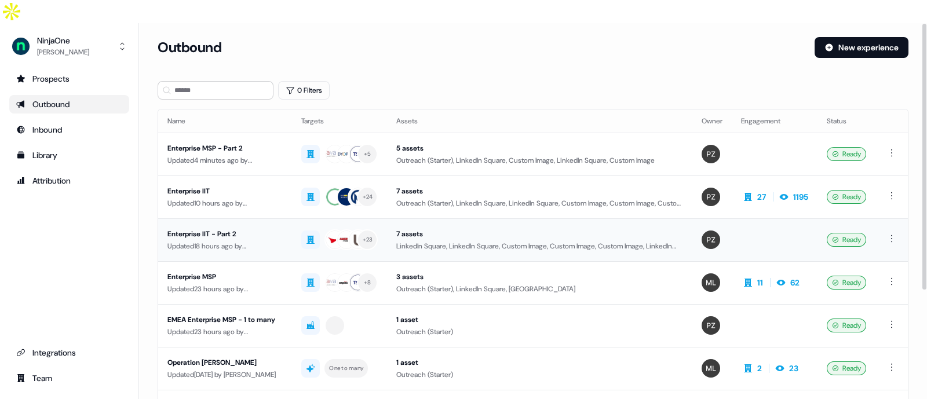
click at [210, 228] on div "Enterprise IIT - Part 2" at bounding box center [224, 234] width 115 height 12
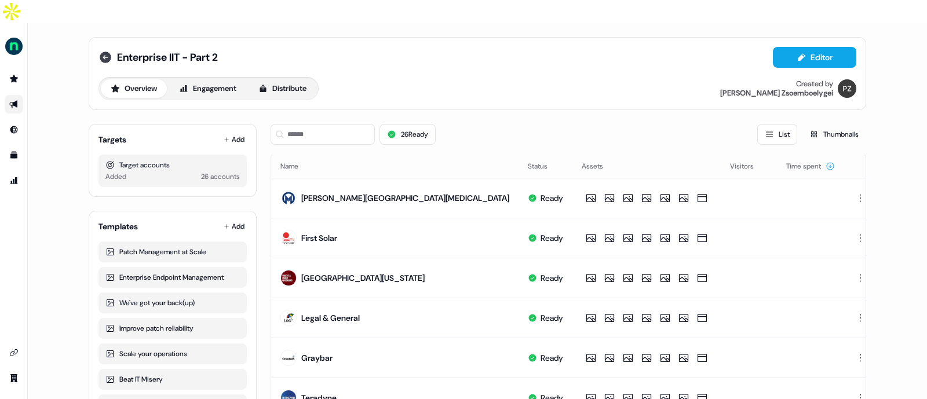
click at [105, 52] on icon at bounding box center [106, 58] width 12 height 12
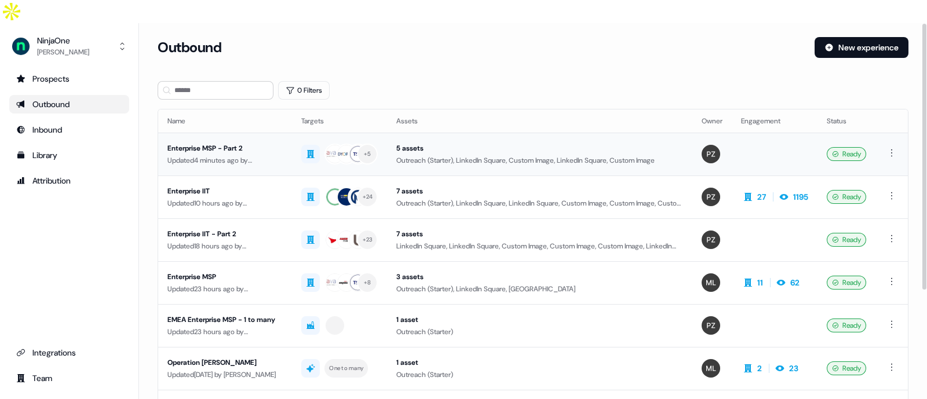
click at [246, 142] on div "Enterprise MSP - Part 2" at bounding box center [224, 148] width 115 height 12
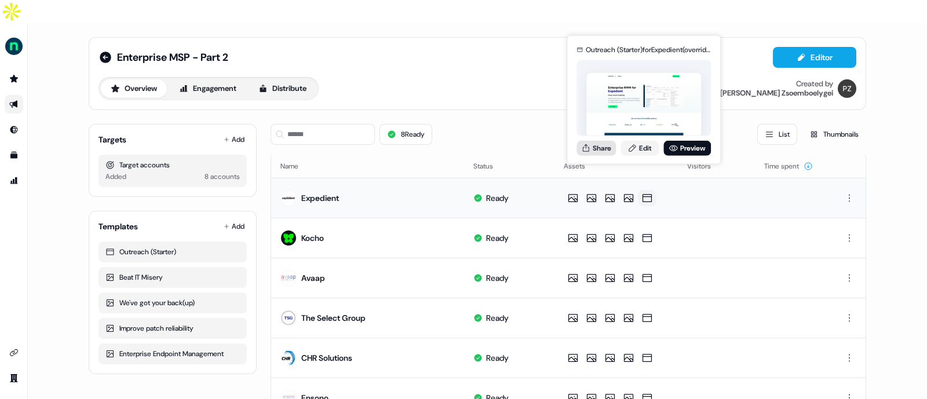
click at [603, 148] on button "Share" at bounding box center [595, 147] width 39 height 15
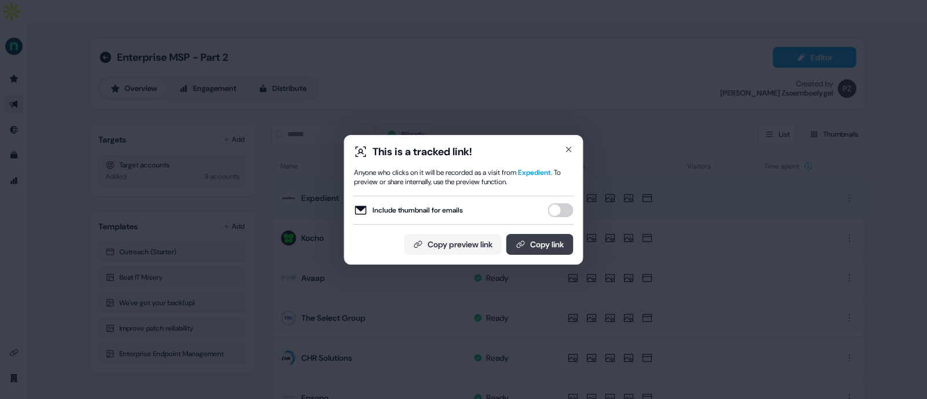
click at [536, 243] on button "Copy link" at bounding box center [539, 244] width 67 height 21
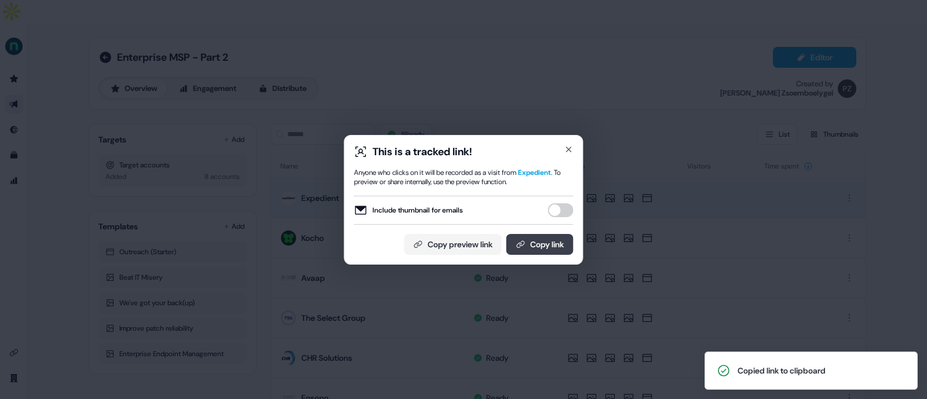
click at [525, 242] on button "Copy link" at bounding box center [539, 244] width 67 height 21
click at [534, 240] on button "Copy link" at bounding box center [539, 244] width 67 height 21
click at [519, 246] on icon at bounding box center [520, 244] width 9 height 9
click at [570, 151] on icon "button" at bounding box center [568, 149] width 5 height 5
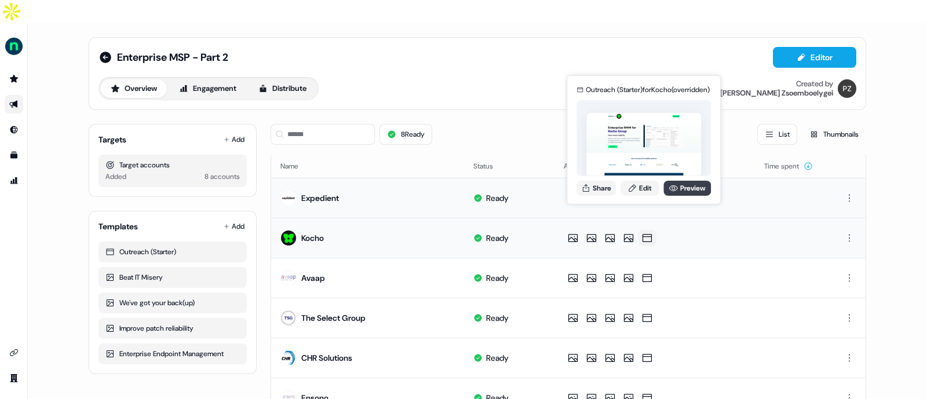
click at [676, 185] on icon at bounding box center [672, 188] width 9 height 9
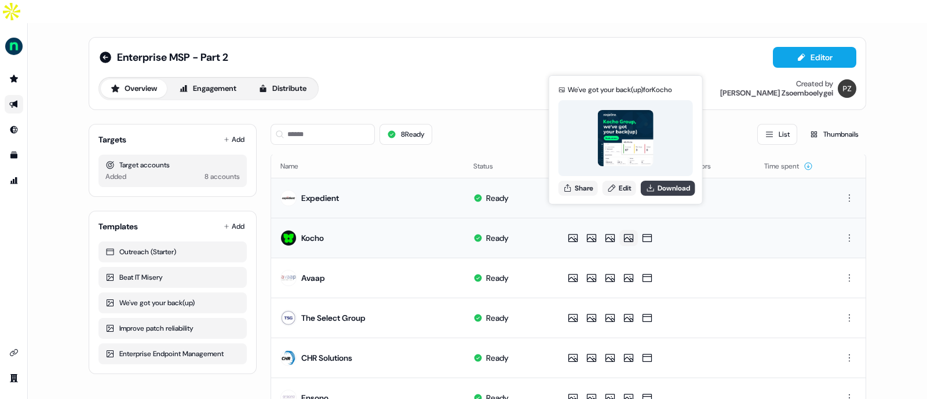
click at [661, 185] on button "Download" at bounding box center [668, 188] width 54 height 15
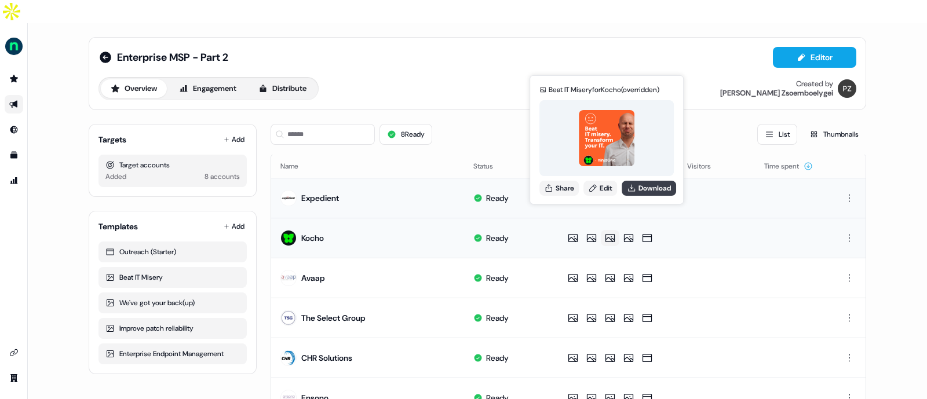
click at [639, 186] on button "Download" at bounding box center [648, 188] width 54 height 15
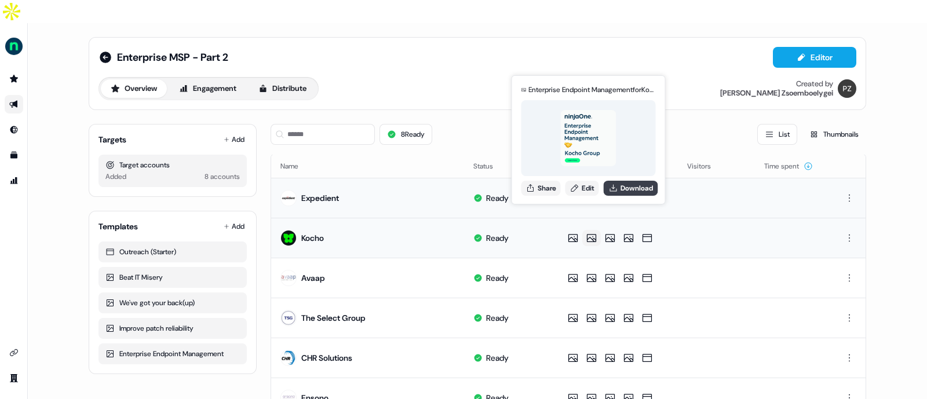
click at [633, 181] on button "Download" at bounding box center [630, 188] width 54 height 15
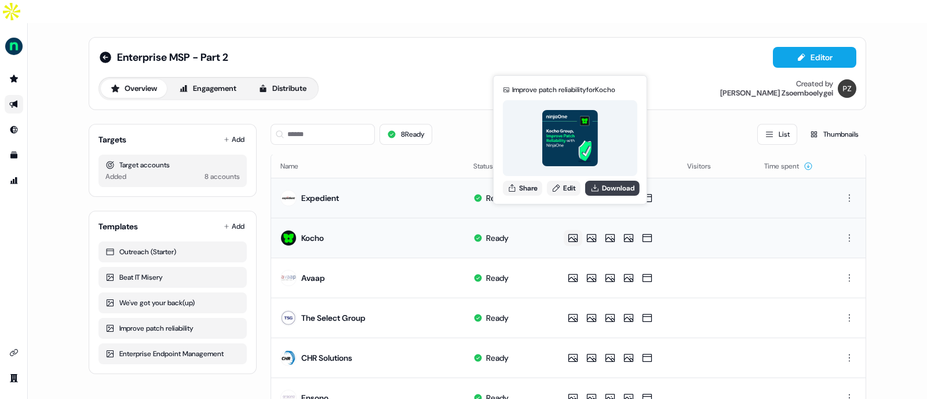
click at [620, 186] on button "Download" at bounding box center [612, 188] width 54 height 15
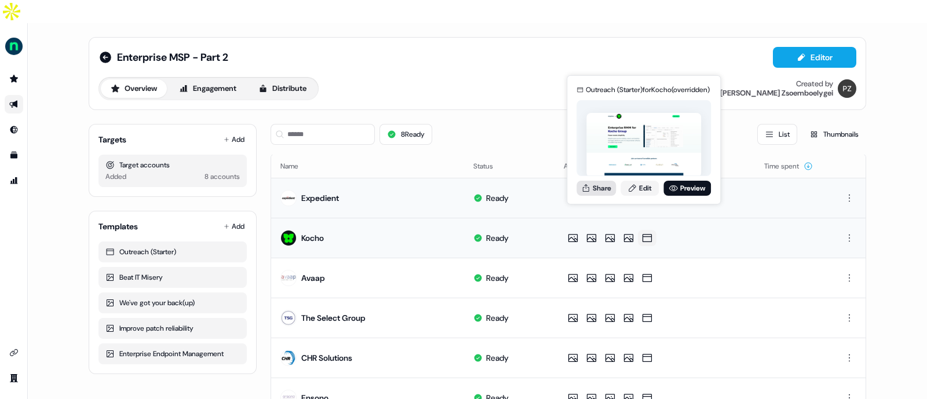
click at [605, 184] on button "Share" at bounding box center [595, 188] width 39 height 15
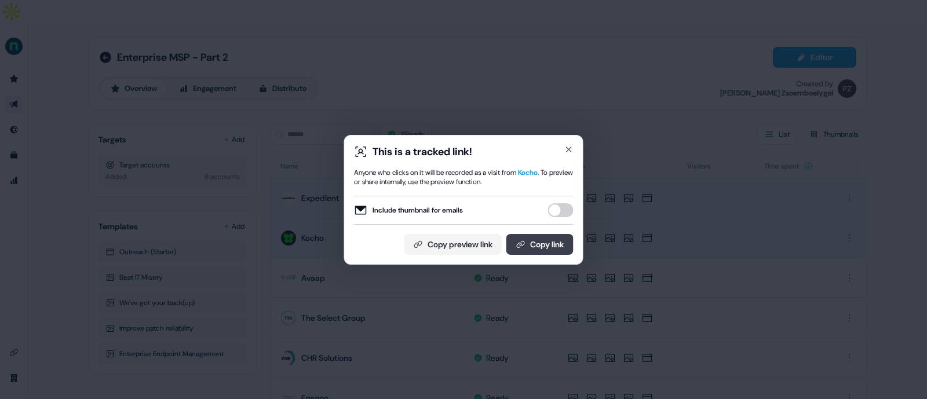
click at [537, 247] on button "Copy link" at bounding box center [539, 244] width 67 height 21
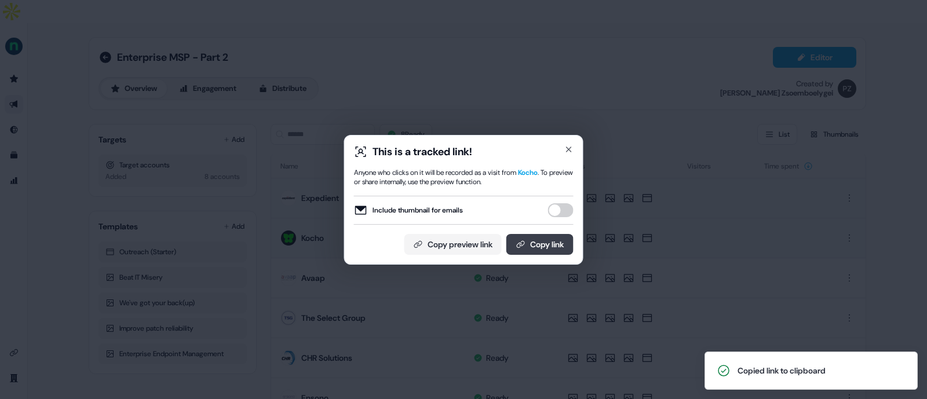
click at [531, 246] on button "Copy link" at bounding box center [539, 244] width 67 height 21
click at [540, 251] on button "Copy link" at bounding box center [539, 244] width 67 height 21
click at [536, 248] on button "Copy link" at bounding box center [539, 244] width 67 height 21
click at [544, 248] on button "Copy link" at bounding box center [539, 244] width 67 height 21
click at [570, 149] on icon "button" at bounding box center [568, 149] width 9 height 9
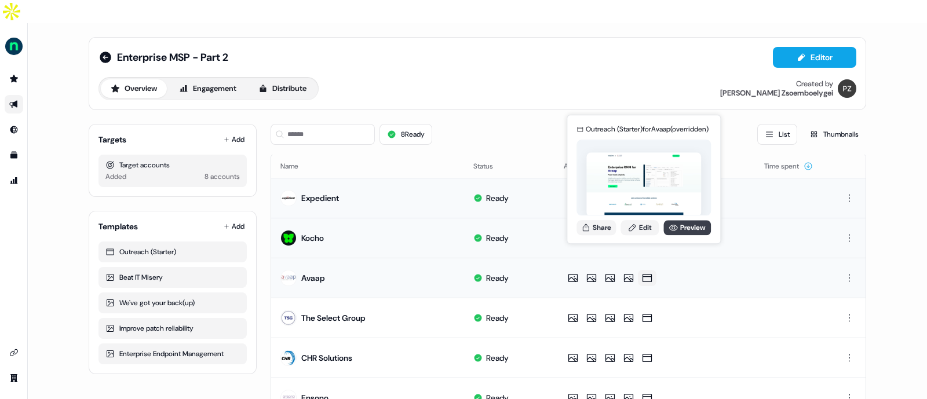
click at [676, 224] on link "Preview" at bounding box center [686, 227] width 47 height 15
click at [646, 229] on link "Edit" at bounding box center [639, 227] width 38 height 15
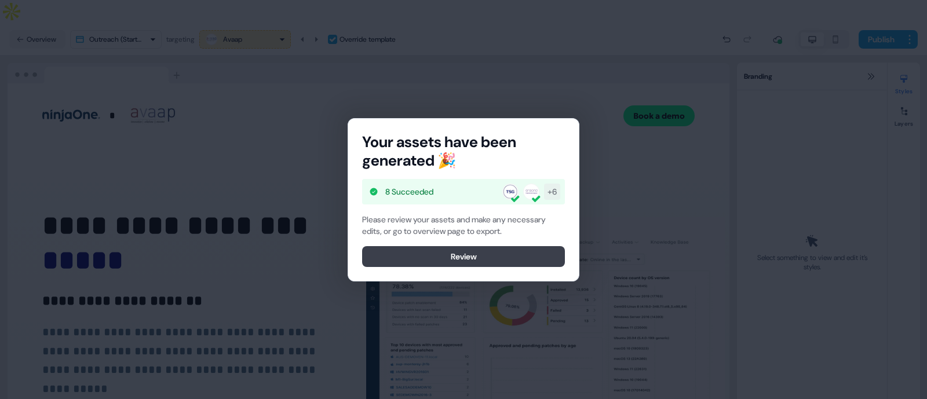
click at [503, 256] on button "Review" at bounding box center [463, 256] width 203 height 21
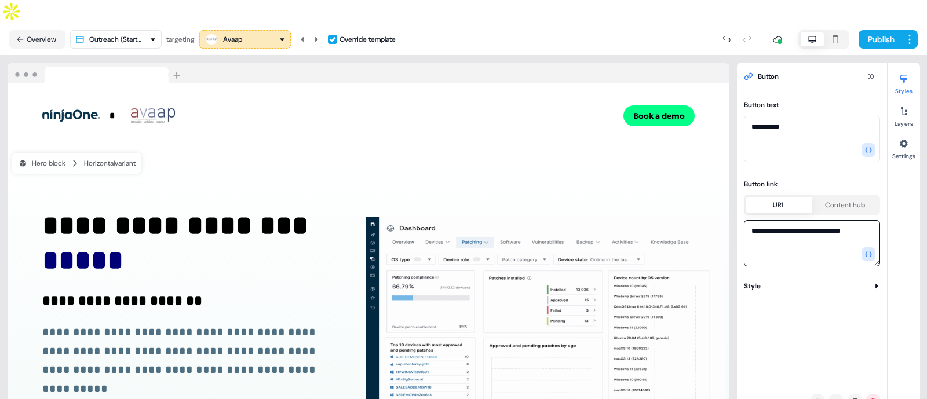
drag, startPoint x: 869, startPoint y: 214, endPoint x: 746, endPoint y: 211, distance: 122.8
click at [746, 220] on textarea "**********" at bounding box center [812, 243] width 136 height 46
click at [651, 105] on button "Book a demo" at bounding box center [658, 115] width 71 height 21
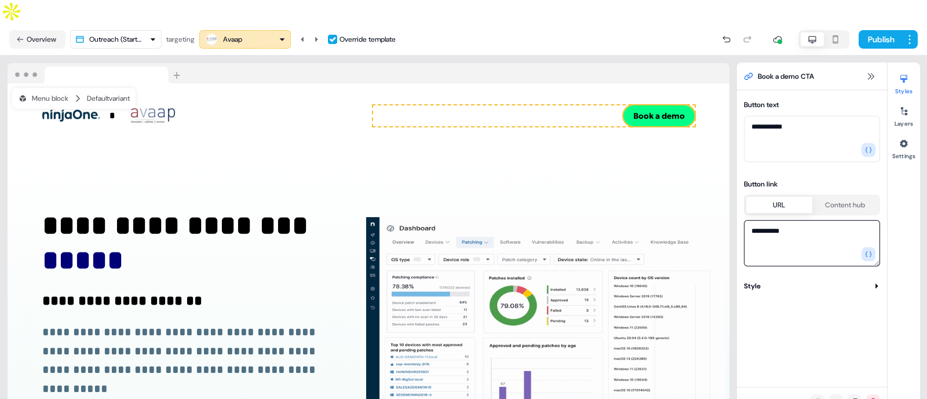
drag, startPoint x: 808, startPoint y: 210, endPoint x: 737, endPoint y: 204, distance: 70.9
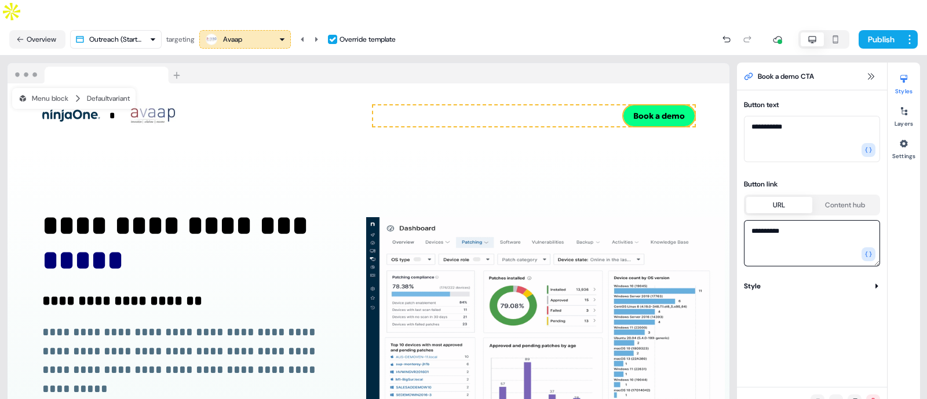
click at [737, 204] on div "**********" at bounding box center [812, 181] width 150 height 169
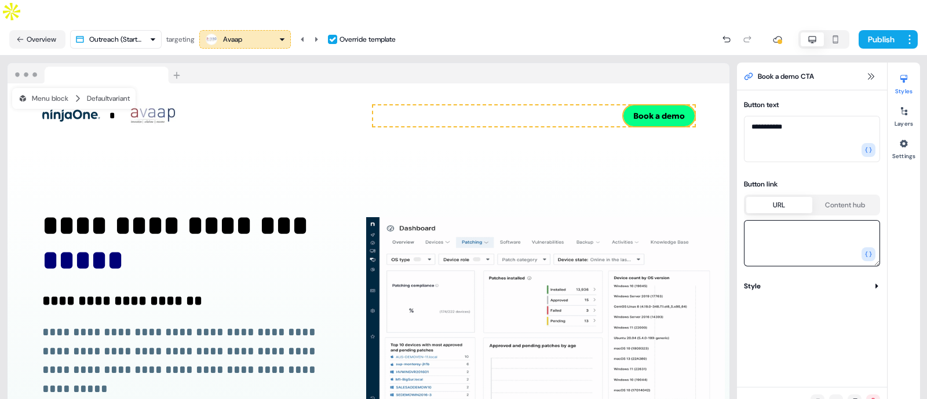
paste textarea "**********"
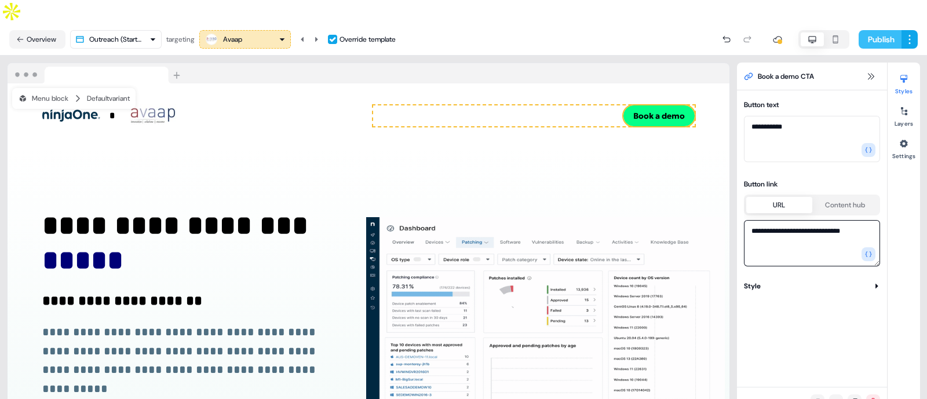
type textarea "**********"
click at [869, 30] on button "Publish" at bounding box center [879, 39] width 43 height 19
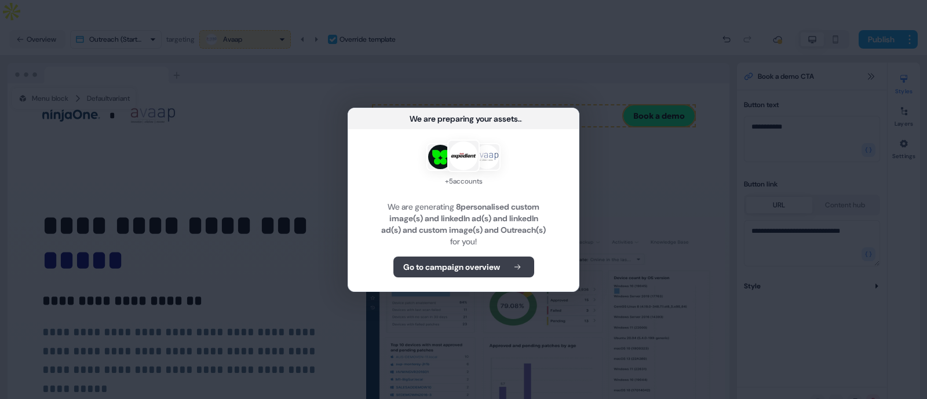
click at [470, 262] on b "Go to campaign overview" at bounding box center [451, 267] width 97 height 12
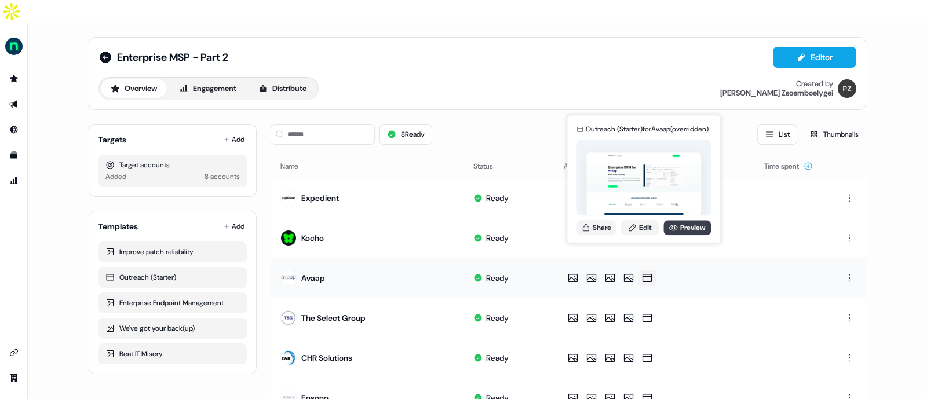
click at [689, 230] on link "Preview" at bounding box center [686, 227] width 47 height 15
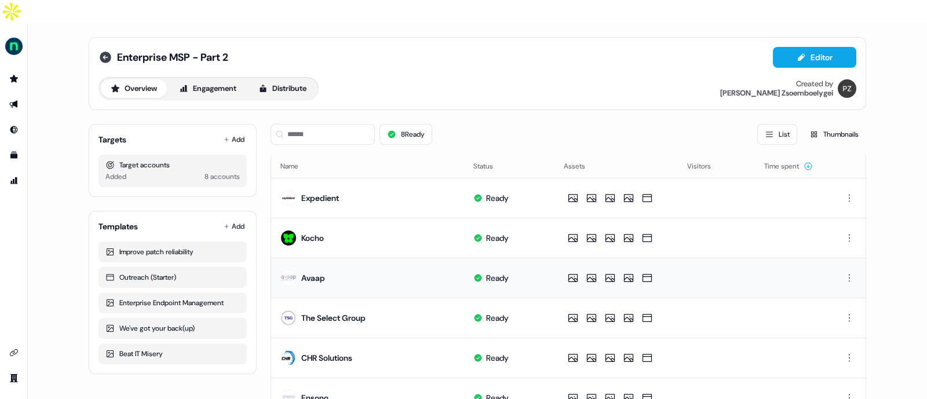
click at [105, 52] on icon at bounding box center [106, 58] width 12 height 12
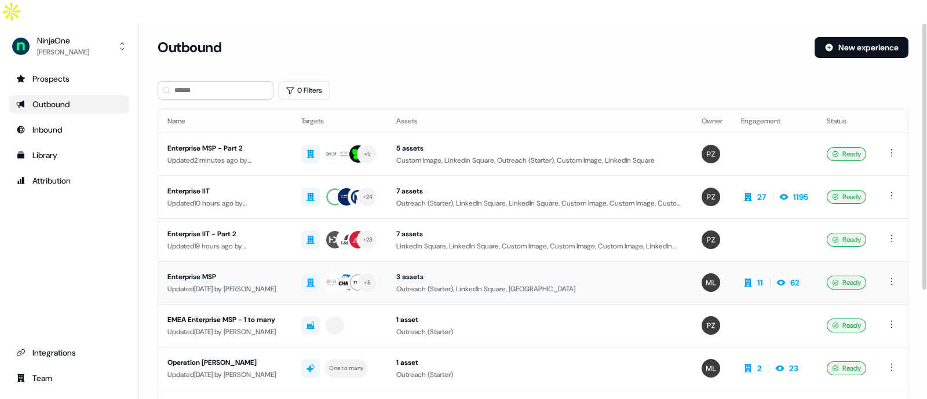
click at [207, 271] on div "Enterprise MSP" at bounding box center [224, 277] width 115 height 12
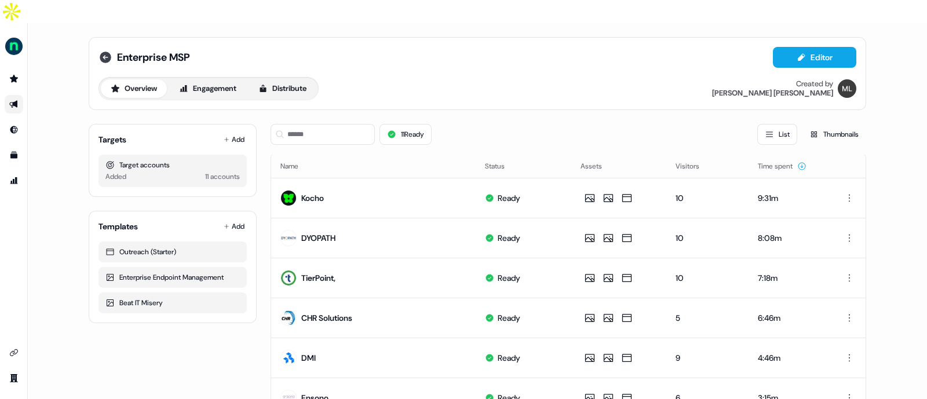
click at [98, 50] on icon at bounding box center [105, 57] width 14 height 14
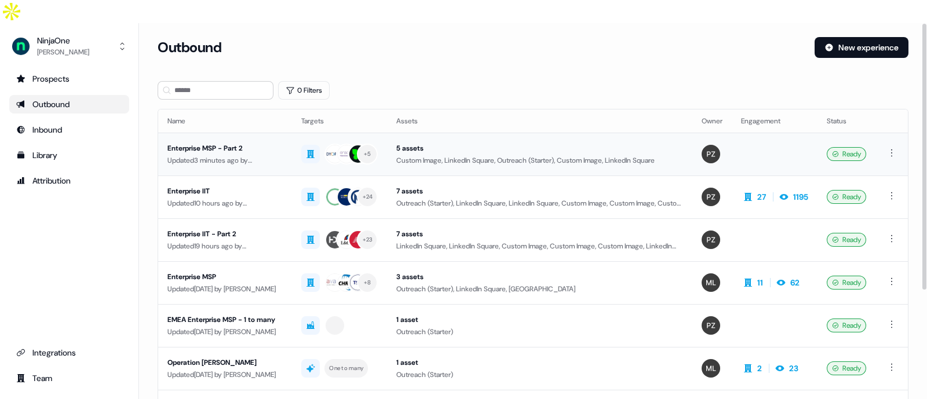
click at [237, 142] on div "Enterprise MSP - Part 2" at bounding box center [224, 148] width 115 height 12
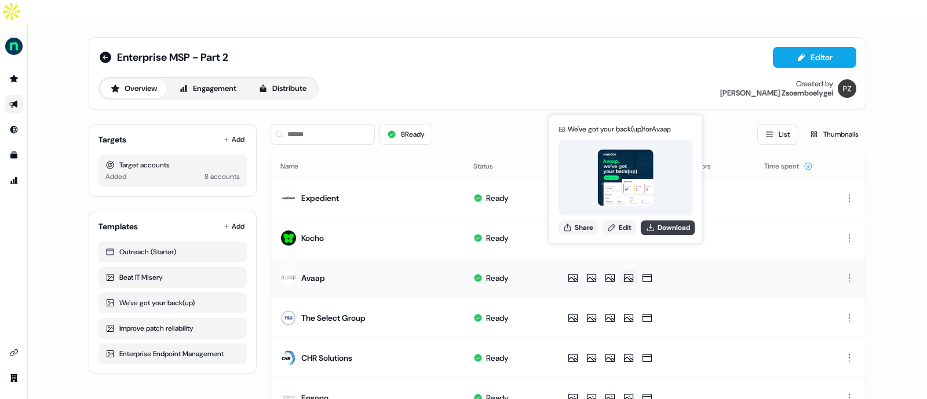
click at [669, 221] on button "Download" at bounding box center [668, 227] width 54 height 15
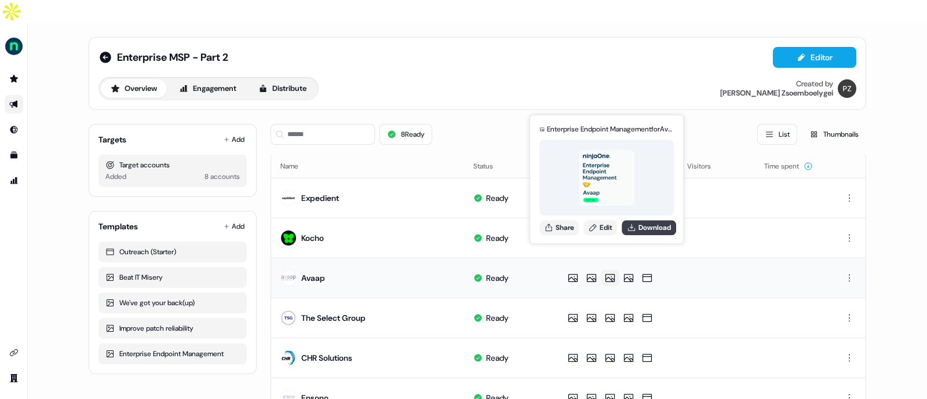
click at [649, 221] on button "Download" at bounding box center [648, 227] width 54 height 15
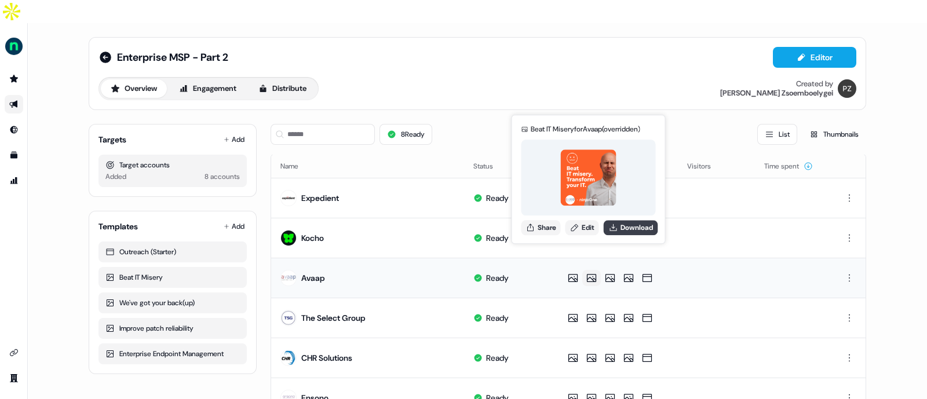
click at [638, 224] on button "Download" at bounding box center [630, 227] width 54 height 15
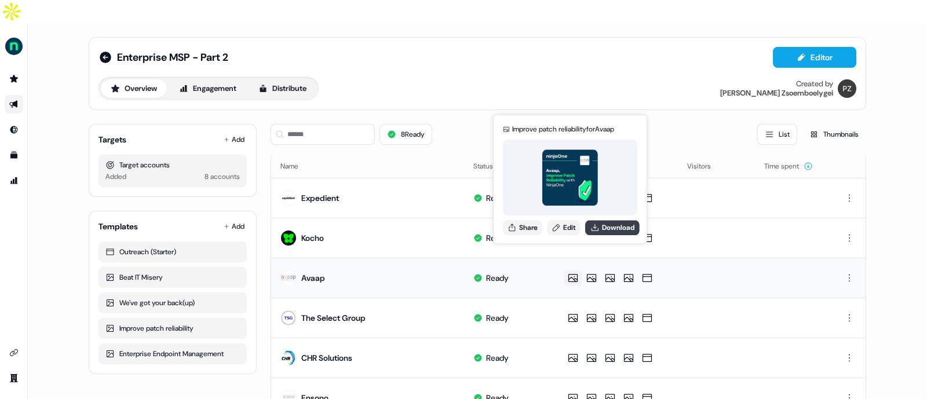
click at [622, 226] on button "Download" at bounding box center [612, 227] width 54 height 15
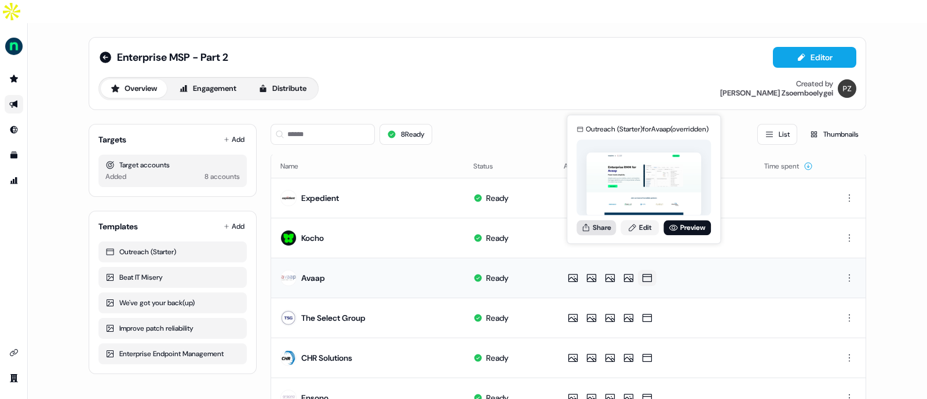
click at [580, 224] on button "Share" at bounding box center [595, 227] width 39 height 15
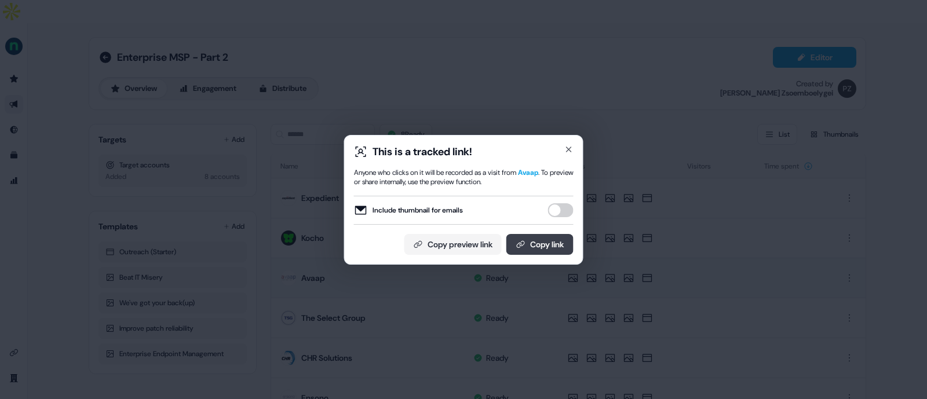
click at [562, 240] on button "Copy link" at bounding box center [539, 244] width 67 height 21
click at [567, 147] on icon "button" at bounding box center [568, 149] width 5 height 5
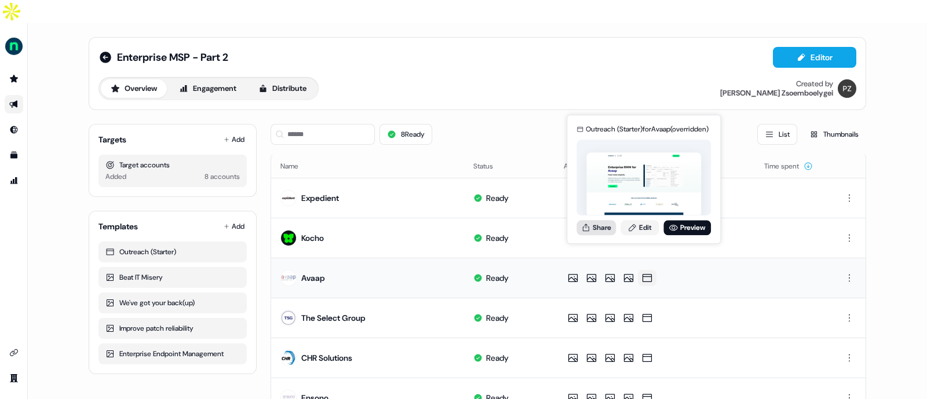
click at [598, 228] on button "Share" at bounding box center [595, 227] width 39 height 15
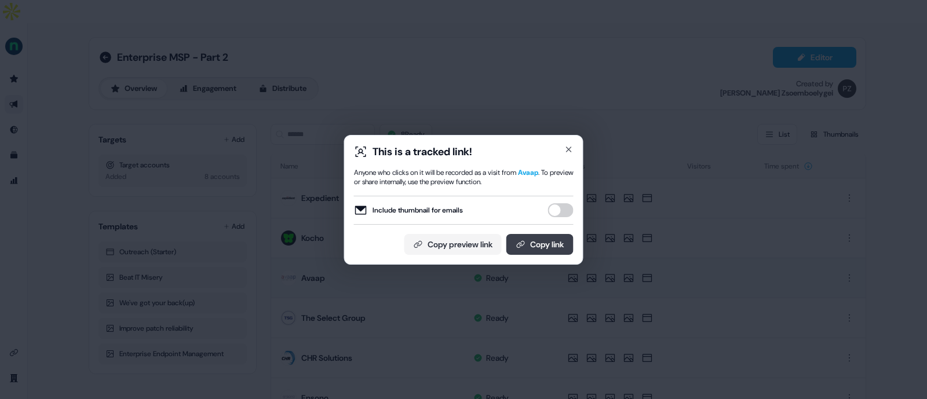
click at [562, 243] on button "Copy link" at bounding box center [539, 244] width 67 height 21
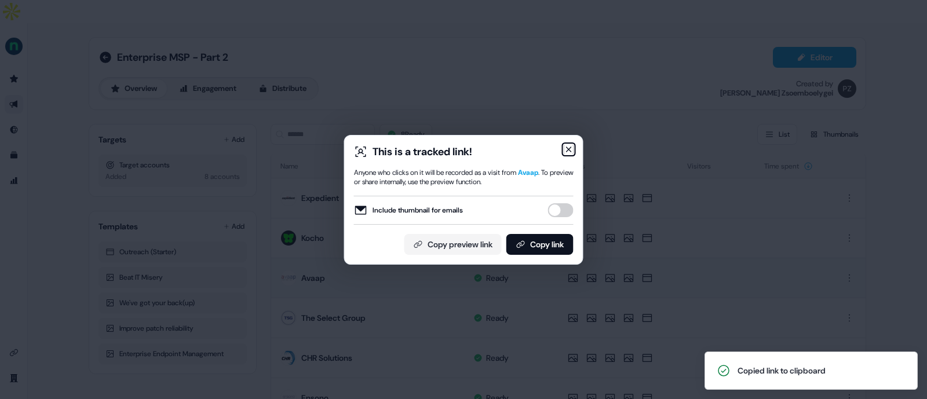
click at [567, 148] on icon "button" at bounding box center [568, 149] width 9 height 9
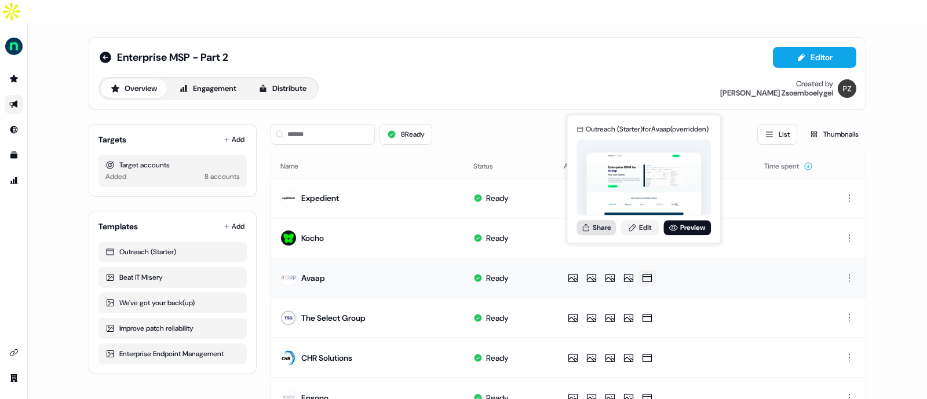
click at [605, 228] on button "Share" at bounding box center [595, 227] width 39 height 15
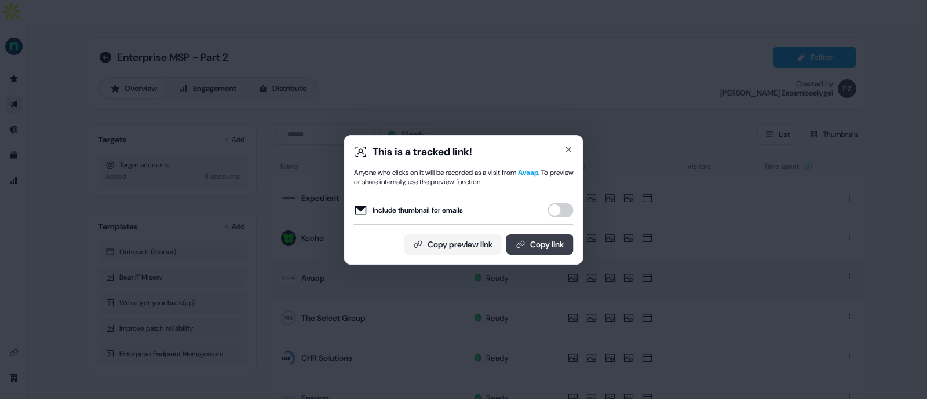
click at [545, 246] on button "Copy link" at bounding box center [539, 244] width 67 height 21
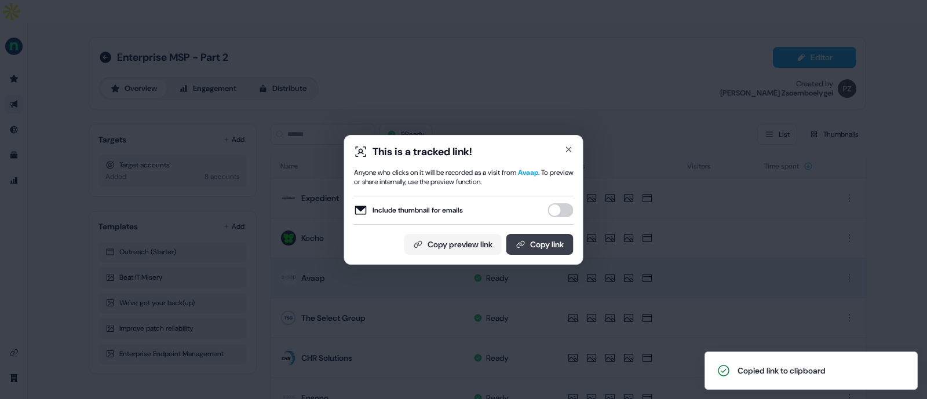
click at [528, 243] on button "Copy link" at bounding box center [539, 244] width 67 height 21
click at [530, 244] on button "Copy link" at bounding box center [539, 244] width 67 height 21
click at [569, 146] on icon "button" at bounding box center [568, 149] width 9 height 9
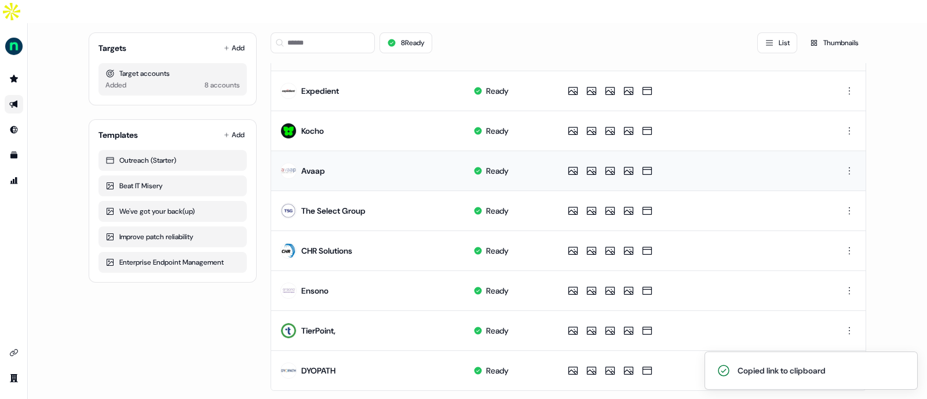
scroll to position [111, 0]
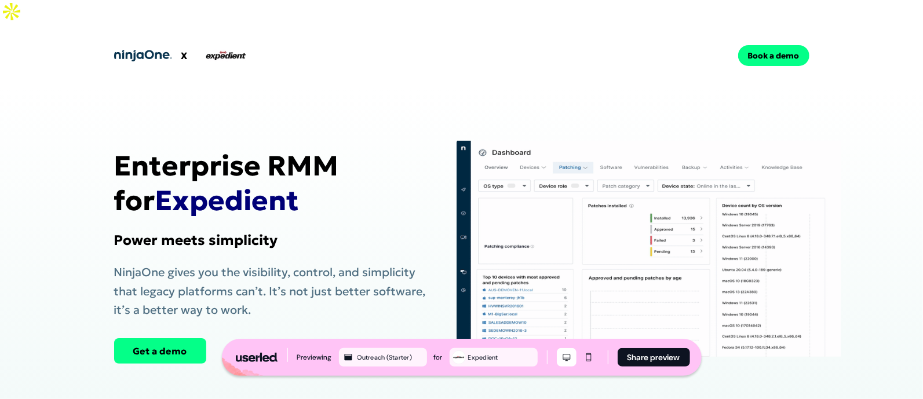
scroll to position [1, 0]
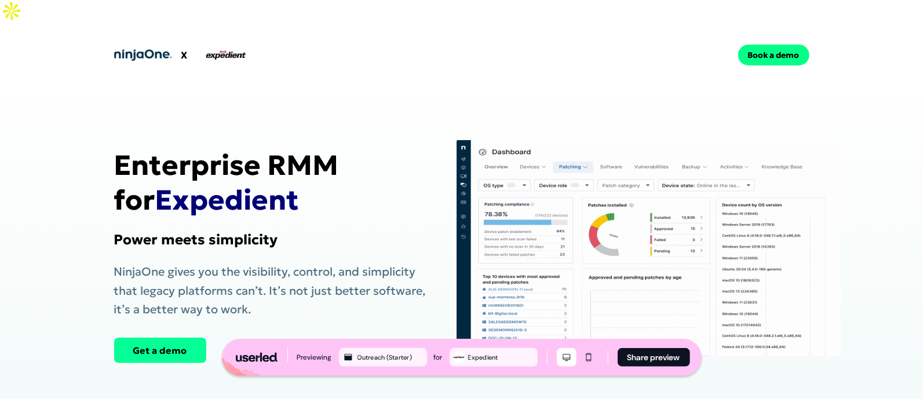
click at [152, 338] on button "Get a demo" at bounding box center [160, 350] width 92 height 25
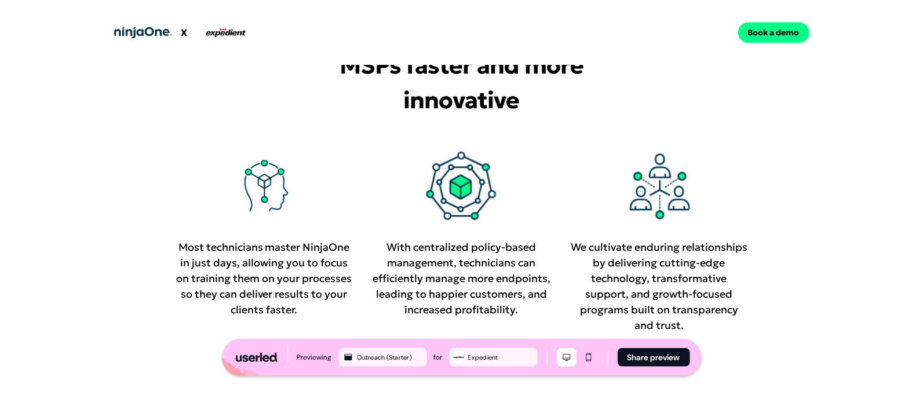
scroll to position [1708, 0]
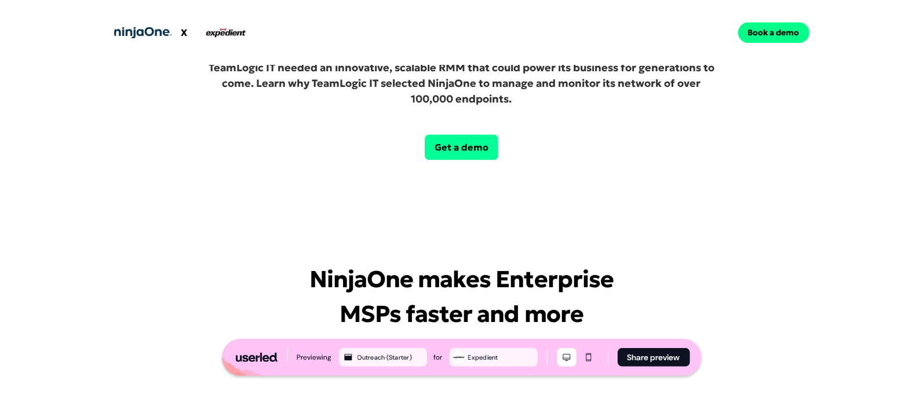
click at [449, 134] on button "Get a demo" at bounding box center [462, 146] width 74 height 25
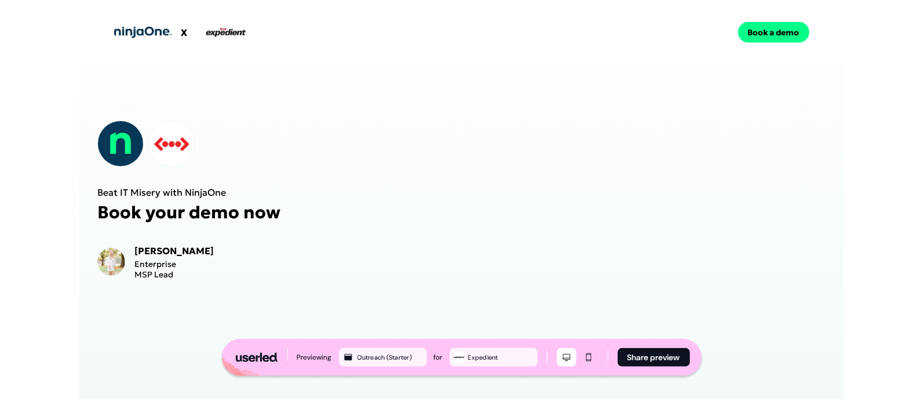
scroll to position [898, 0]
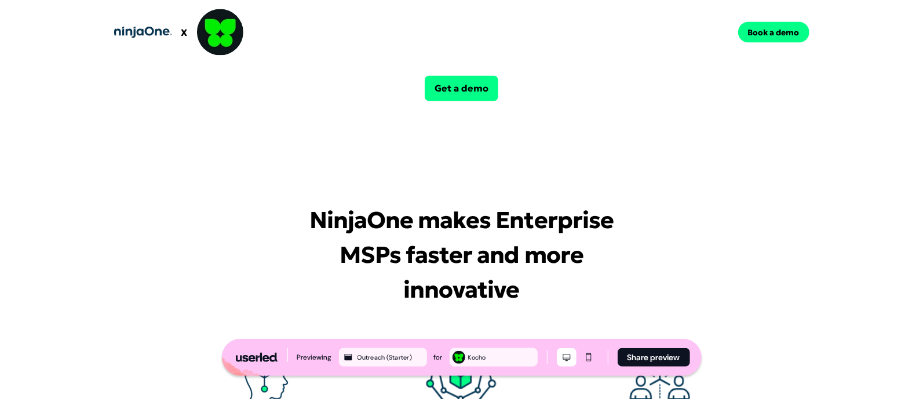
scroll to position [1320, 0]
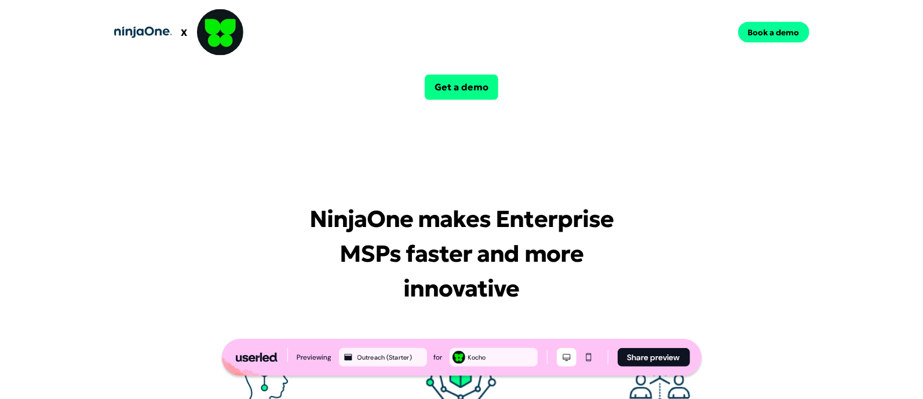
click at [755, 34] on link "Book a demo" at bounding box center [773, 32] width 71 height 21
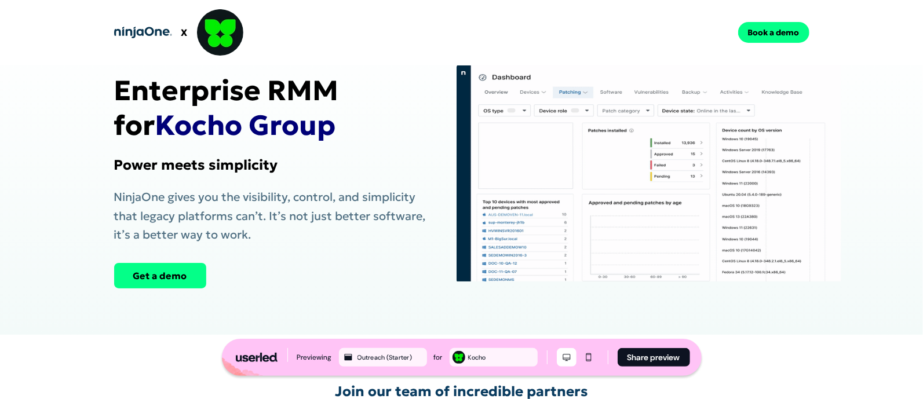
scroll to position [0, 0]
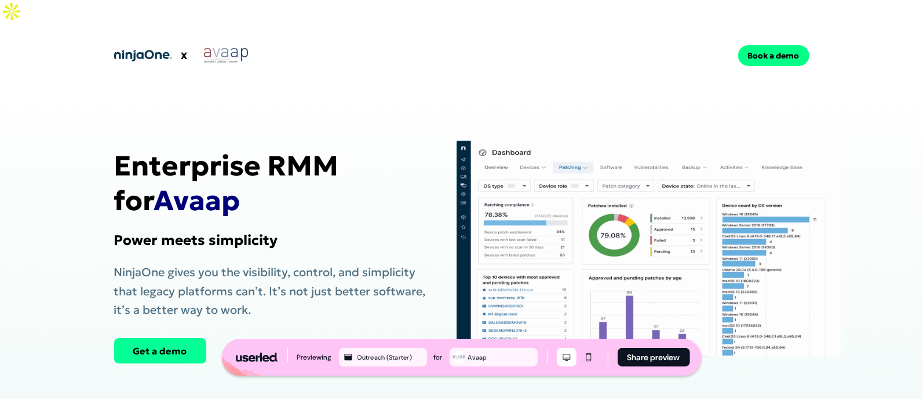
click at [139, 338] on link "Get a demo" at bounding box center [160, 350] width 92 height 25
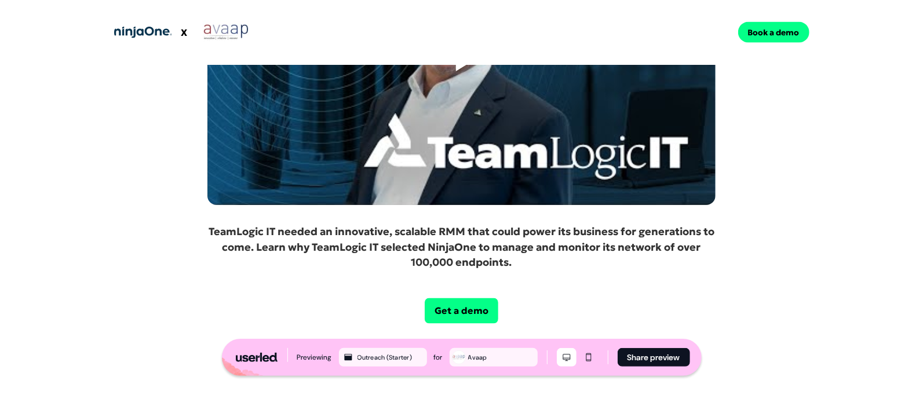
scroll to position [1216, 0]
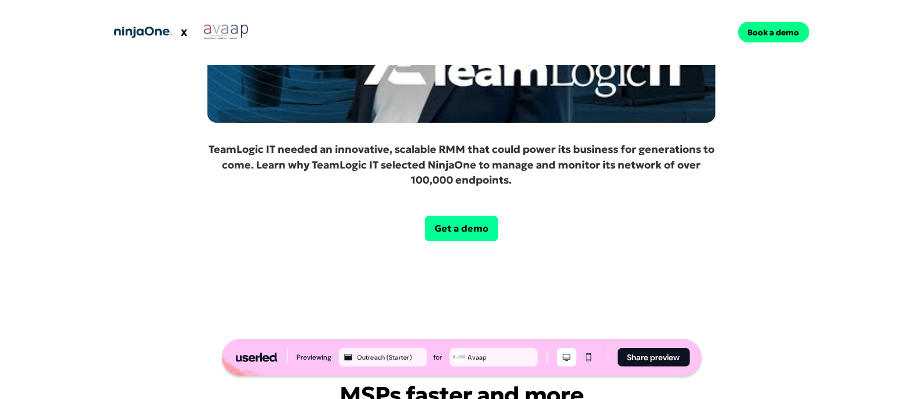
click at [475, 216] on link "Get a demo" at bounding box center [462, 228] width 74 height 25
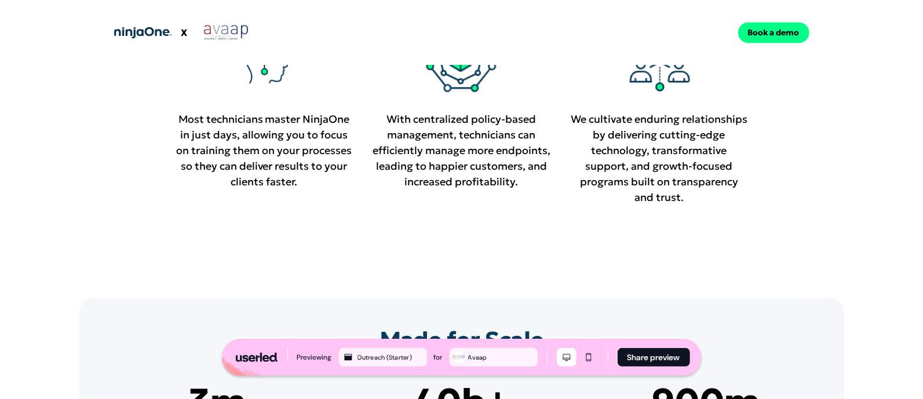
scroll to position [1642, 0]
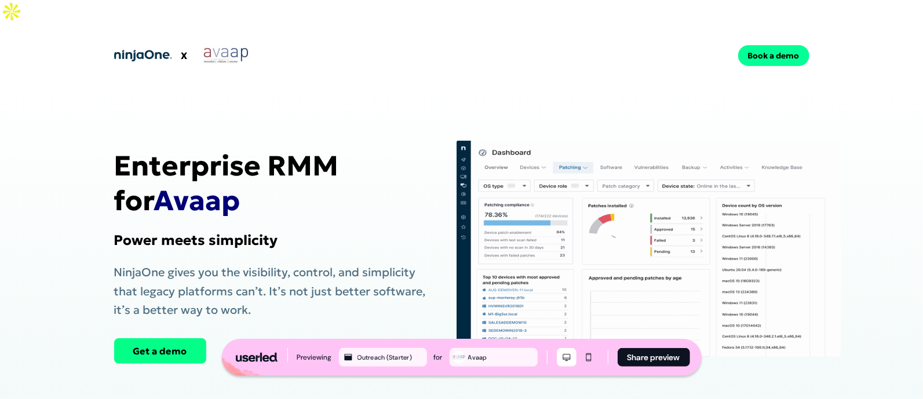
click at [759, 45] on link "Book a demo" at bounding box center [773, 55] width 71 height 21
